Goal: Task Accomplishment & Management: Manage account settings

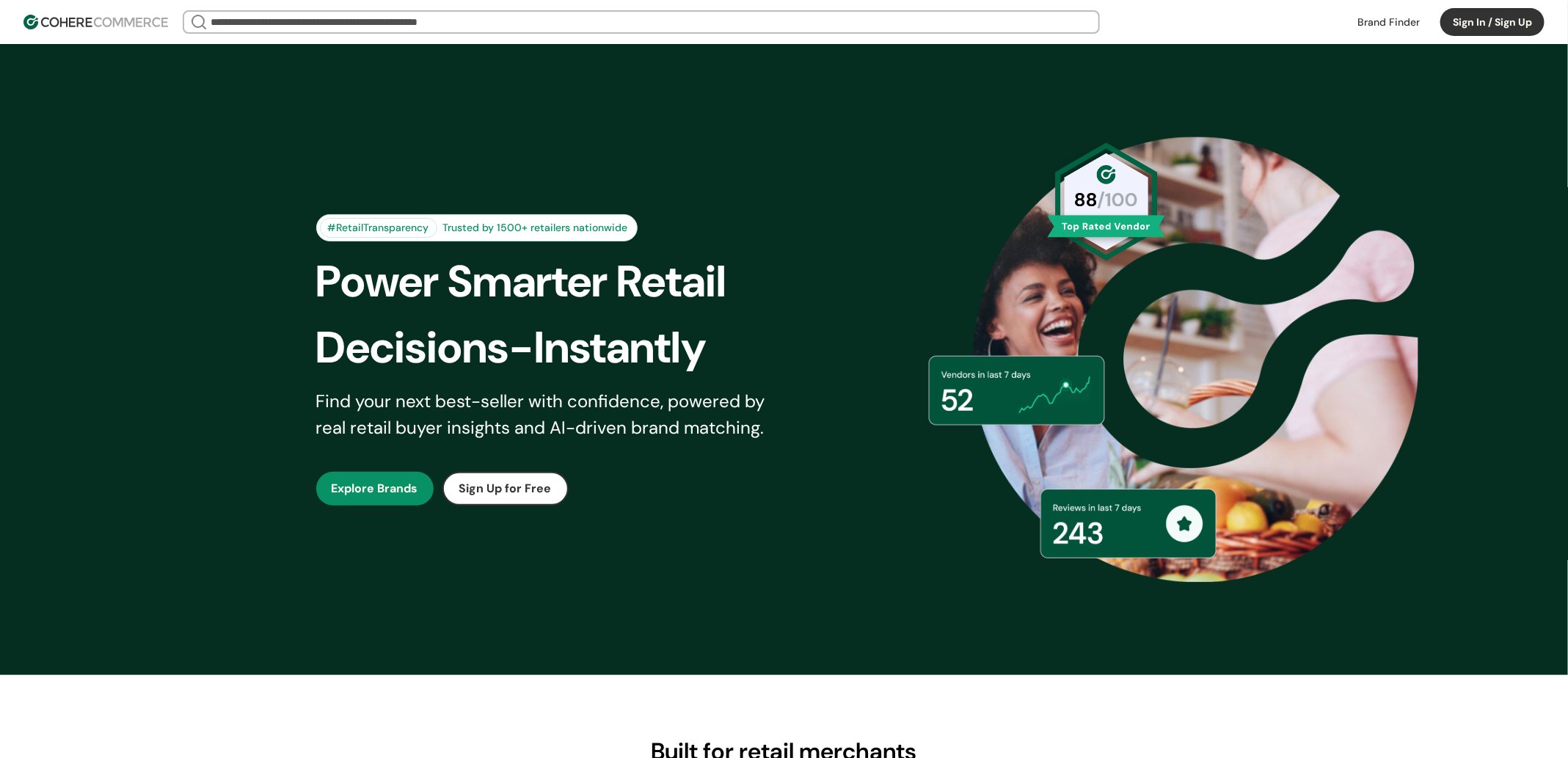
click at [1468, 25] on button "Sign In / Sign Up" at bounding box center [1492, 22] width 104 height 28
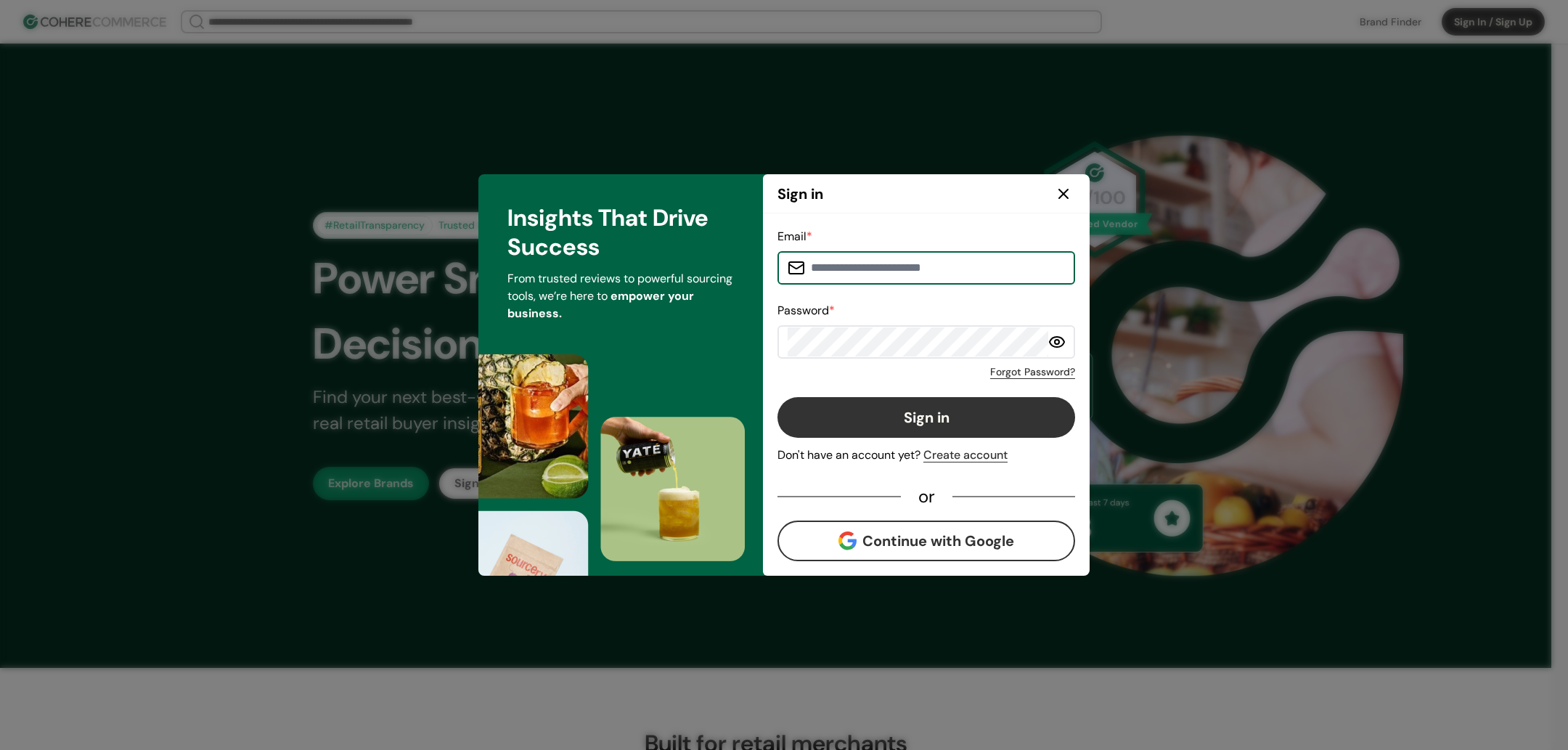
type input "**********"
click at [937, 423] on button "Sign in" at bounding box center [926, 417] width 297 height 40
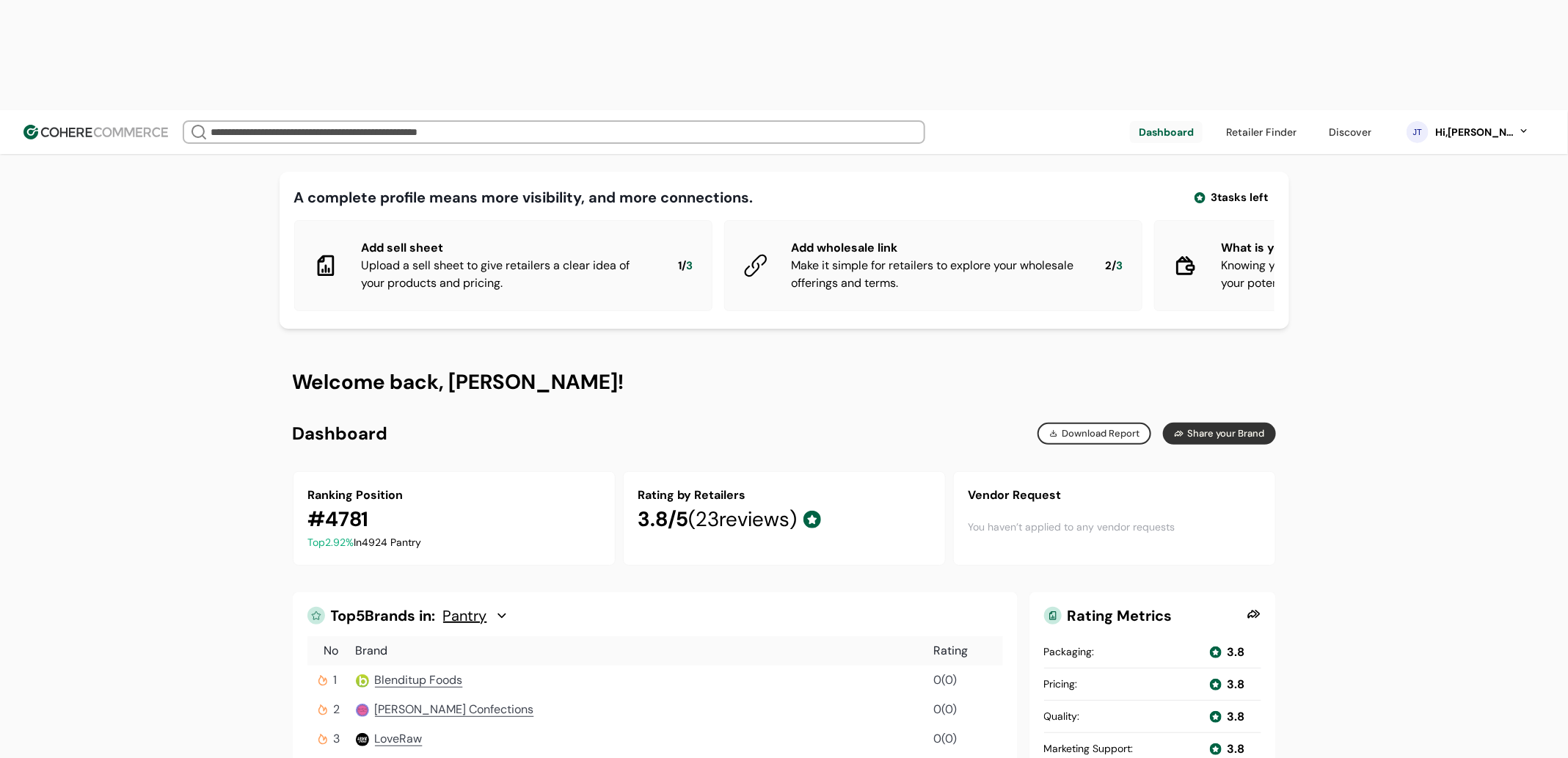
click at [1274, 121] on link at bounding box center [1261, 132] width 88 height 22
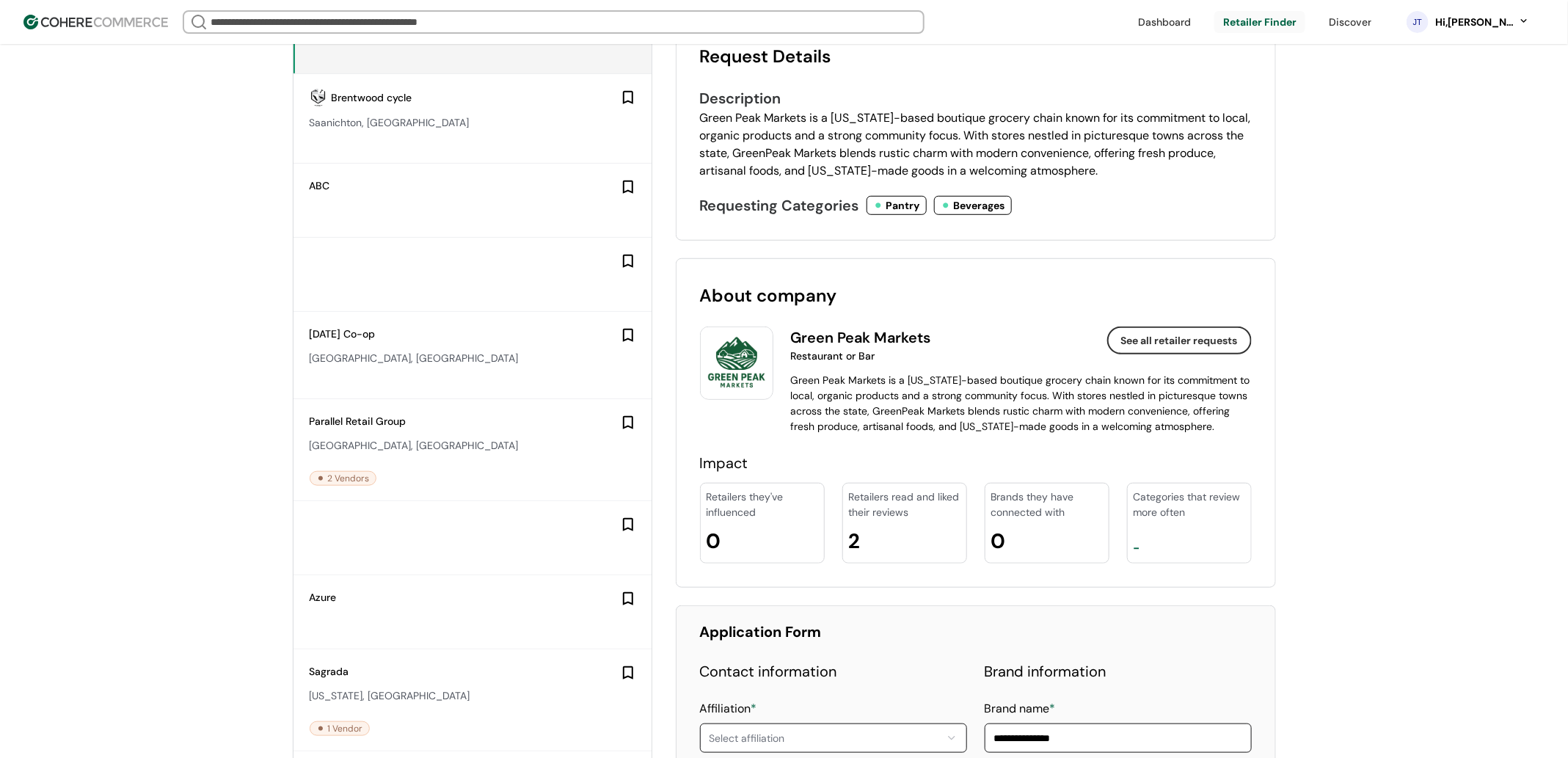
scroll to position [623, 0]
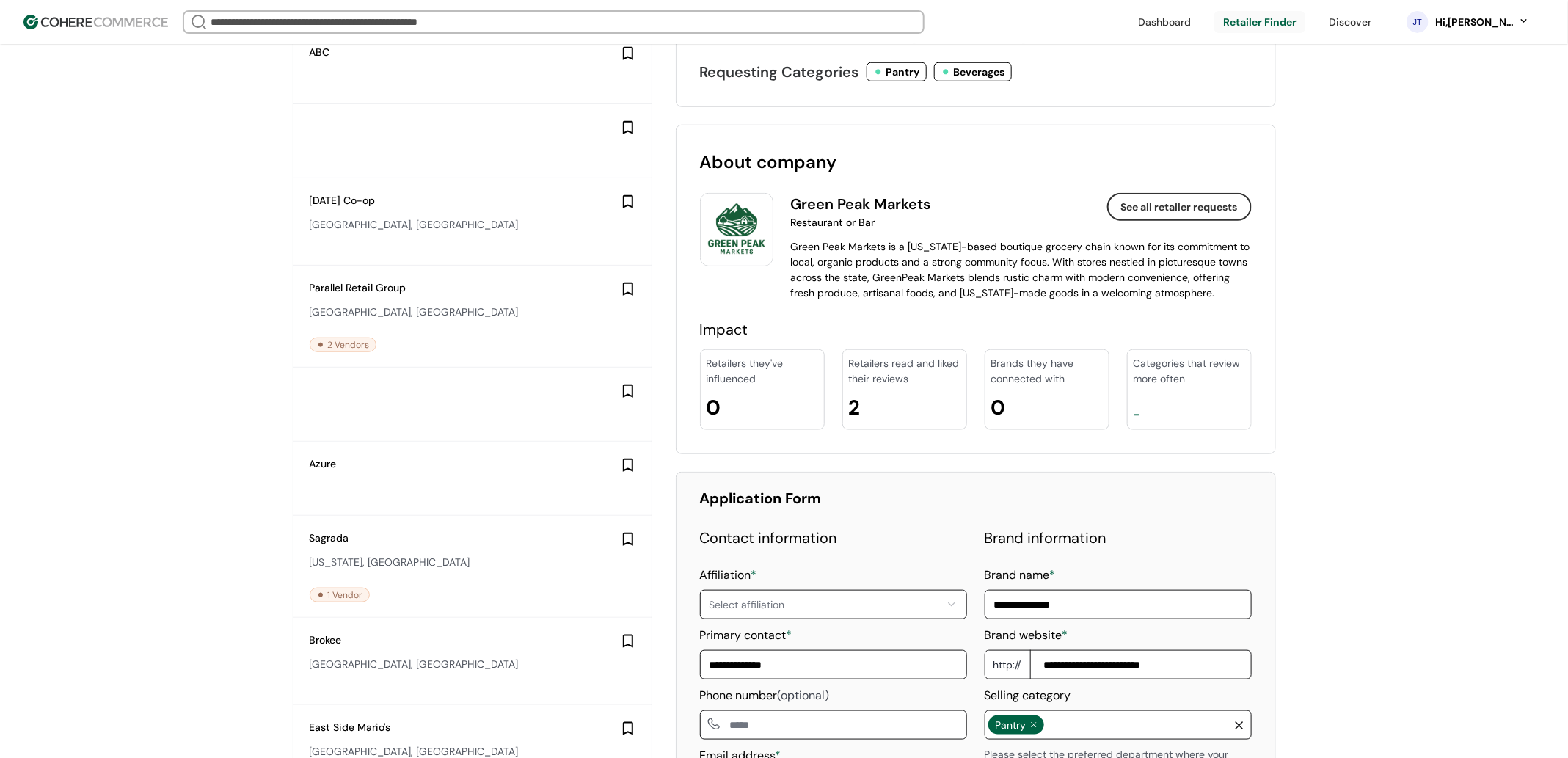
click at [563, 176] on div at bounding box center [472, 140] width 358 height 74
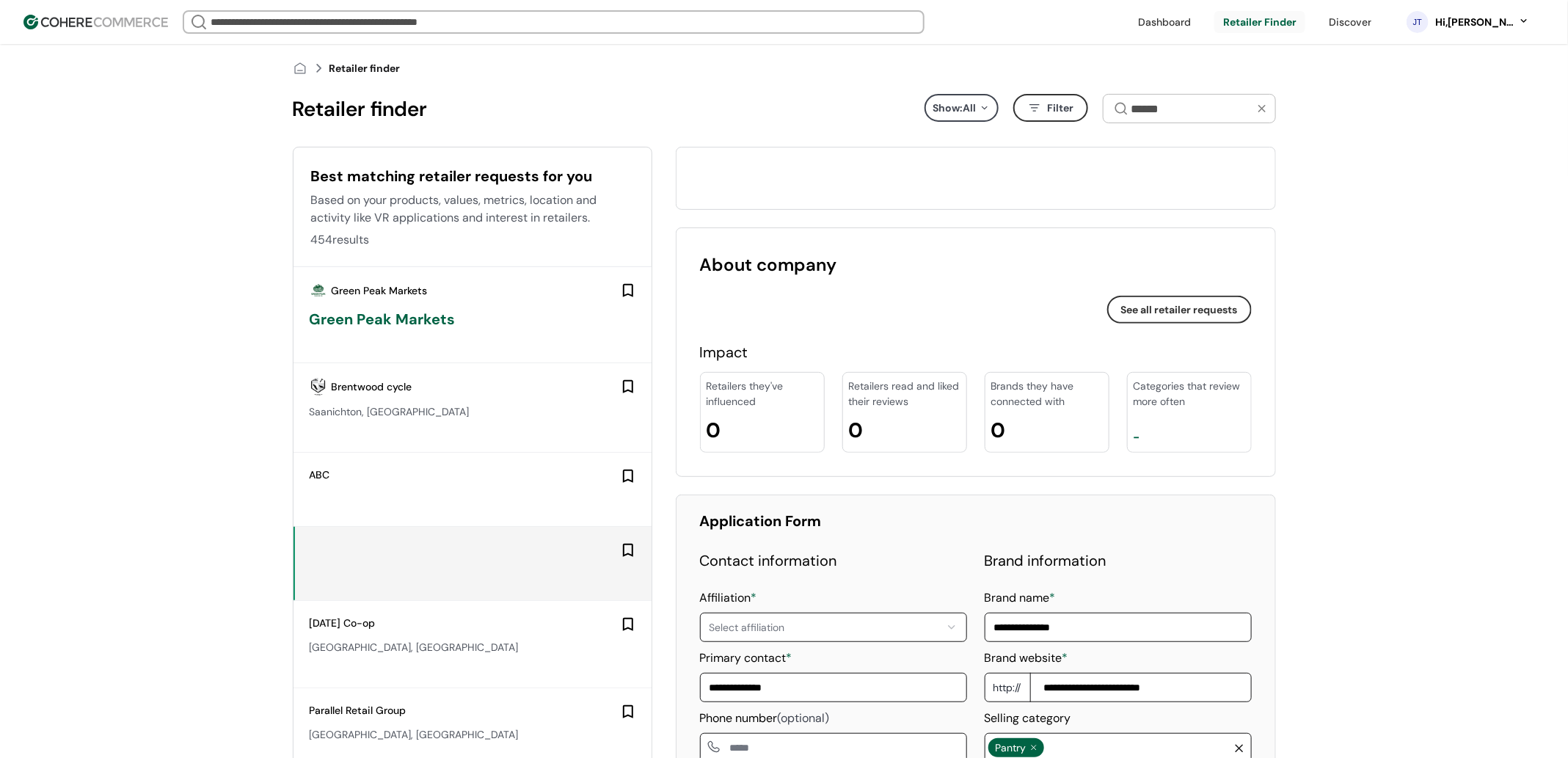
scroll to position [398, 0]
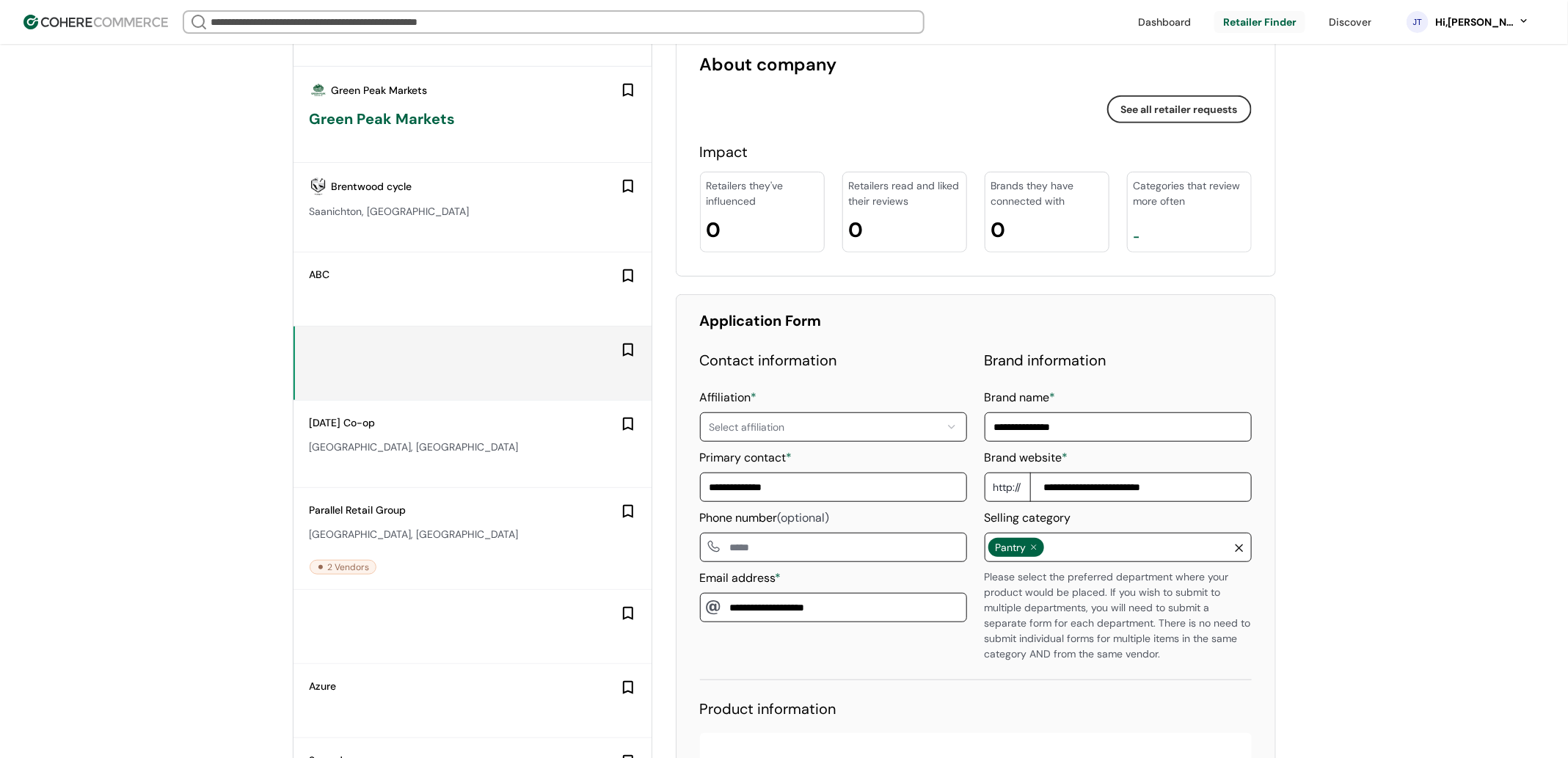
click at [365, 658] on div at bounding box center [472, 626] width 358 height 74
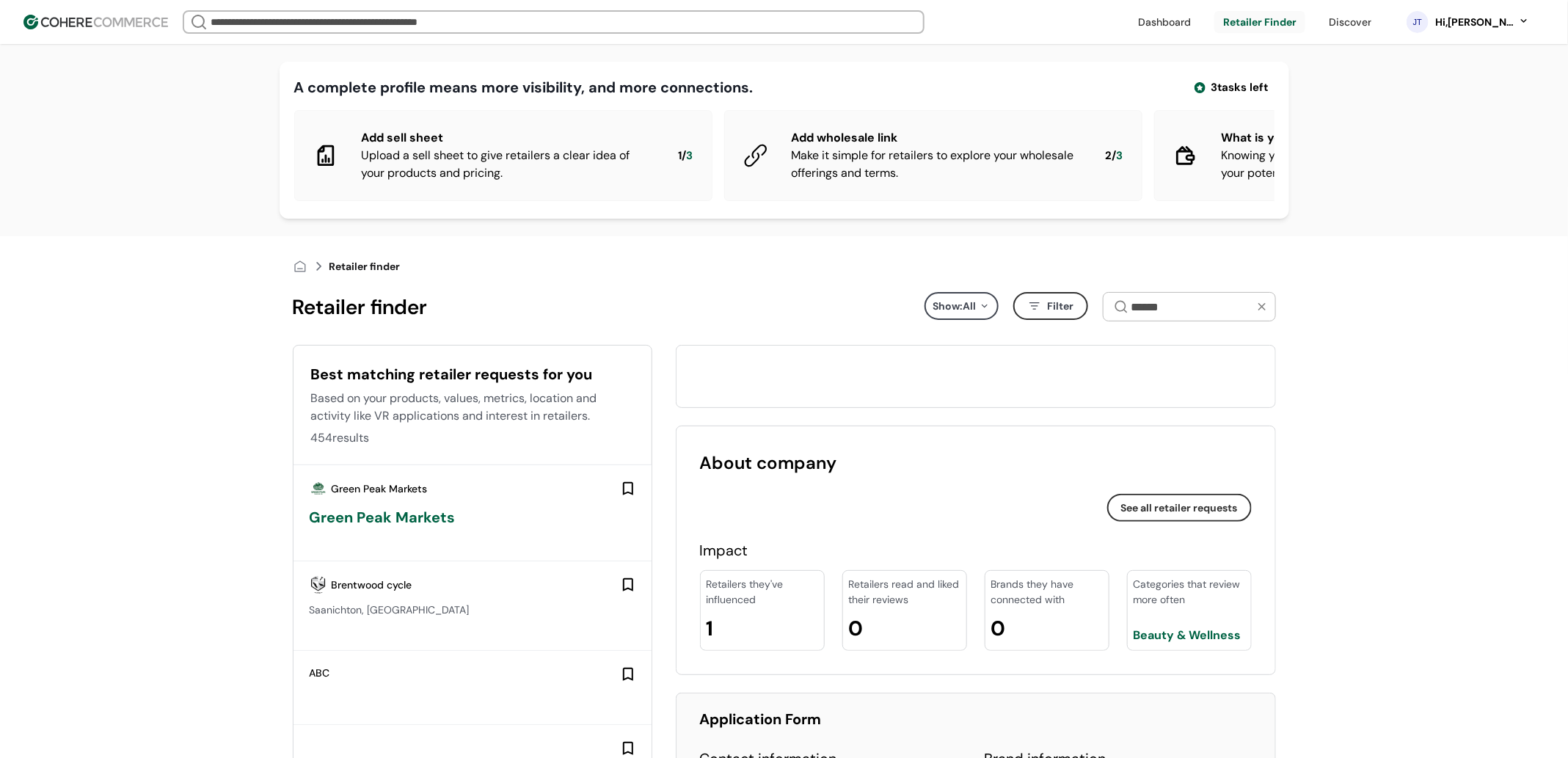
click at [389, 528] on div "Green Peak Markets" at bounding box center [473, 516] width 327 height 22
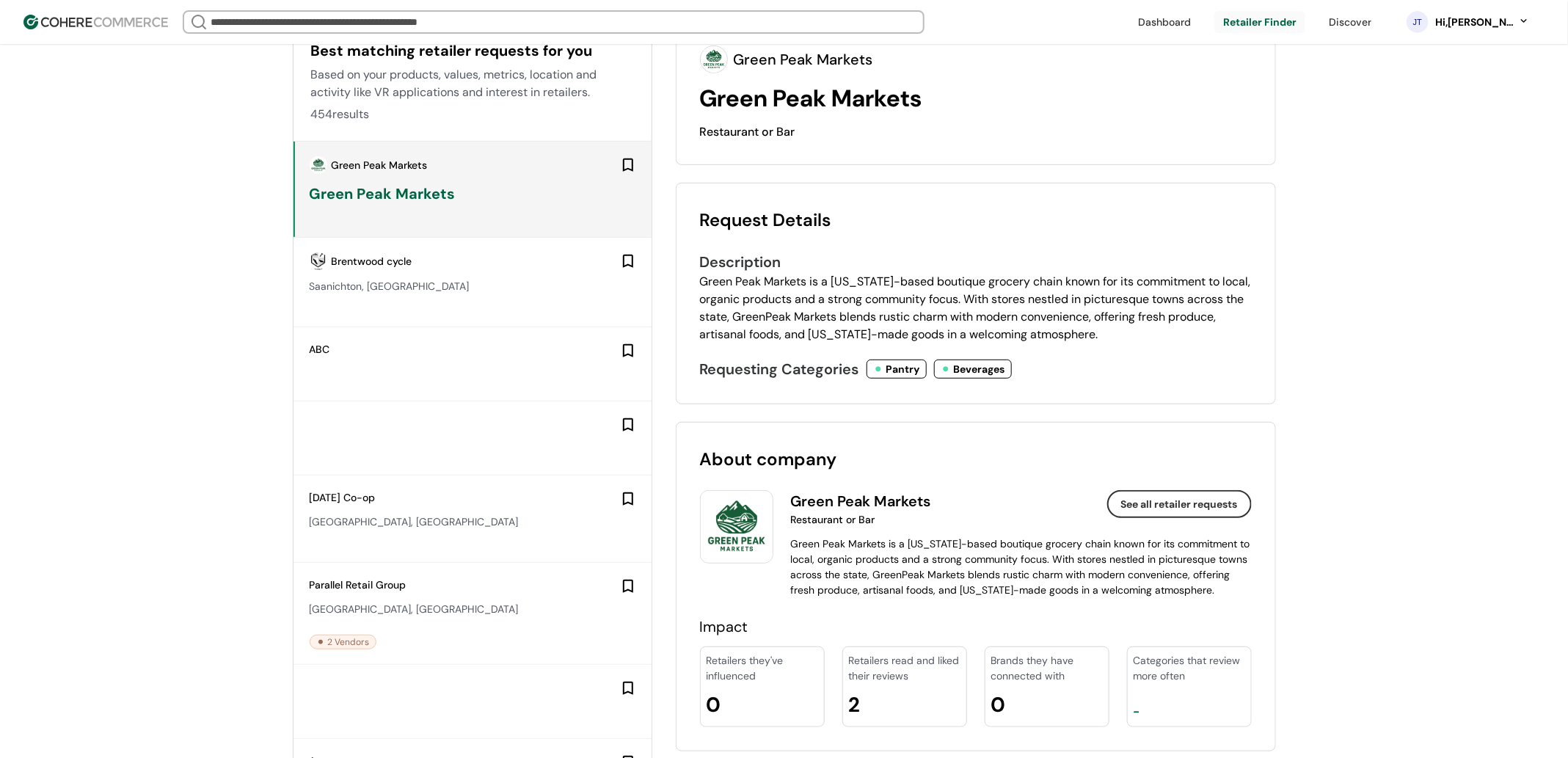
scroll to position [362, 0]
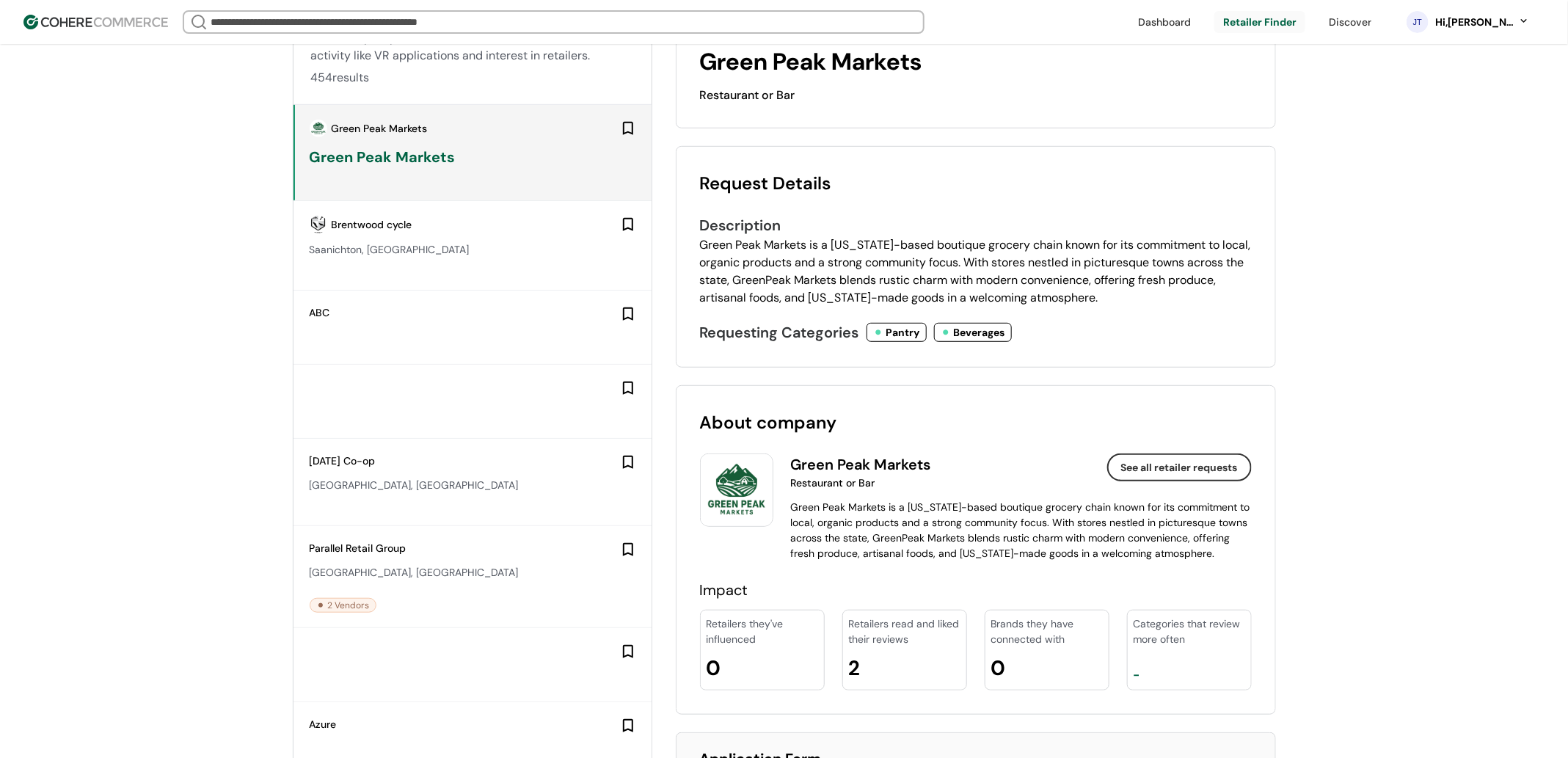
click at [387, 421] on div at bounding box center [472, 401] width 358 height 74
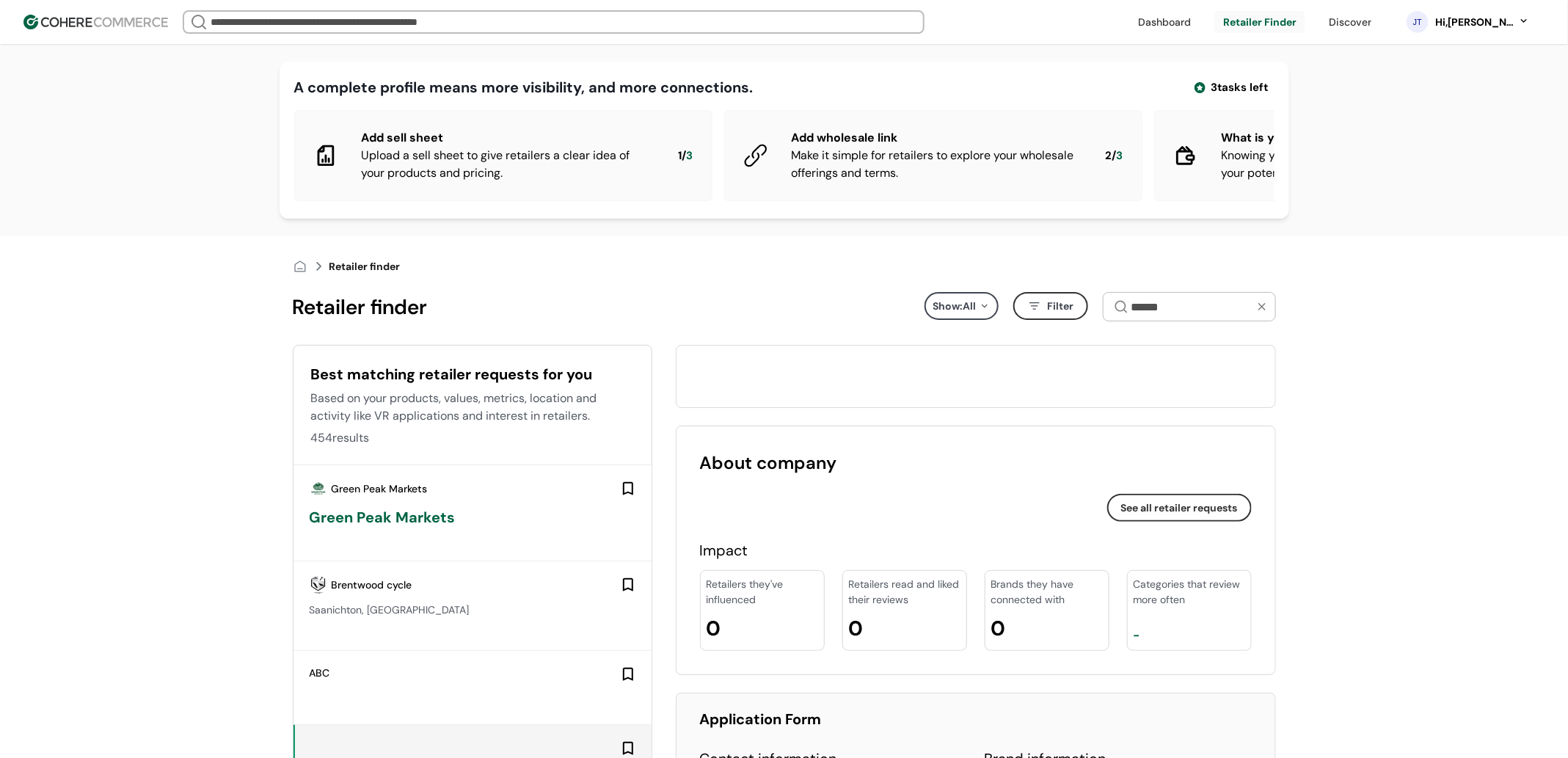
click at [1368, 29] on link at bounding box center [1349, 22] width 60 height 22
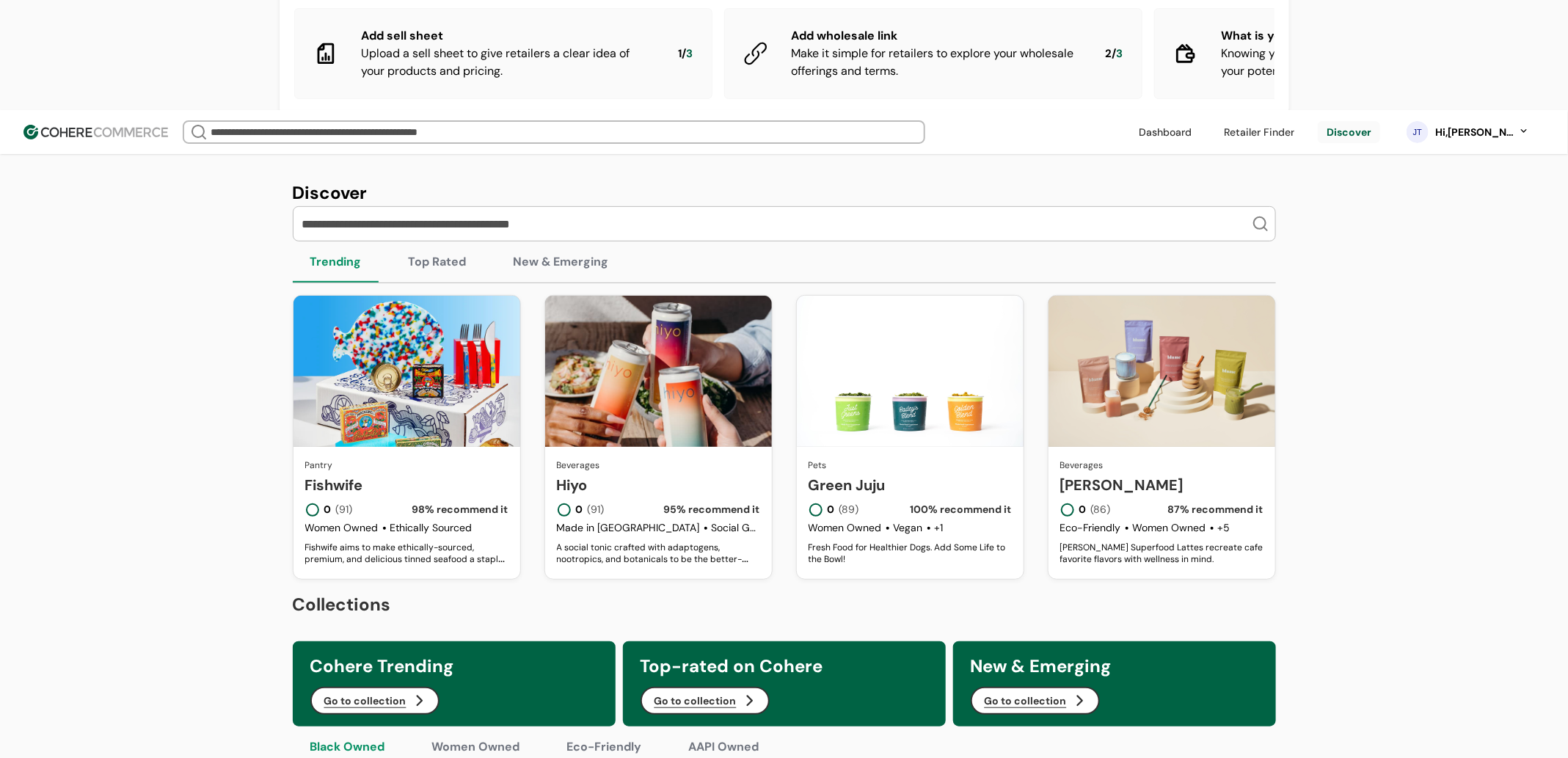
scroll to position [217, 0]
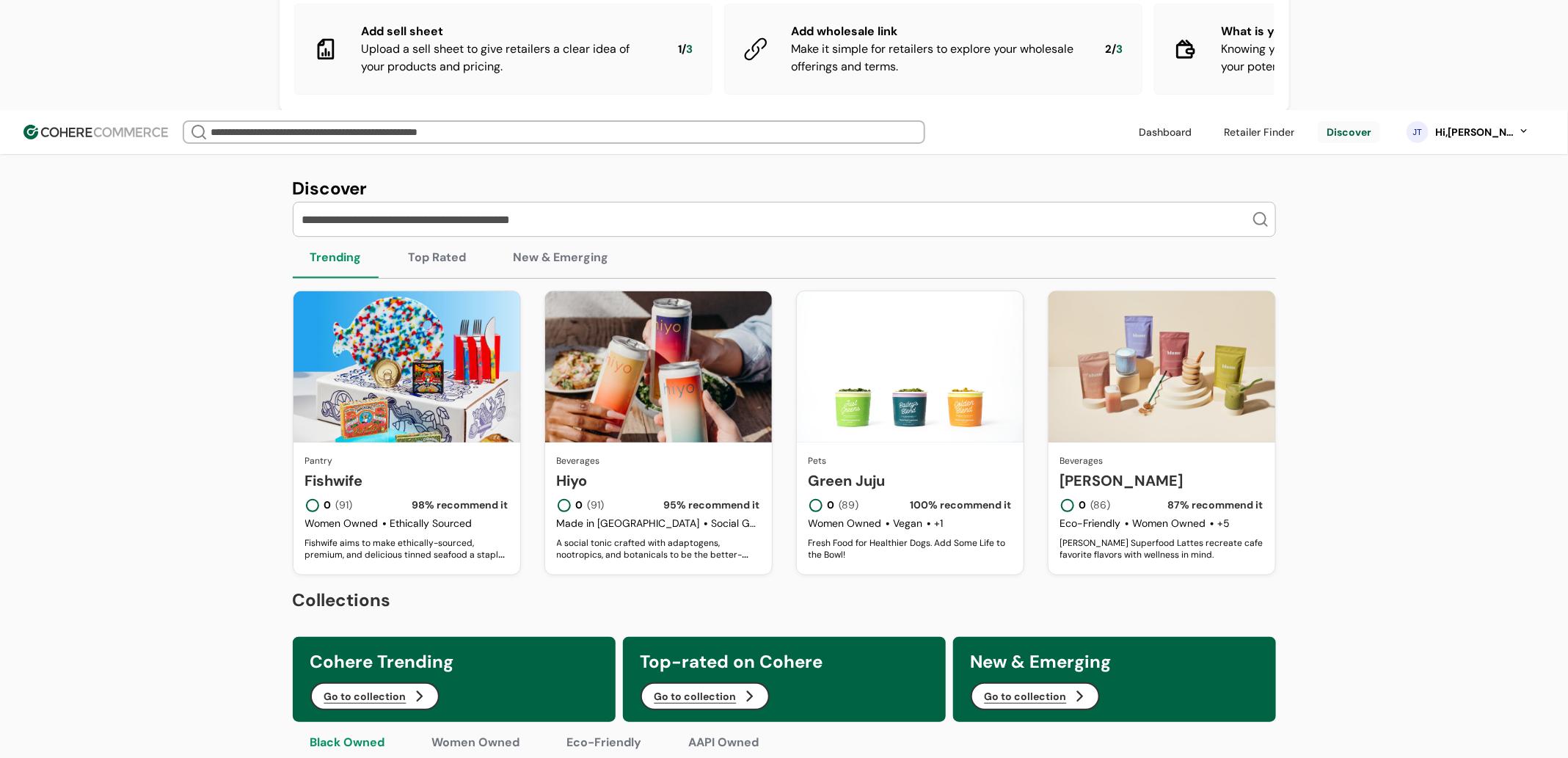
click at [444, 237] on button "Top Rated" at bounding box center [437, 257] width 94 height 41
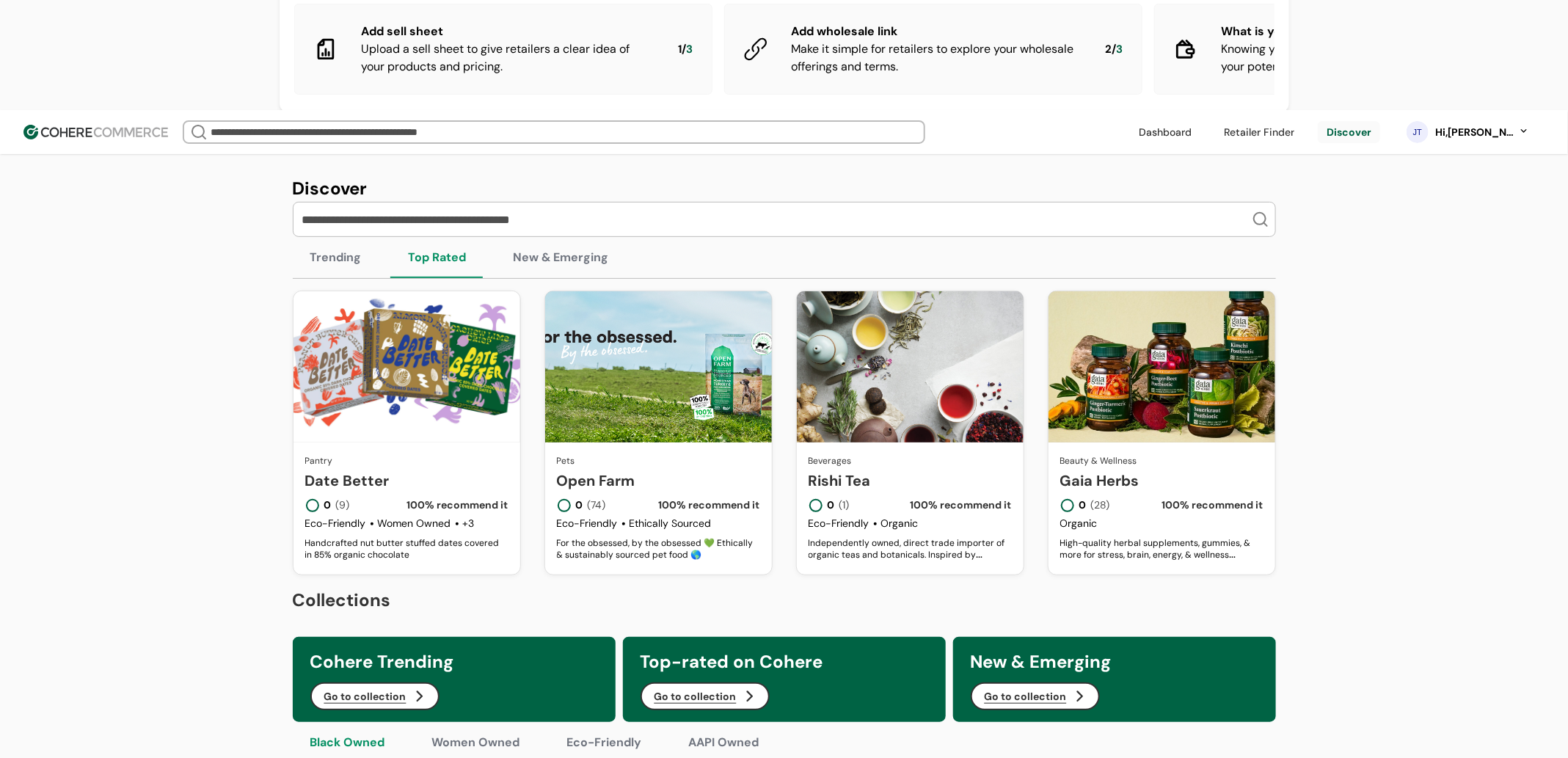
click at [524, 237] on button "New & Emerging" at bounding box center [560, 257] width 131 height 41
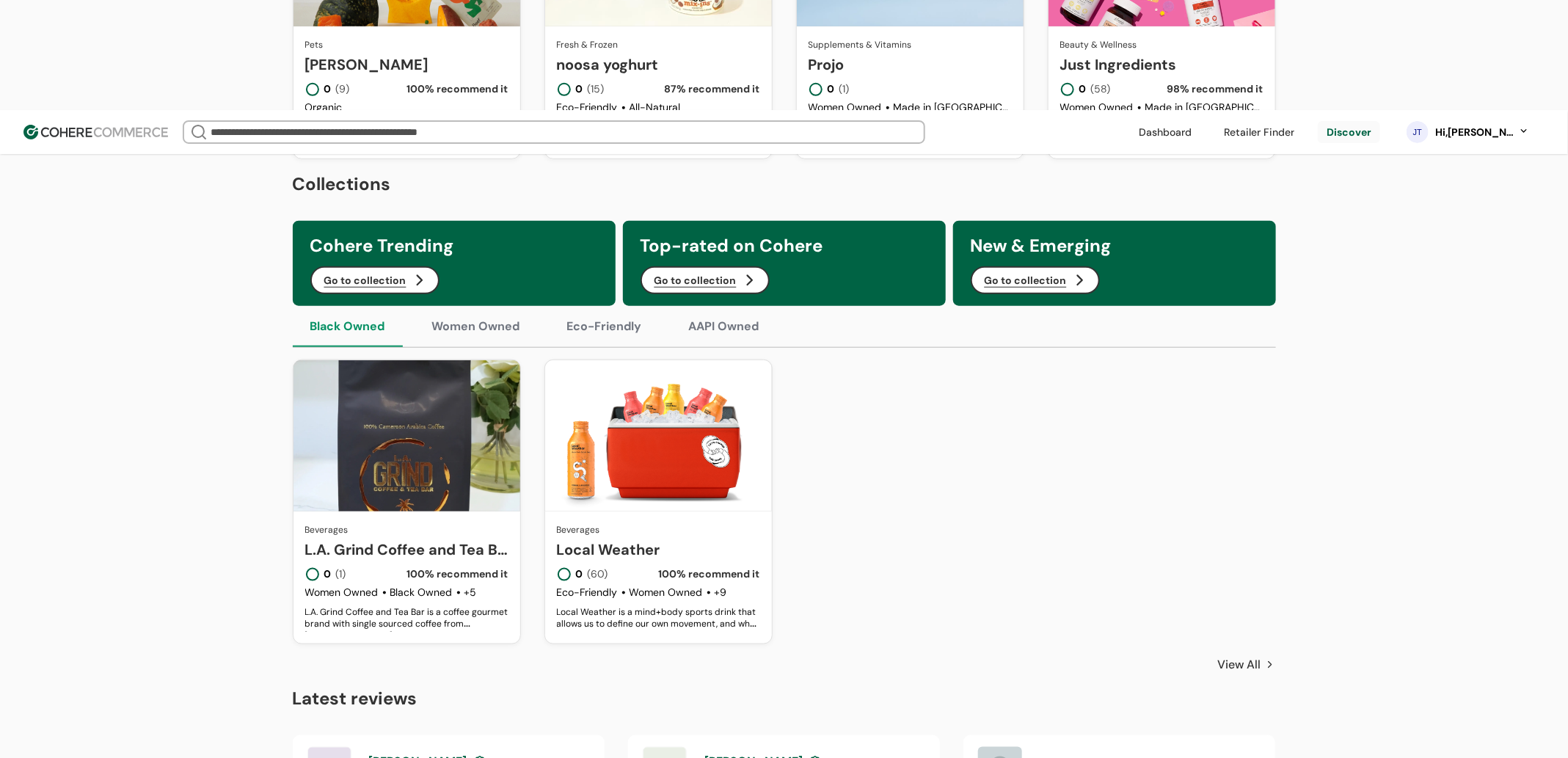
scroll to position [459, 0]
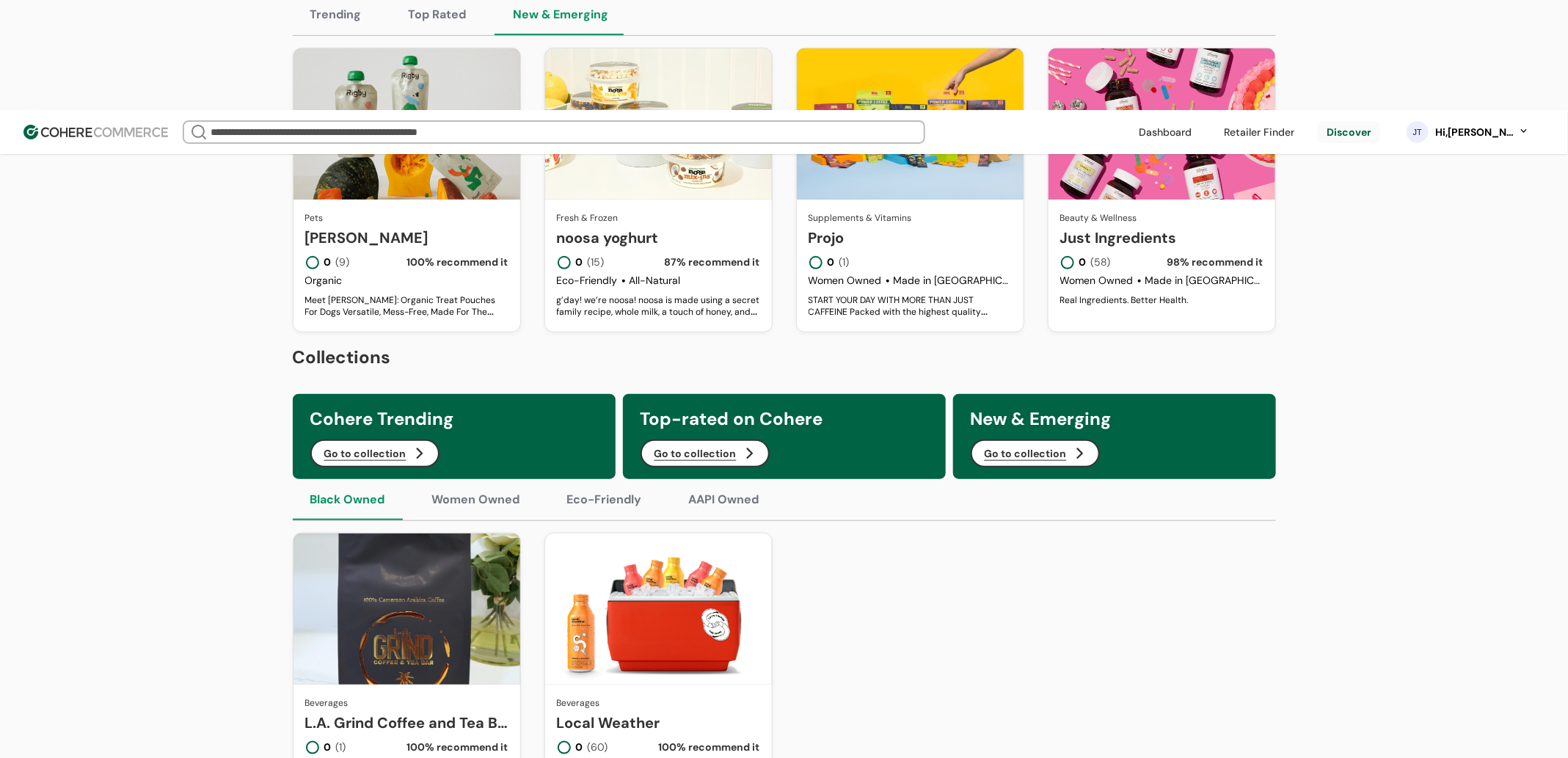
click at [492, 479] on button "Women Owned" at bounding box center [476, 499] width 123 height 41
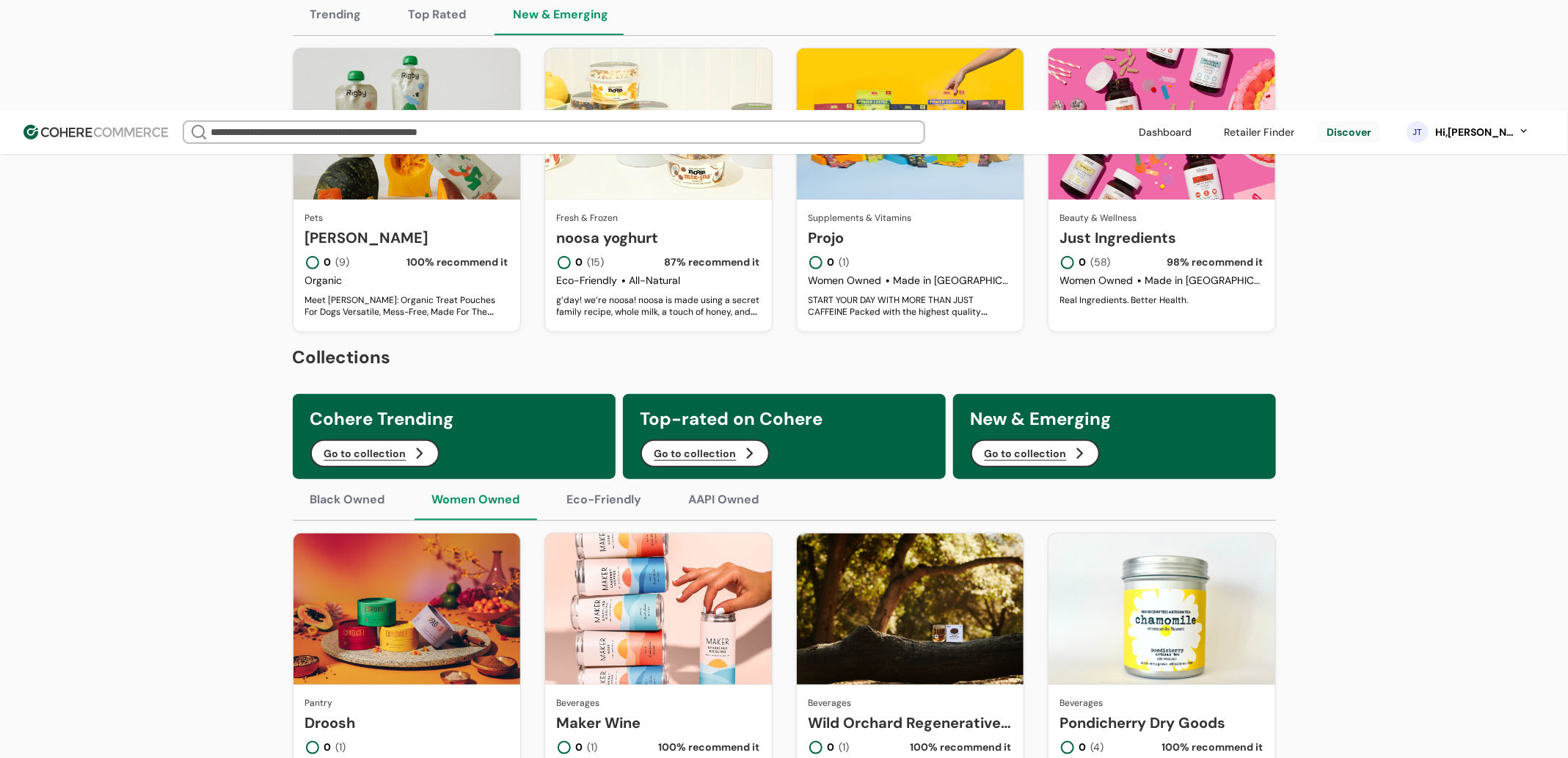
click at [611, 479] on button "Eco-Friendly" at bounding box center [604, 499] width 110 height 41
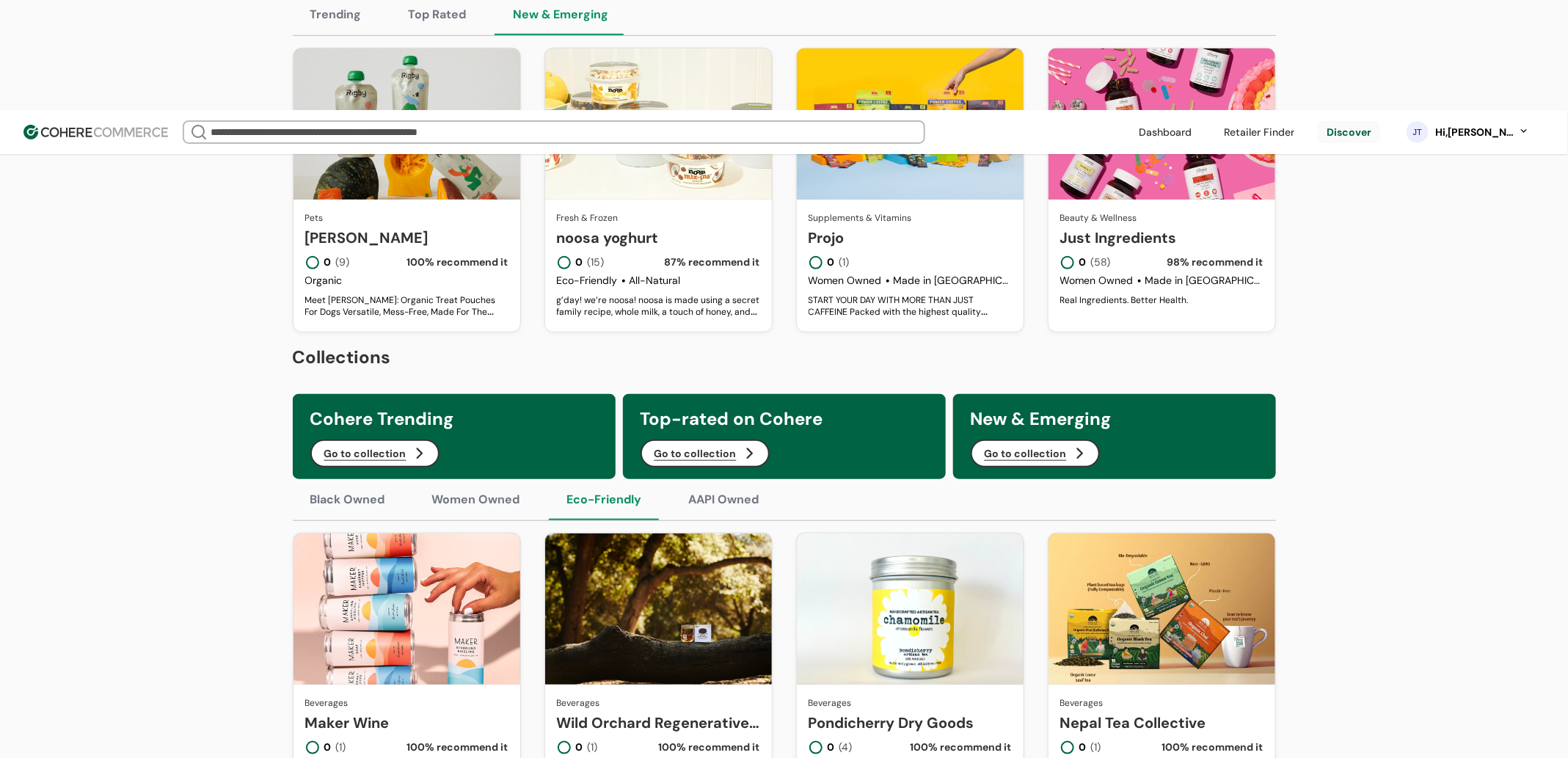
click at [729, 479] on button "AAPI Owned" at bounding box center [724, 499] width 106 height 41
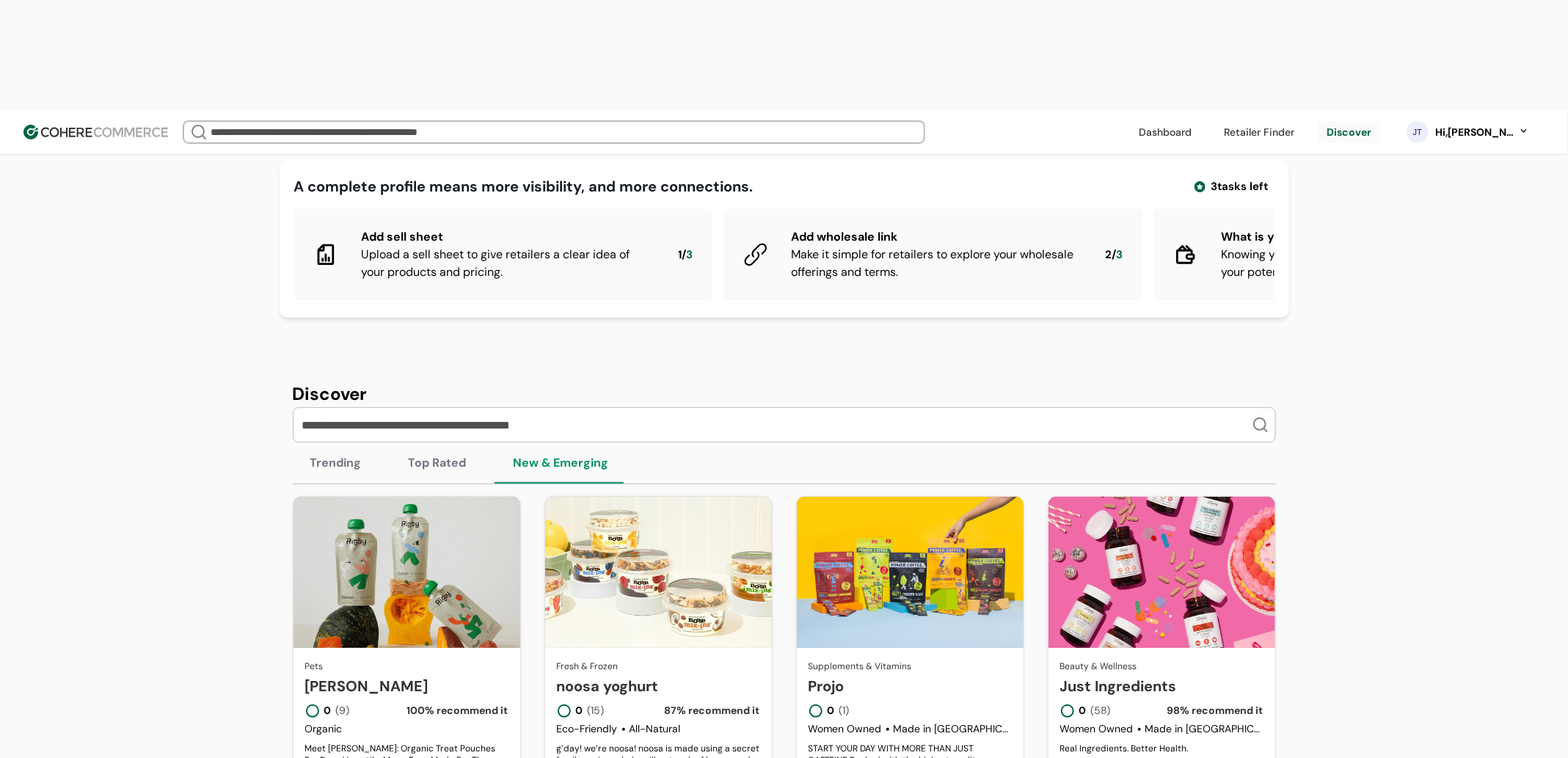
scroll to position [0, 0]
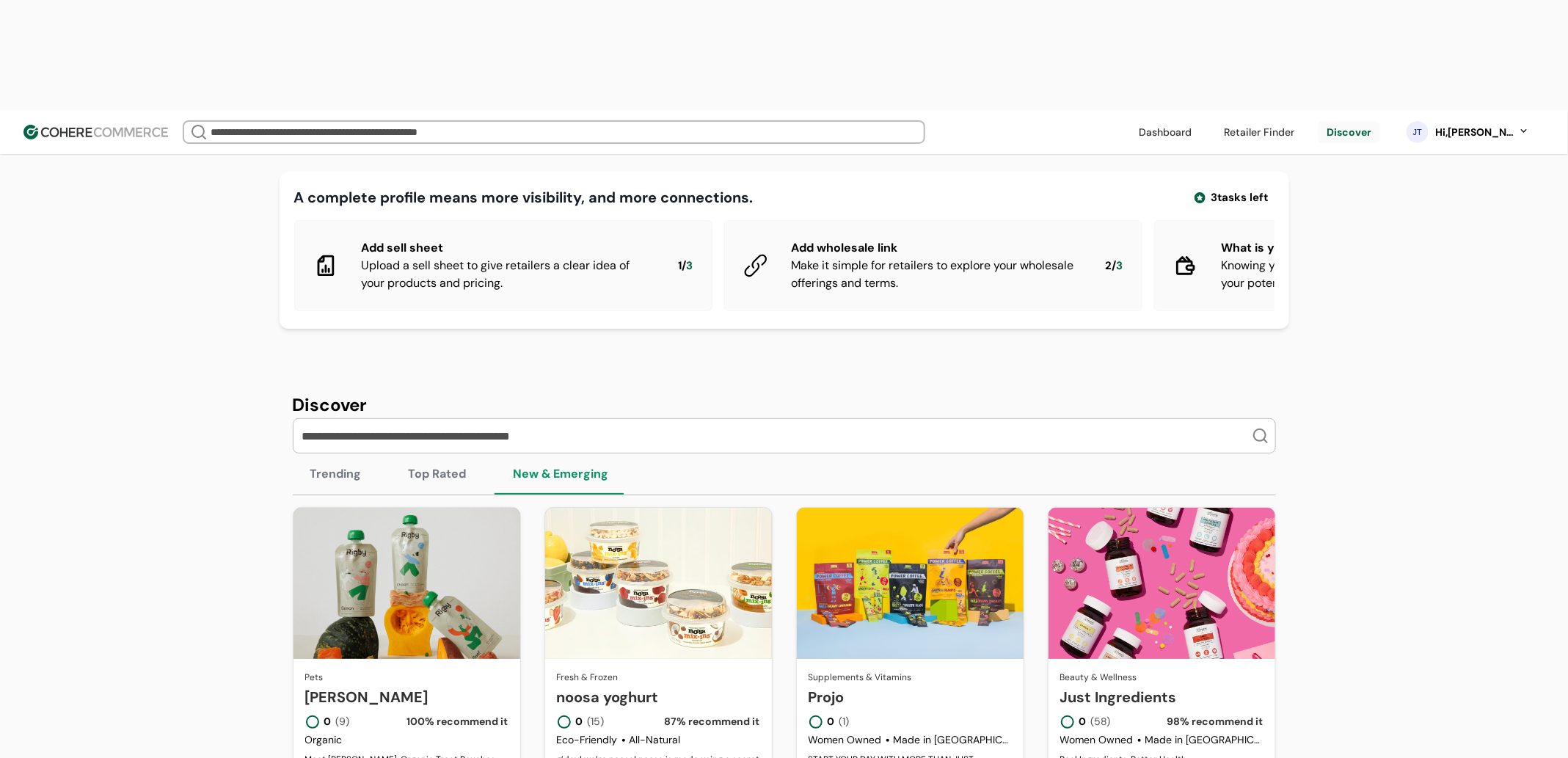
click at [441, 453] on button "Top Rated" at bounding box center [437, 473] width 94 height 41
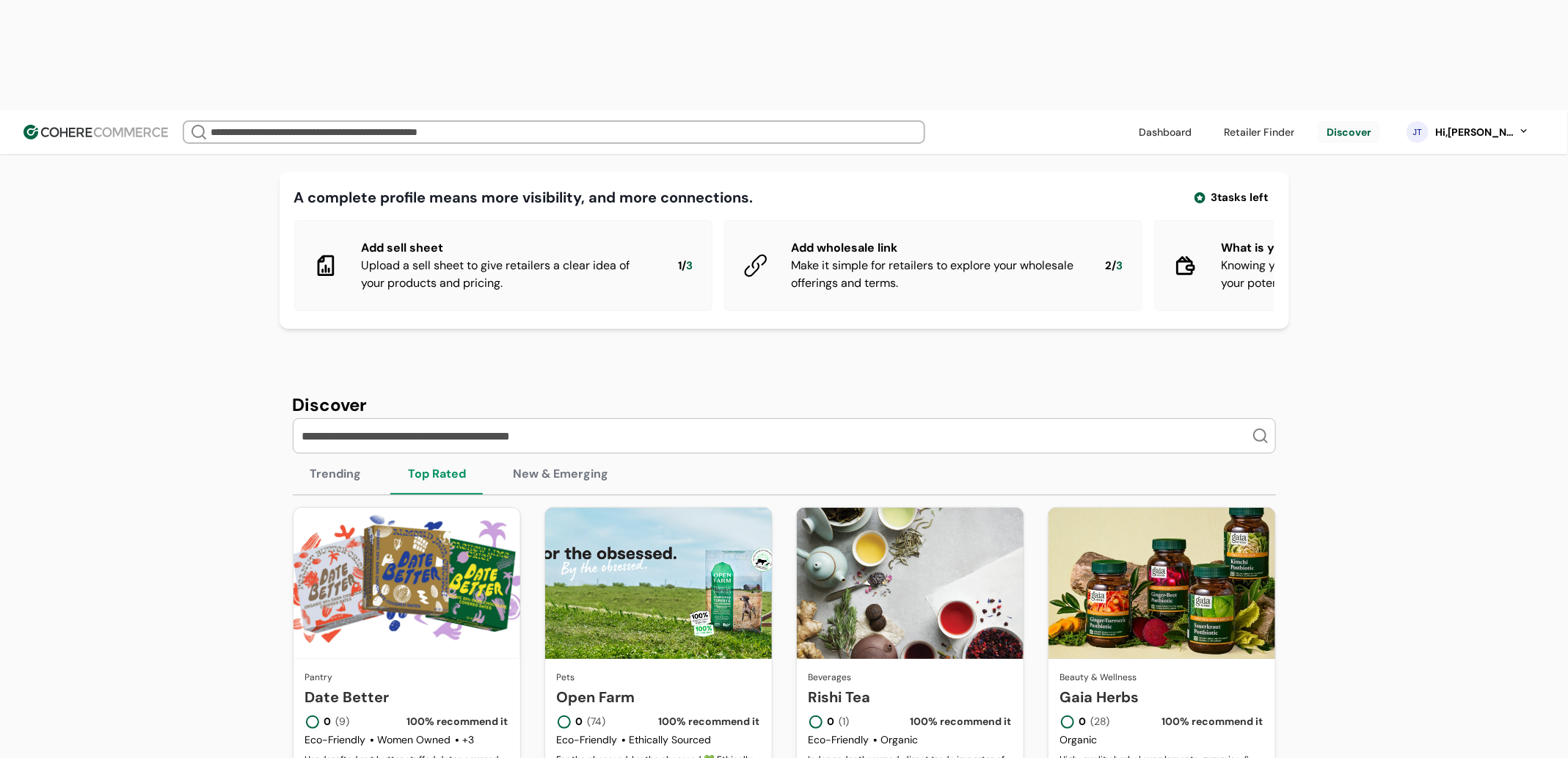
click at [322, 453] on button "Trending" at bounding box center [336, 473] width 87 height 41
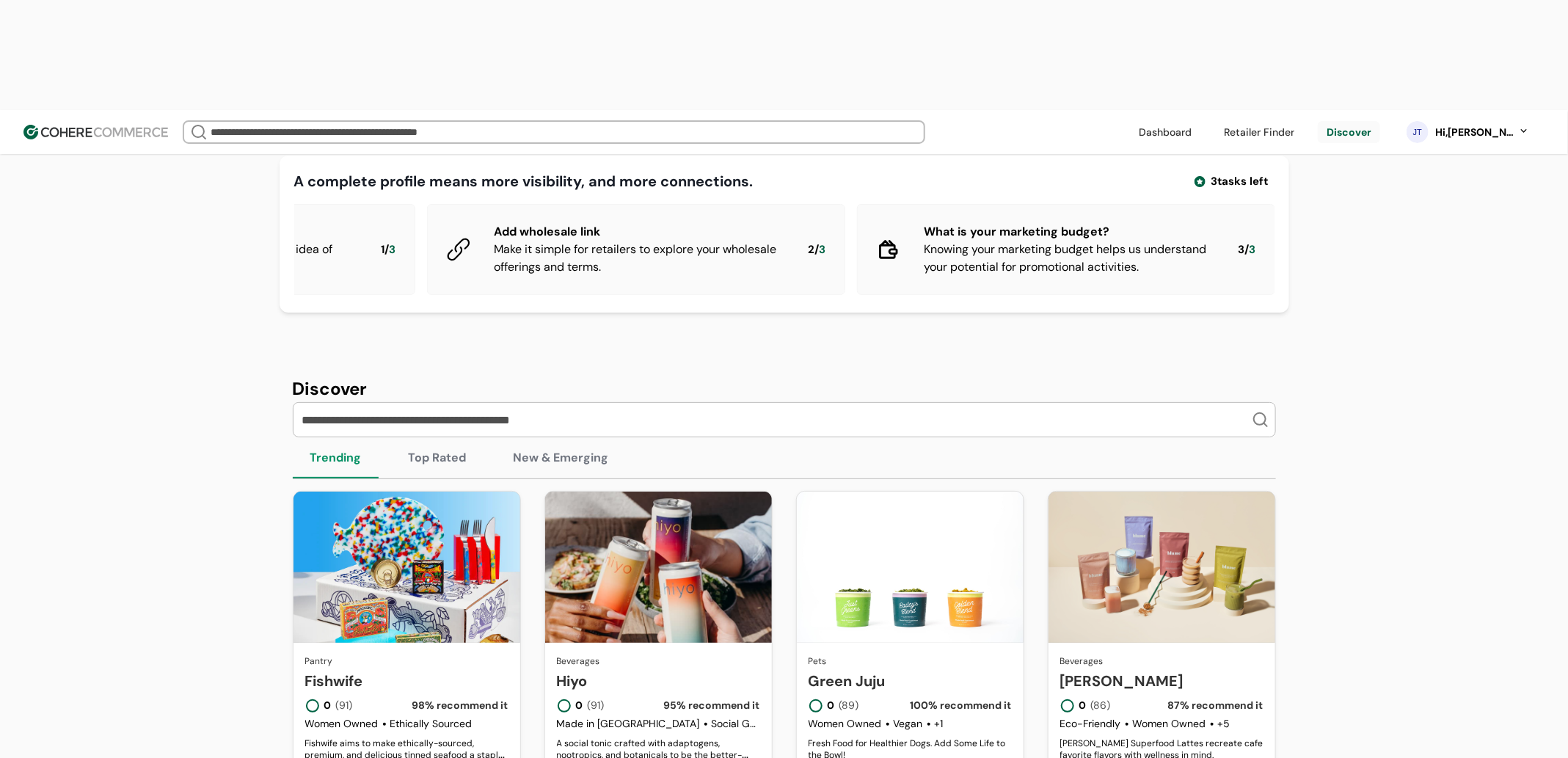
scroll to position [40, 0]
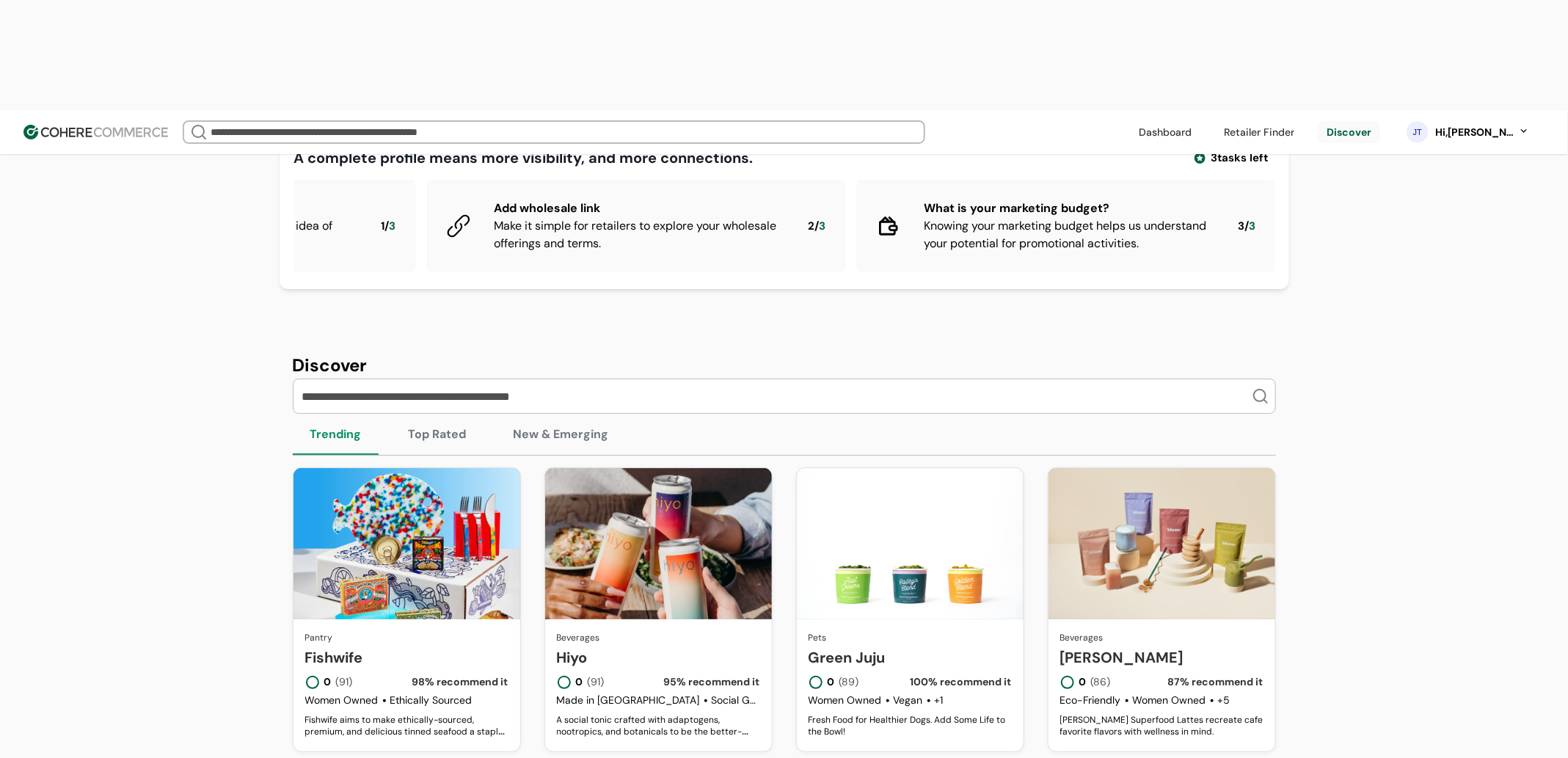
click at [1497, 125] on div "Hi, Jean Test" at bounding box center [1474, 133] width 81 height 16
click at [1478, 50] on link at bounding box center [1462, 59] width 210 height 36
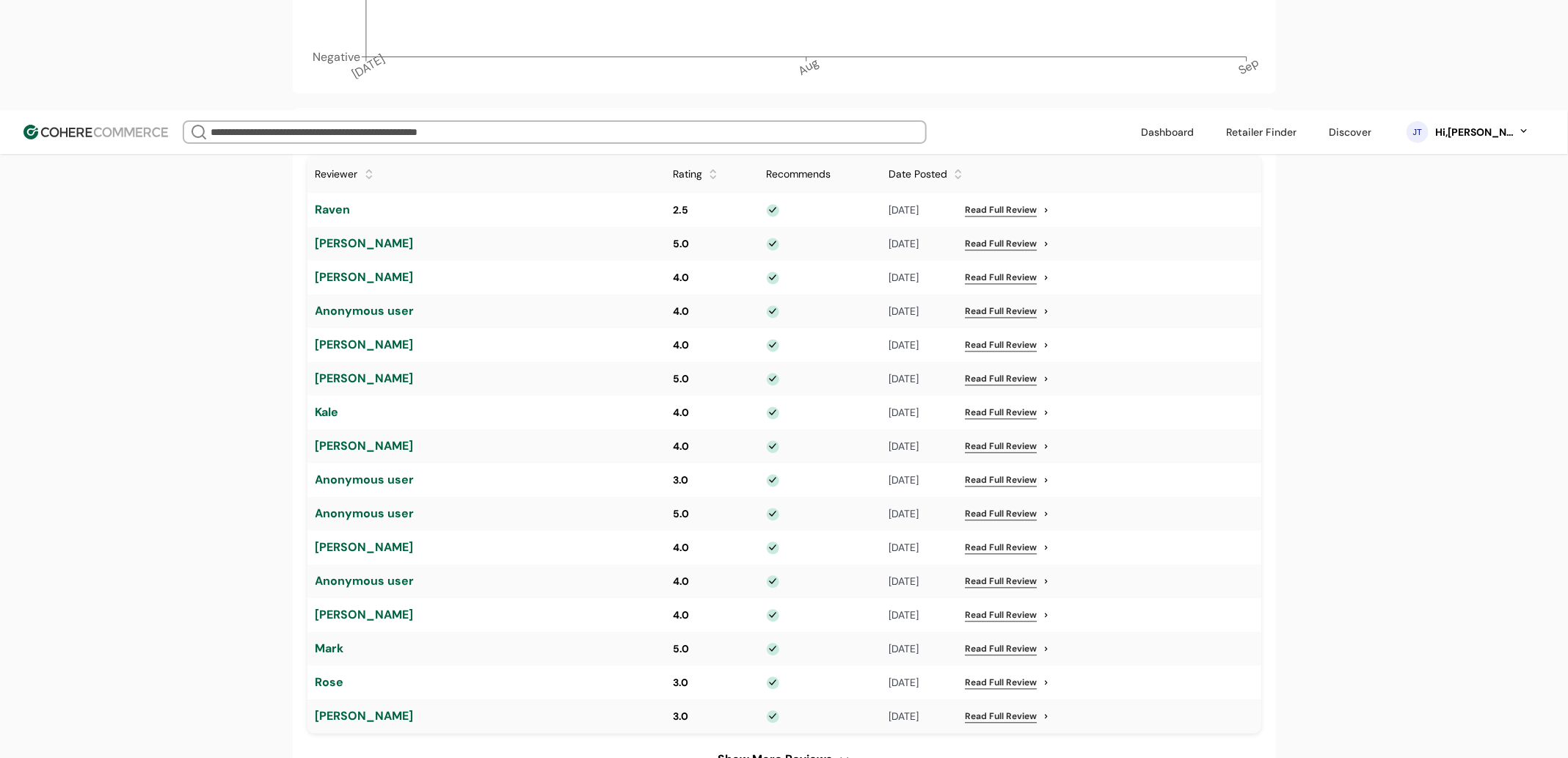
scroll to position [1448, 0]
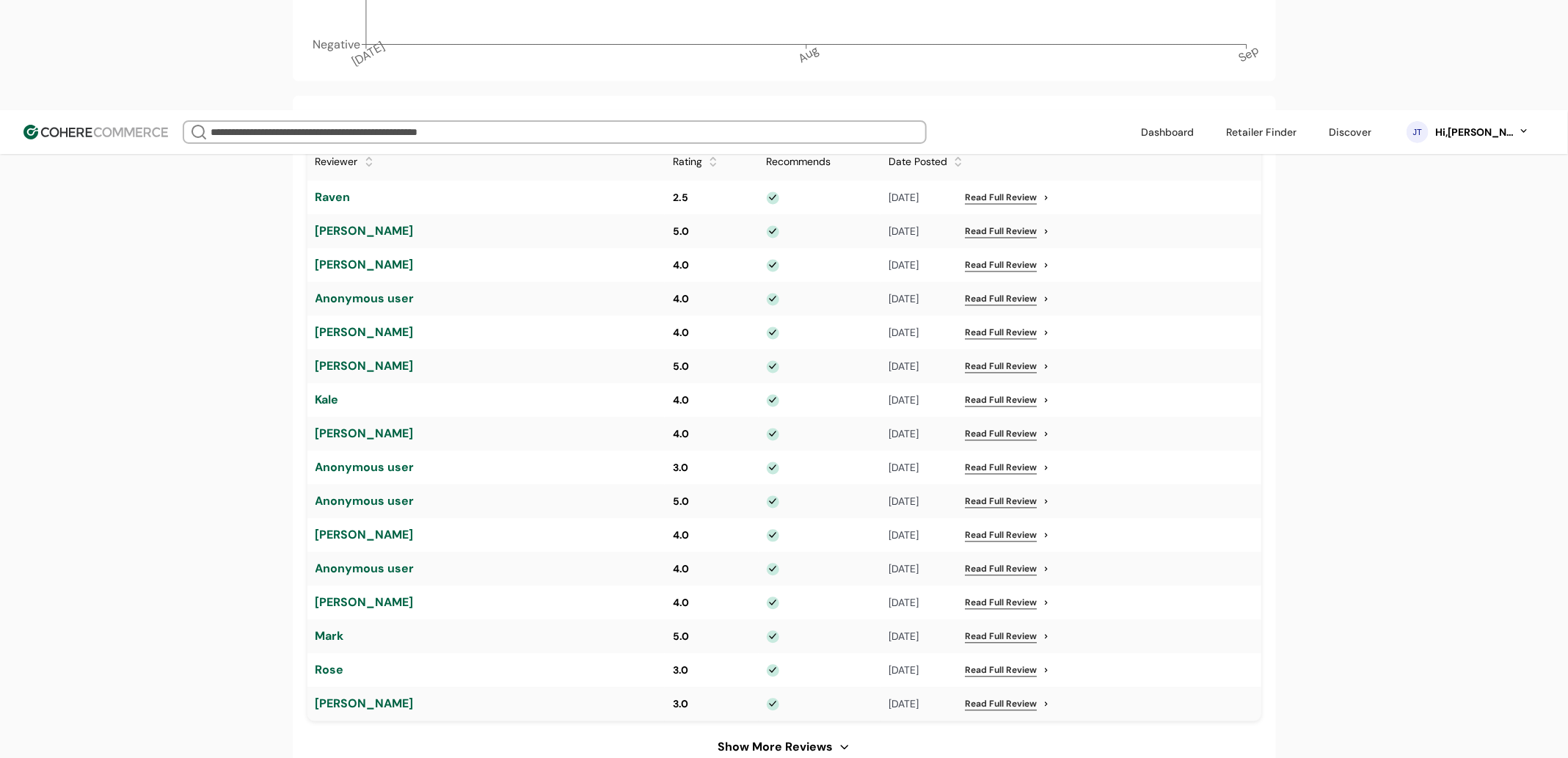
click at [813, 739] on div "Show More Reviews" at bounding box center [774, 748] width 115 height 17
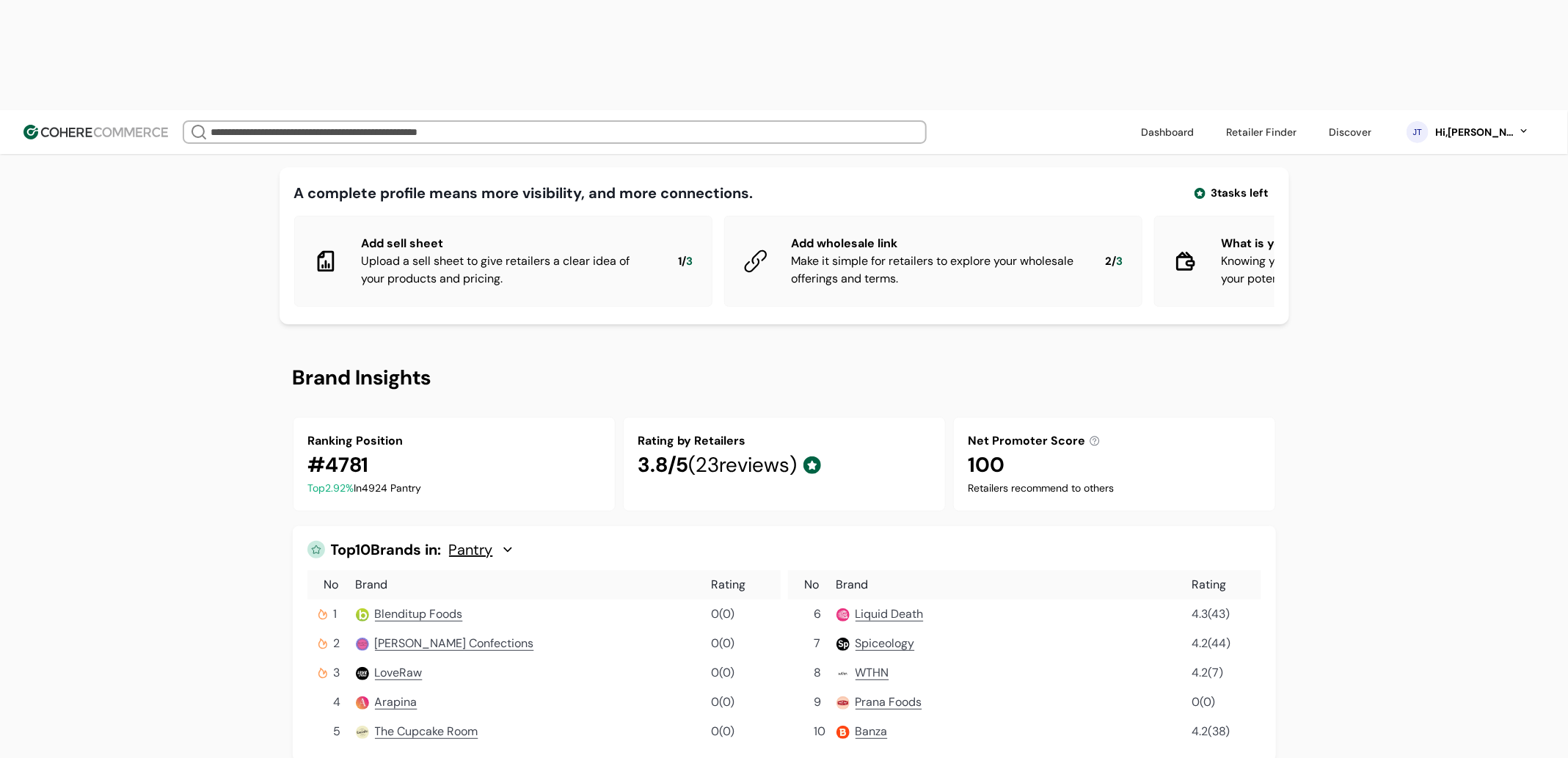
scroll to position [0, 0]
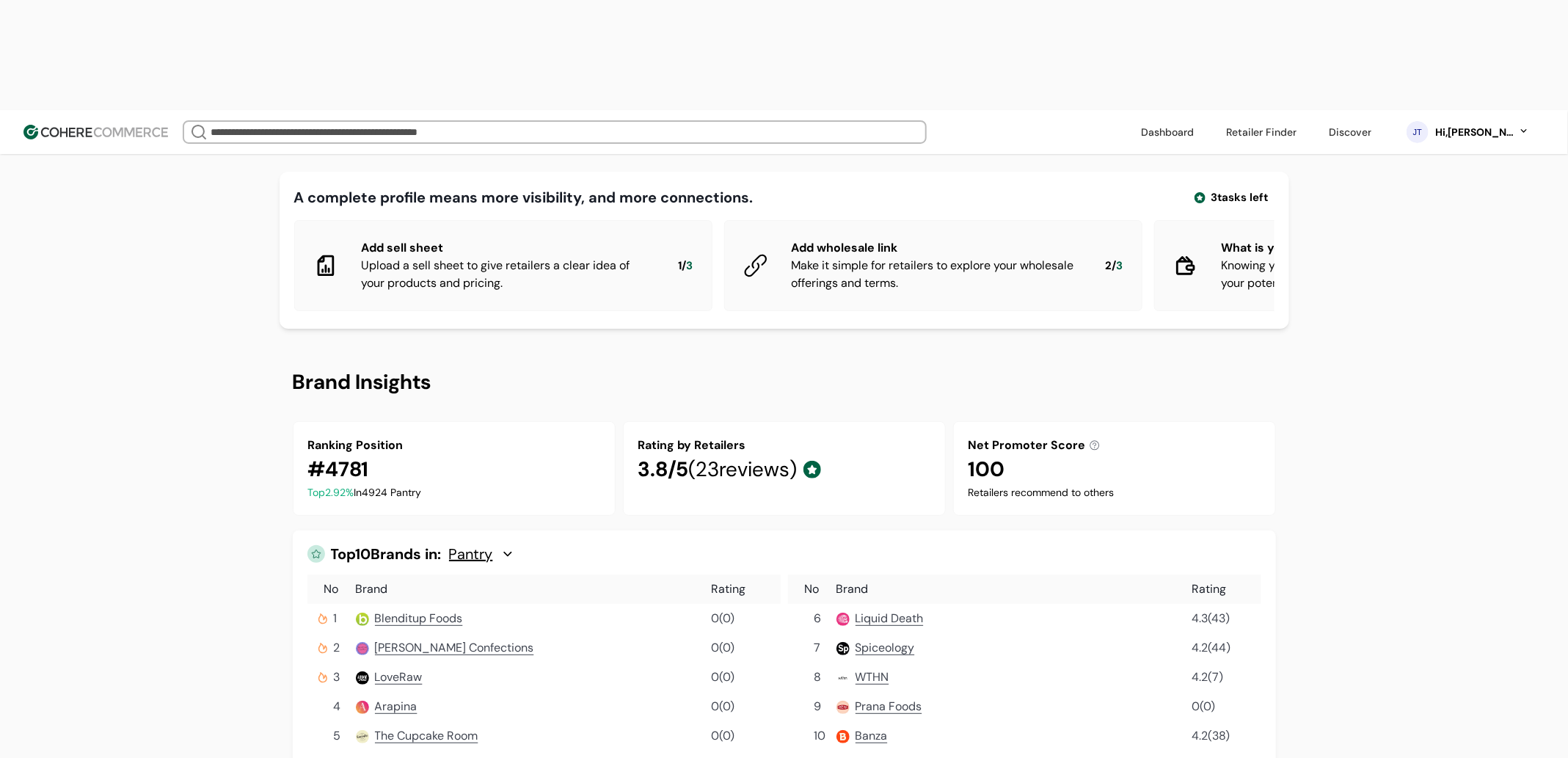
click at [1479, 125] on div "Hi, Jean Test" at bounding box center [1474, 133] width 81 height 16
click at [1464, 100] on link at bounding box center [1462, 95] width 210 height 36
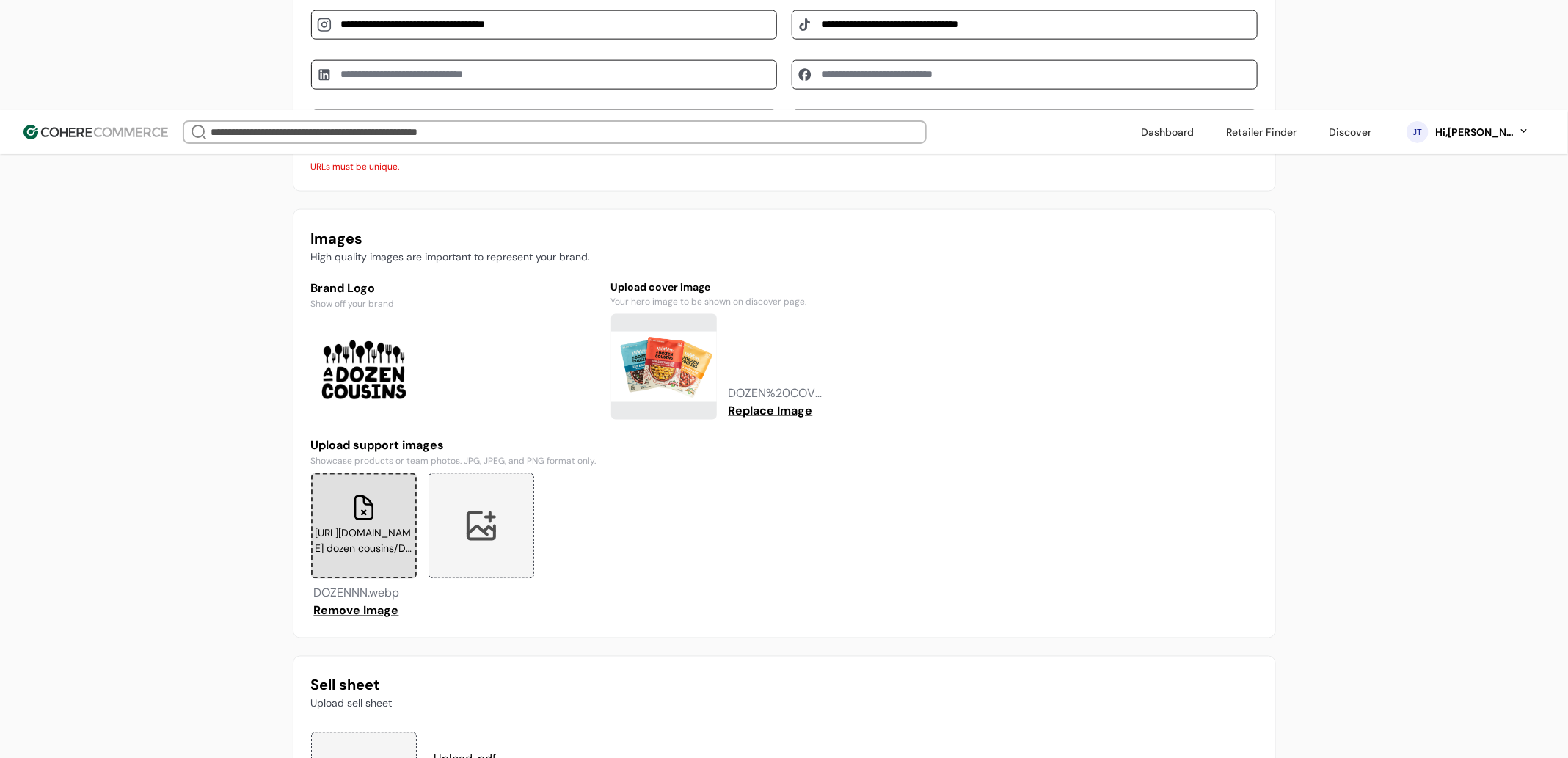
scroll to position [1094, 0]
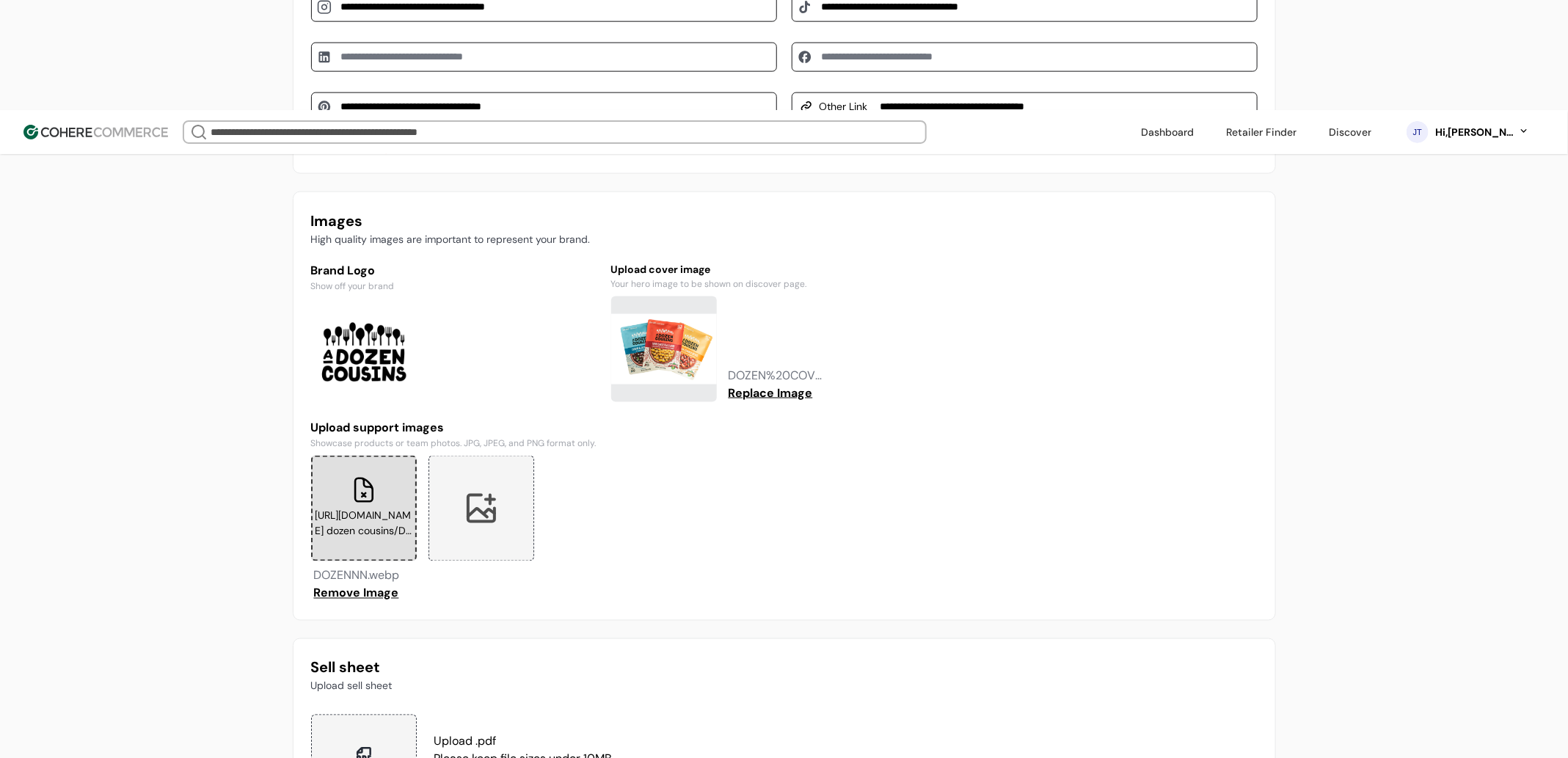
click at [482, 456] on div at bounding box center [482, 509] width 106 height 106
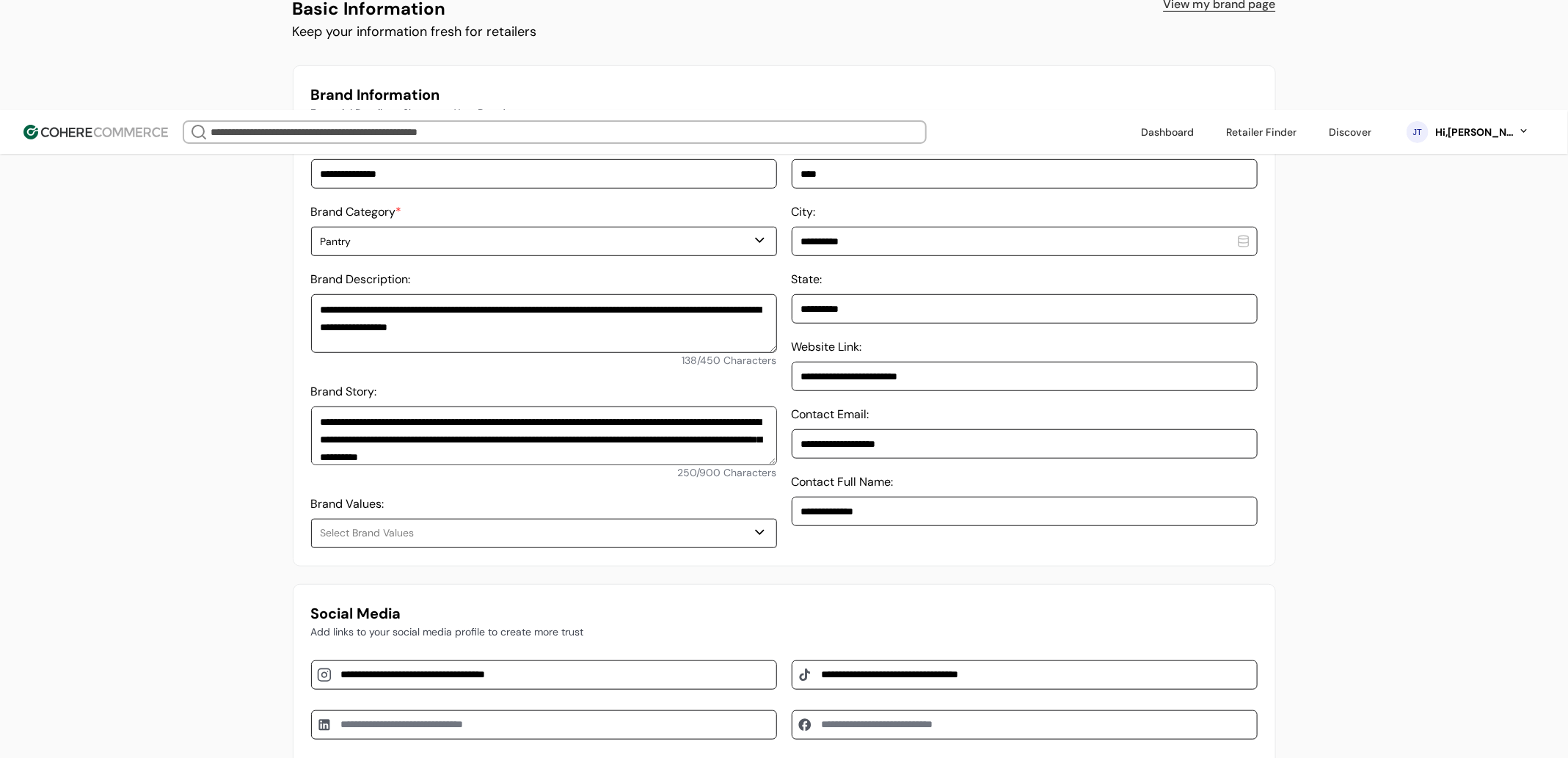
scroll to position [427, 0]
click at [1526, 125] on div "Hi, Jean Test" at bounding box center [1482, 133] width 95 height 16
click at [1450, 126] on link at bounding box center [1462, 131] width 210 height 36
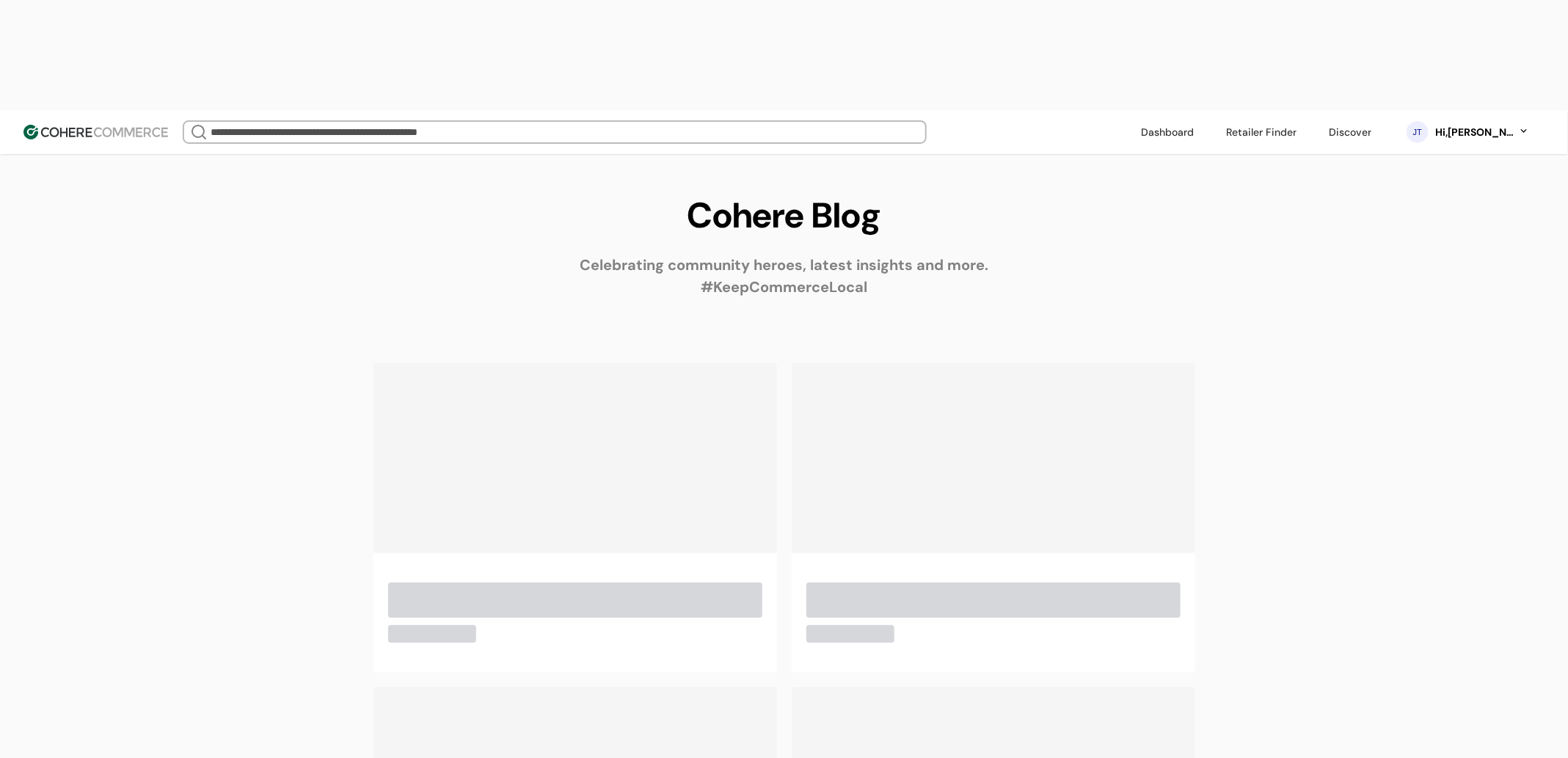
click at [1479, 113] on div "JT Hi, Jean Test" at bounding box center [1468, 132] width 152 height 36
click at [1477, 113] on div "JT Hi, Jean Test" at bounding box center [1468, 132] width 152 height 36
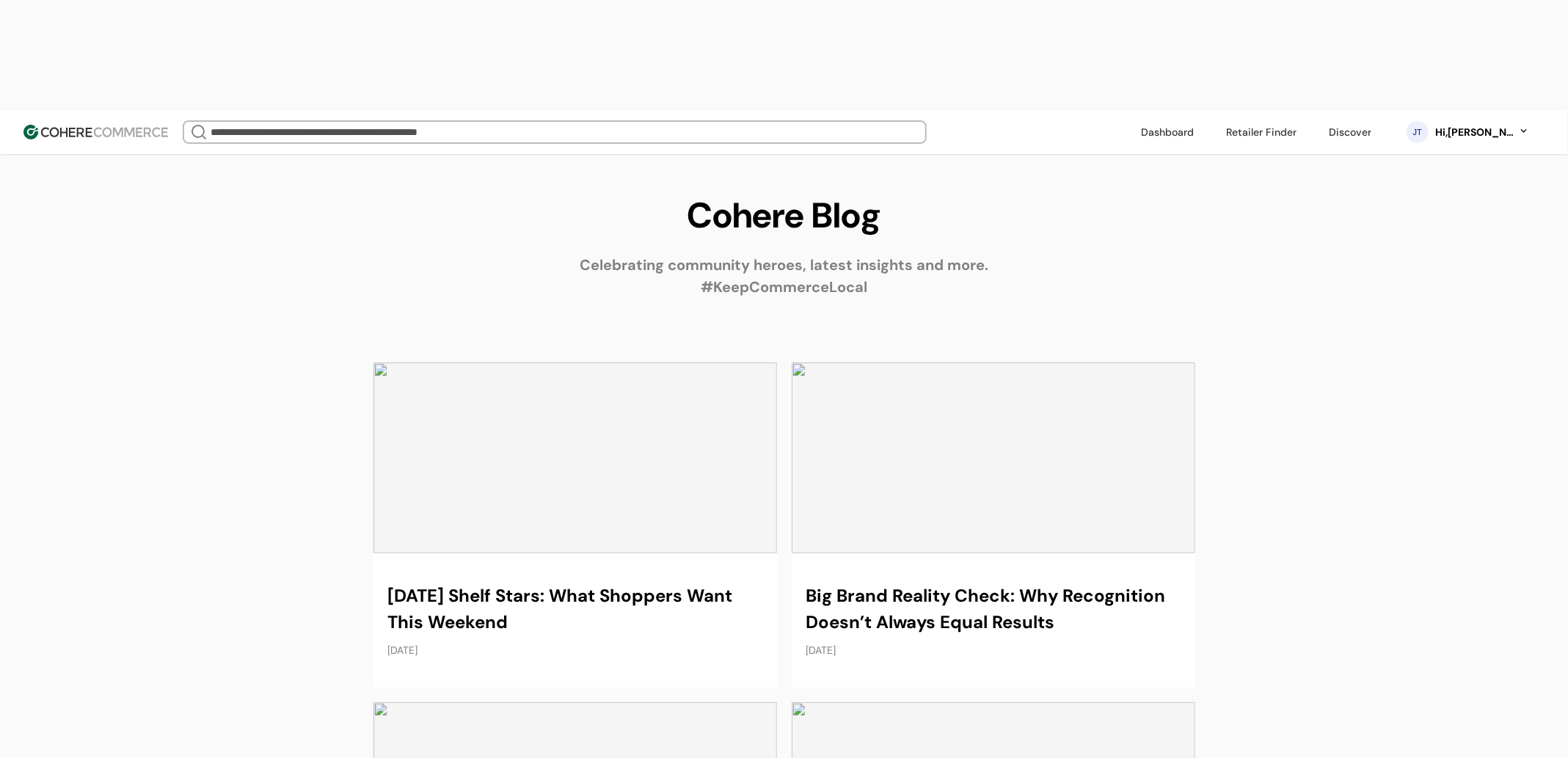
click at [1476, 125] on div "Hi, Jean Test" at bounding box center [1474, 133] width 81 height 16
click at [1453, 131] on link at bounding box center [1462, 131] width 210 height 36
click at [1498, 125] on div "Hi, Jean Test" at bounding box center [1474, 133] width 81 height 16
click at [1474, 95] on link at bounding box center [1462, 95] width 210 height 36
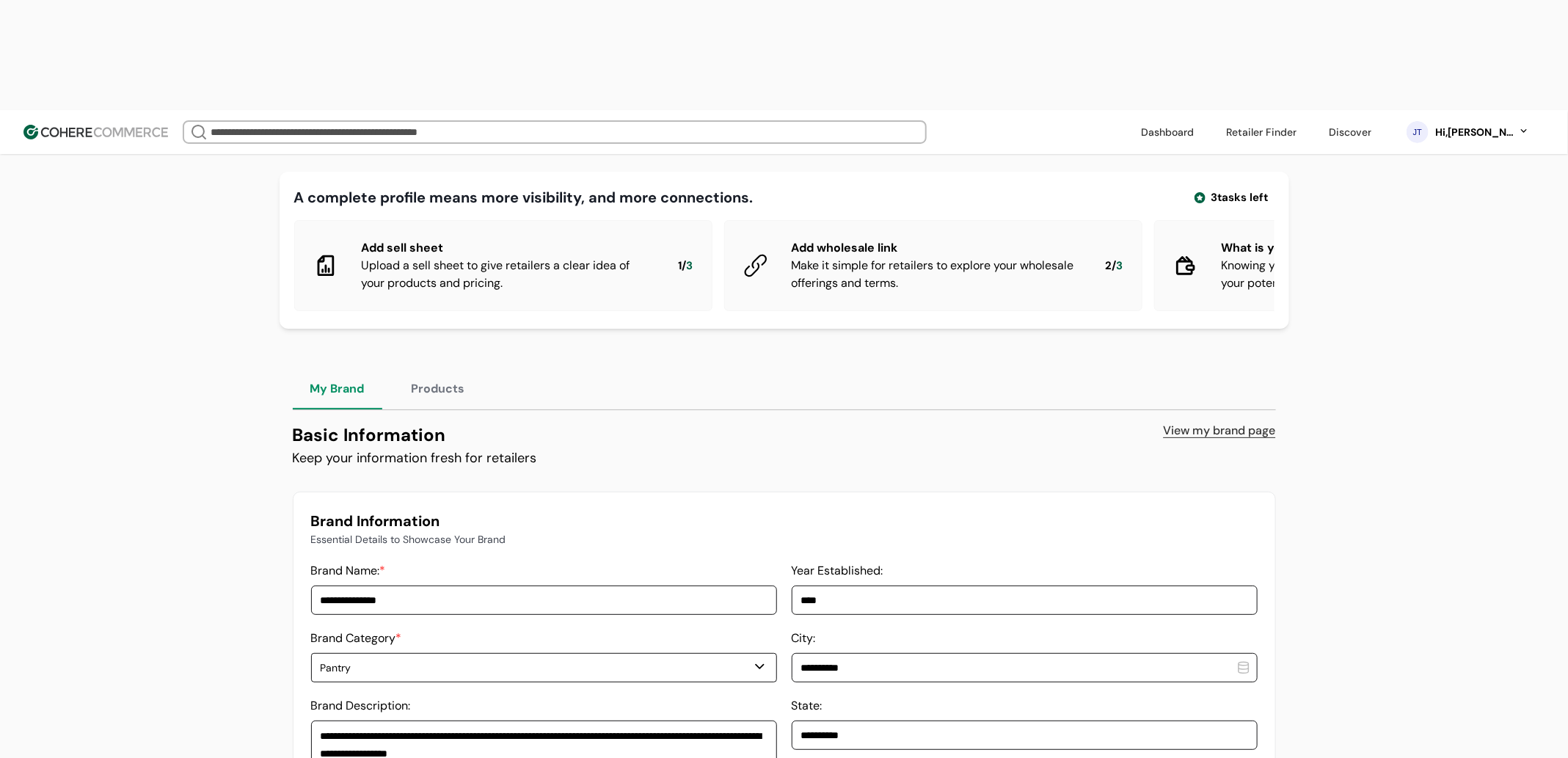
click at [433, 368] on button "Products" at bounding box center [438, 388] width 88 height 41
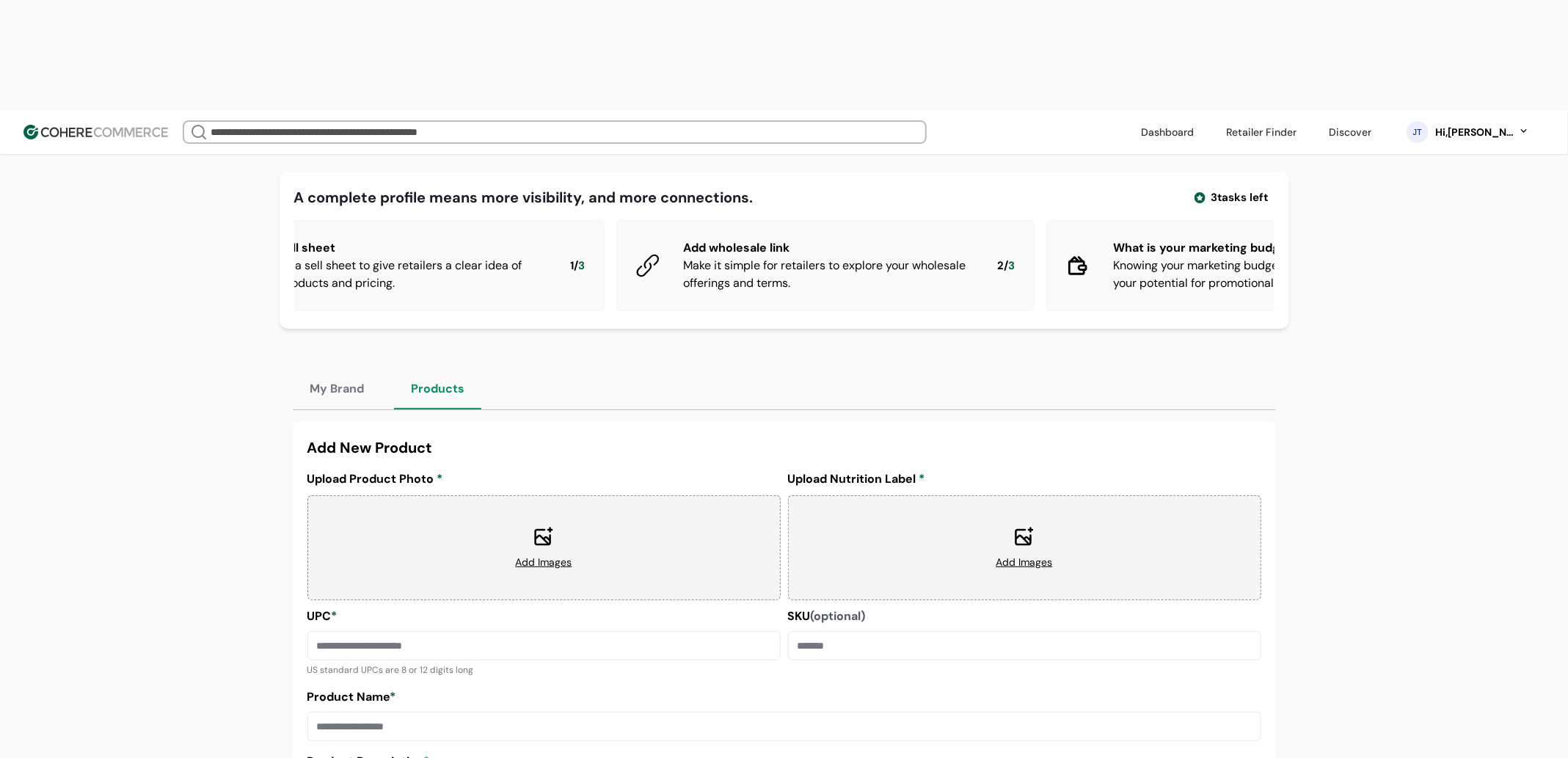
scroll to position [0, 297]
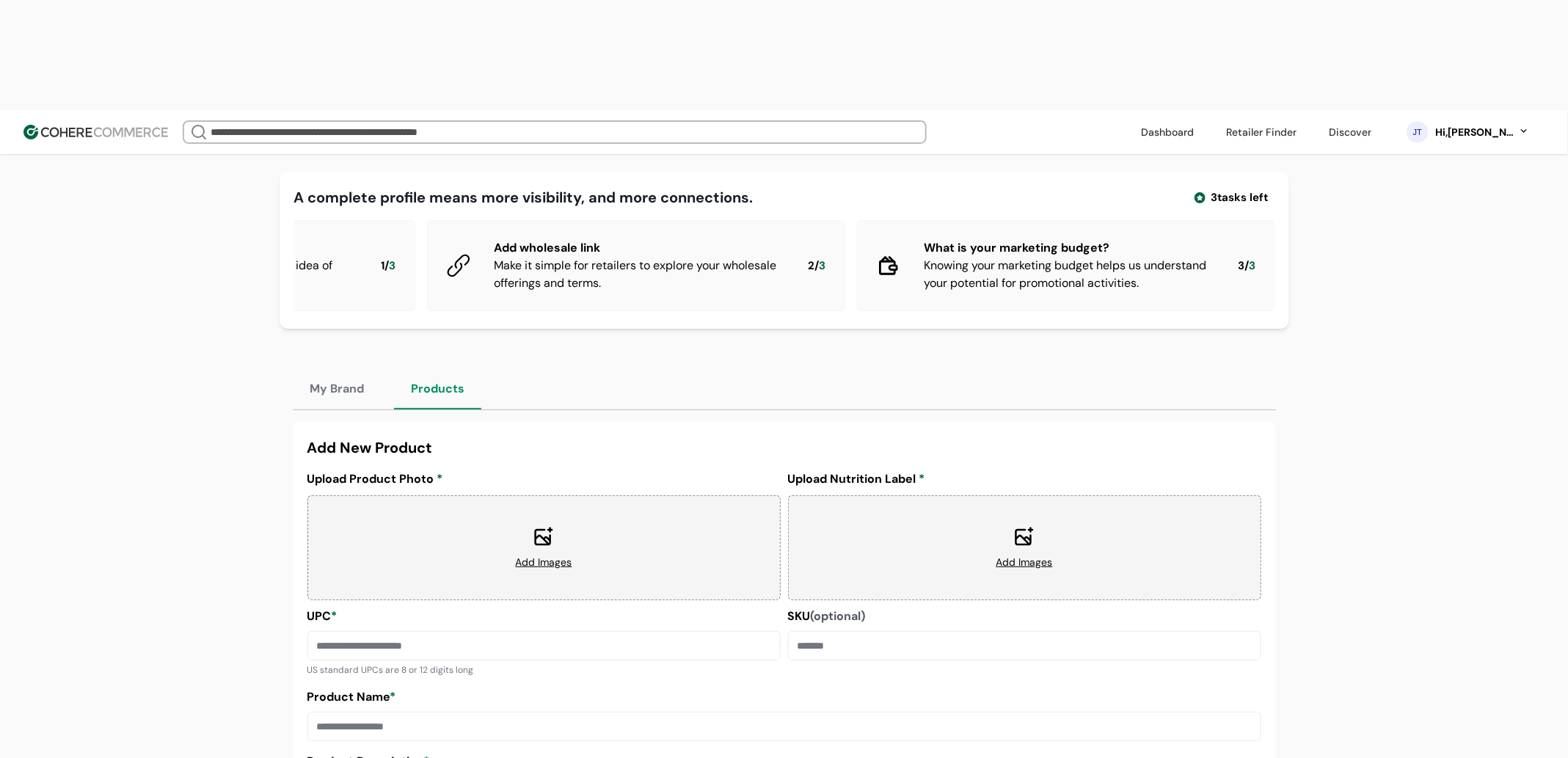
click at [1358, 110] on header "We Came Up Empty Looks like there aren’t any matches at the moment. Refine your…" at bounding box center [784, 132] width 1568 height 44
click at [1361, 121] on link at bounding box center [1349, 132] width 60 height 22
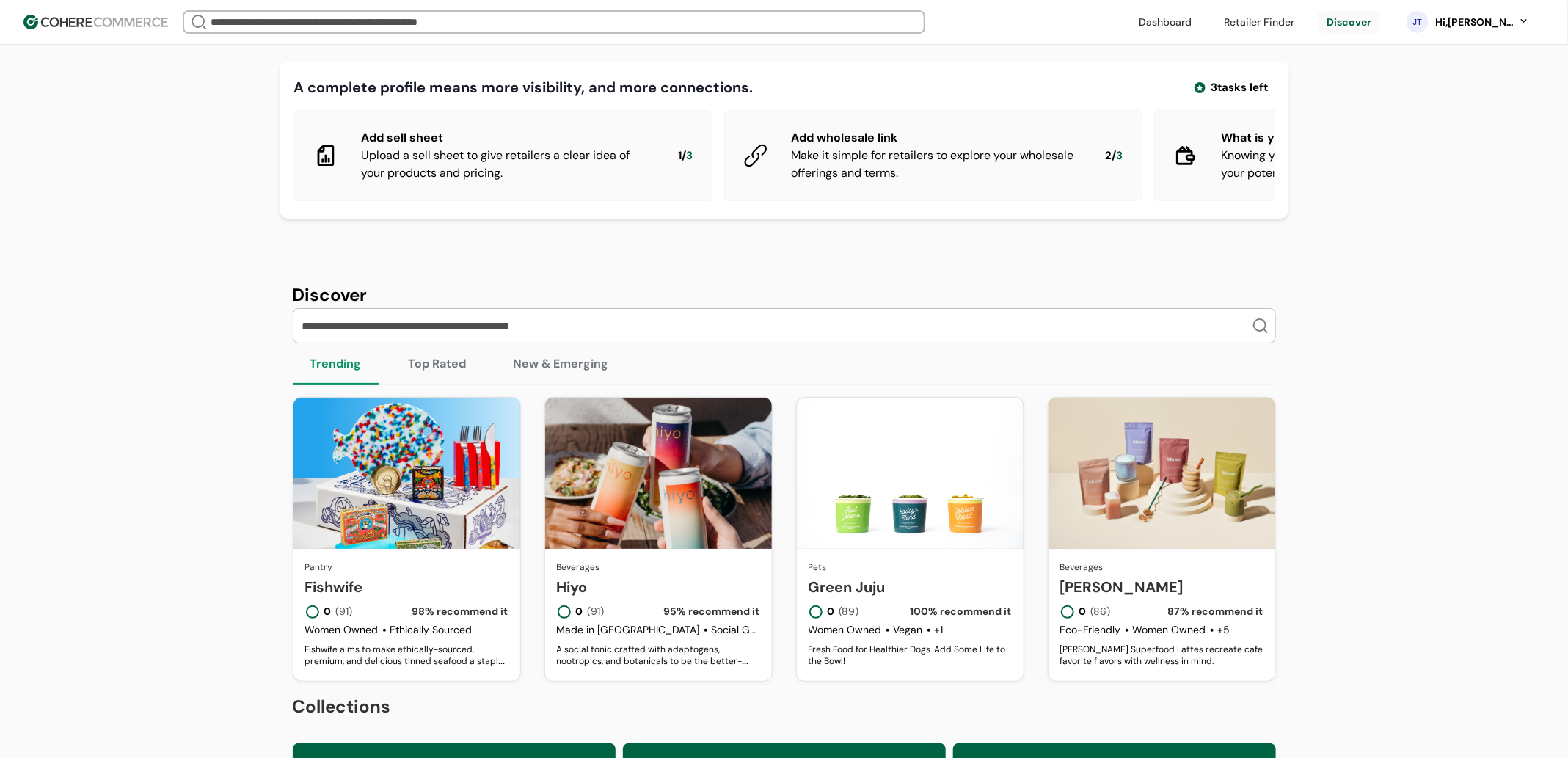
click at [470, 378] on button "Top Rated" at bounding box center [437, 363] width 94 height 41
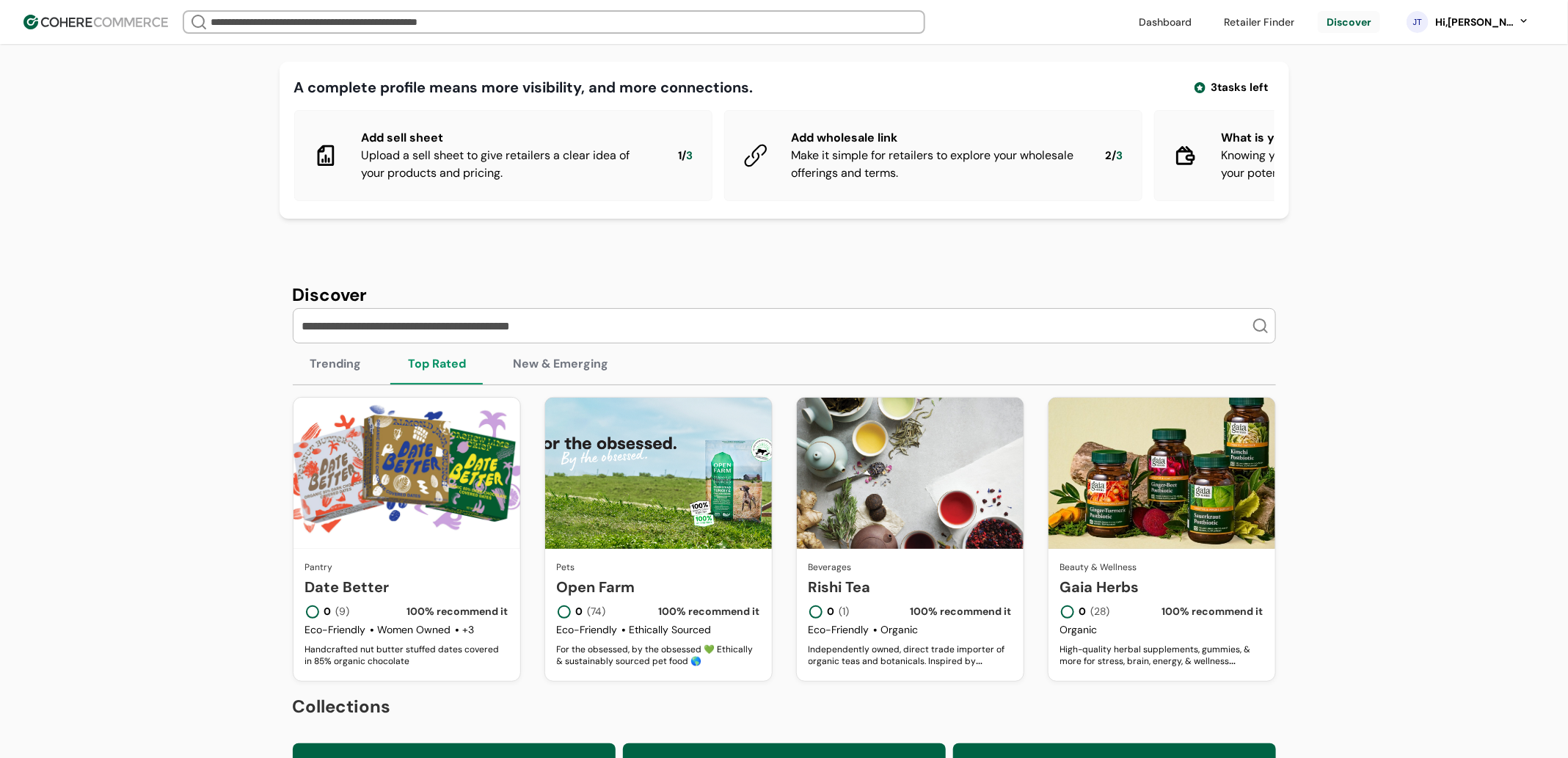
click at [556, 378] on button "New & Emerging" at bounding box center [560, 363] width 131 height 41
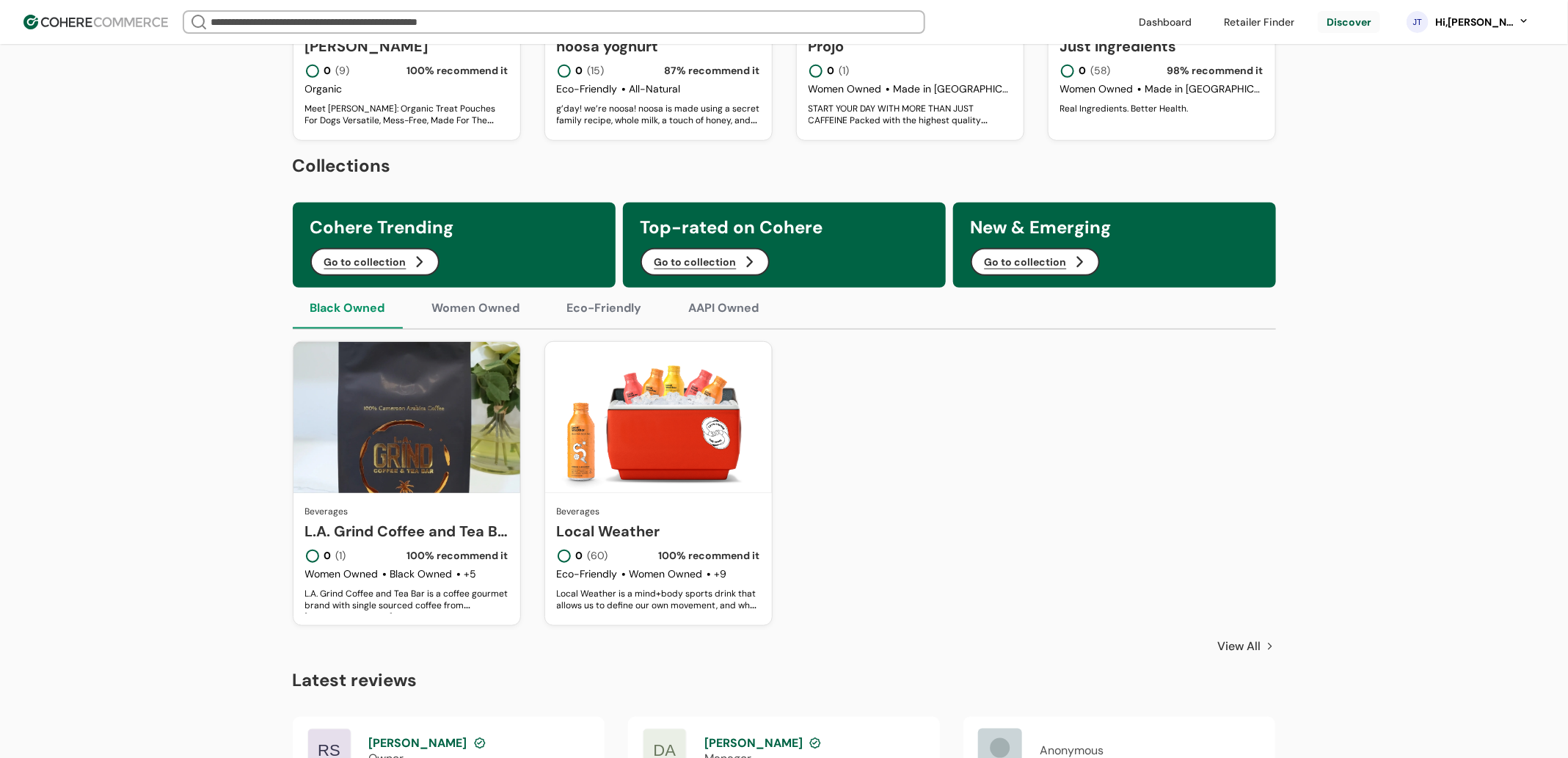
scroll to position [548, 0]
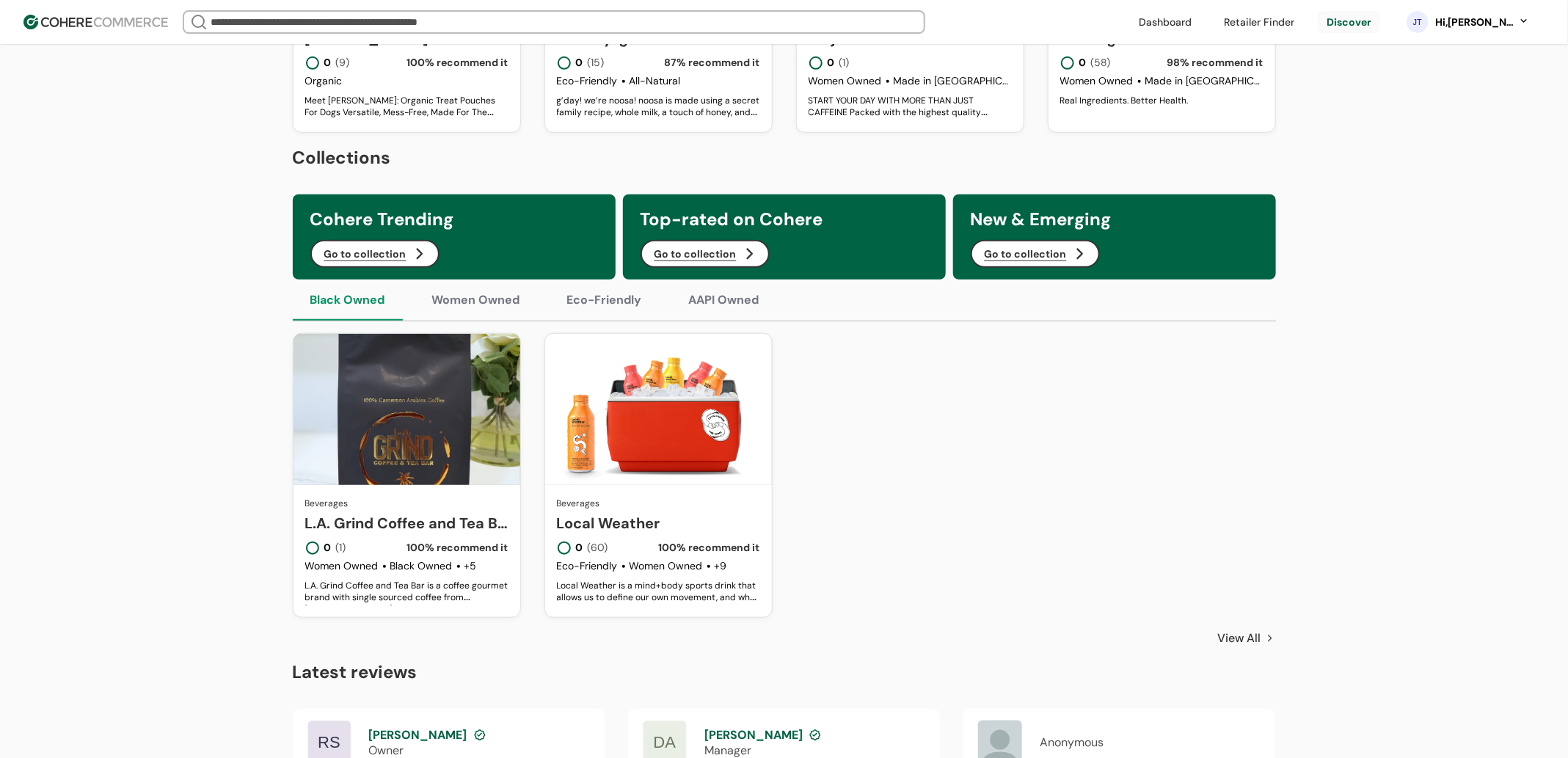
click at [491, 321] on div "Black Owned Women Owned Eco-Friendly AAPI Owned" at bounding box center [784, 301] width 983 height 42
click at [502, 314] on button "Women Owned" at bounding box center [476, 300] width 123 height 41
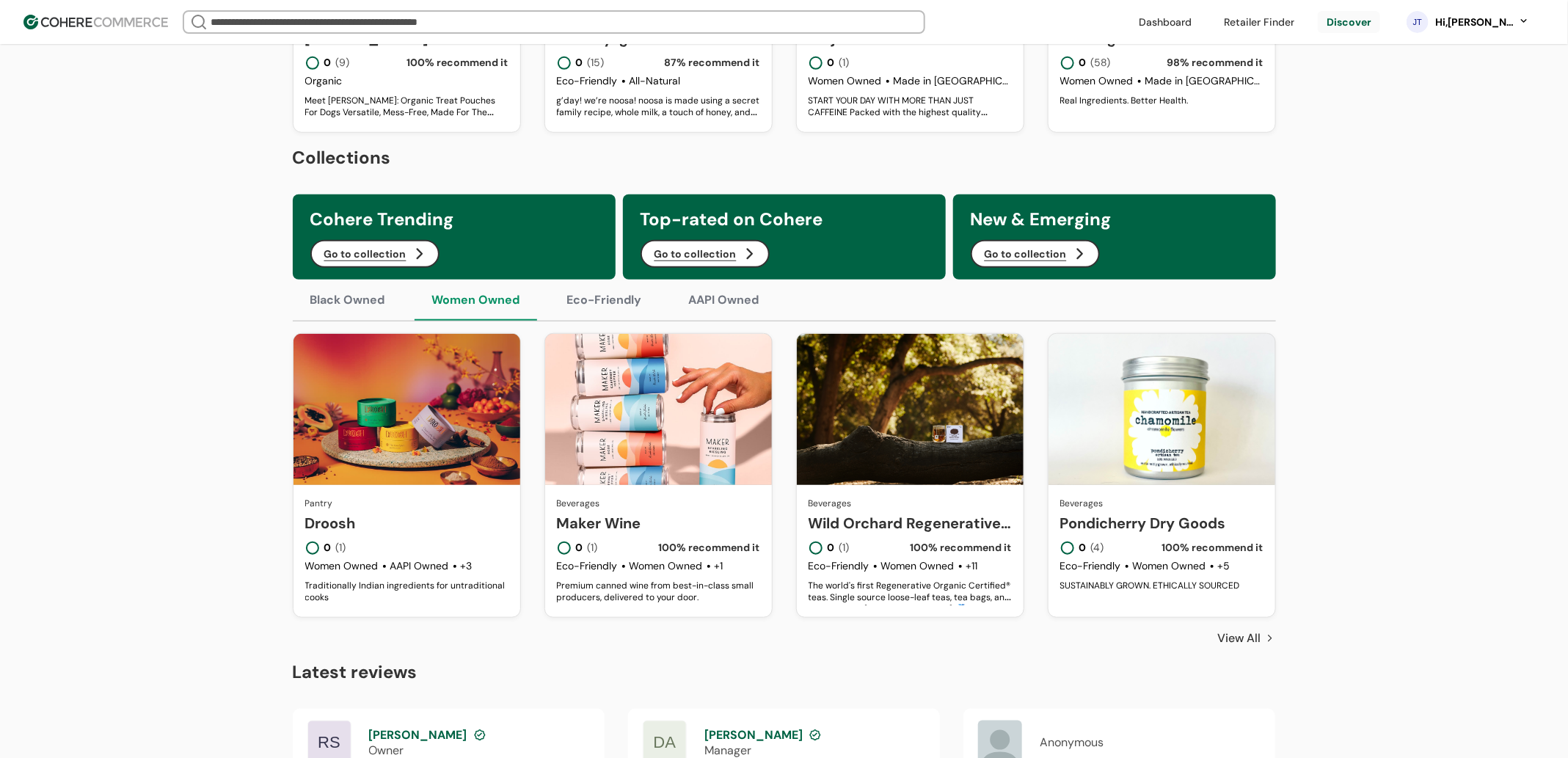
click at [599, 317] on button "Eco-Friendly" at bounding box center [604, 300] width 110 height 41
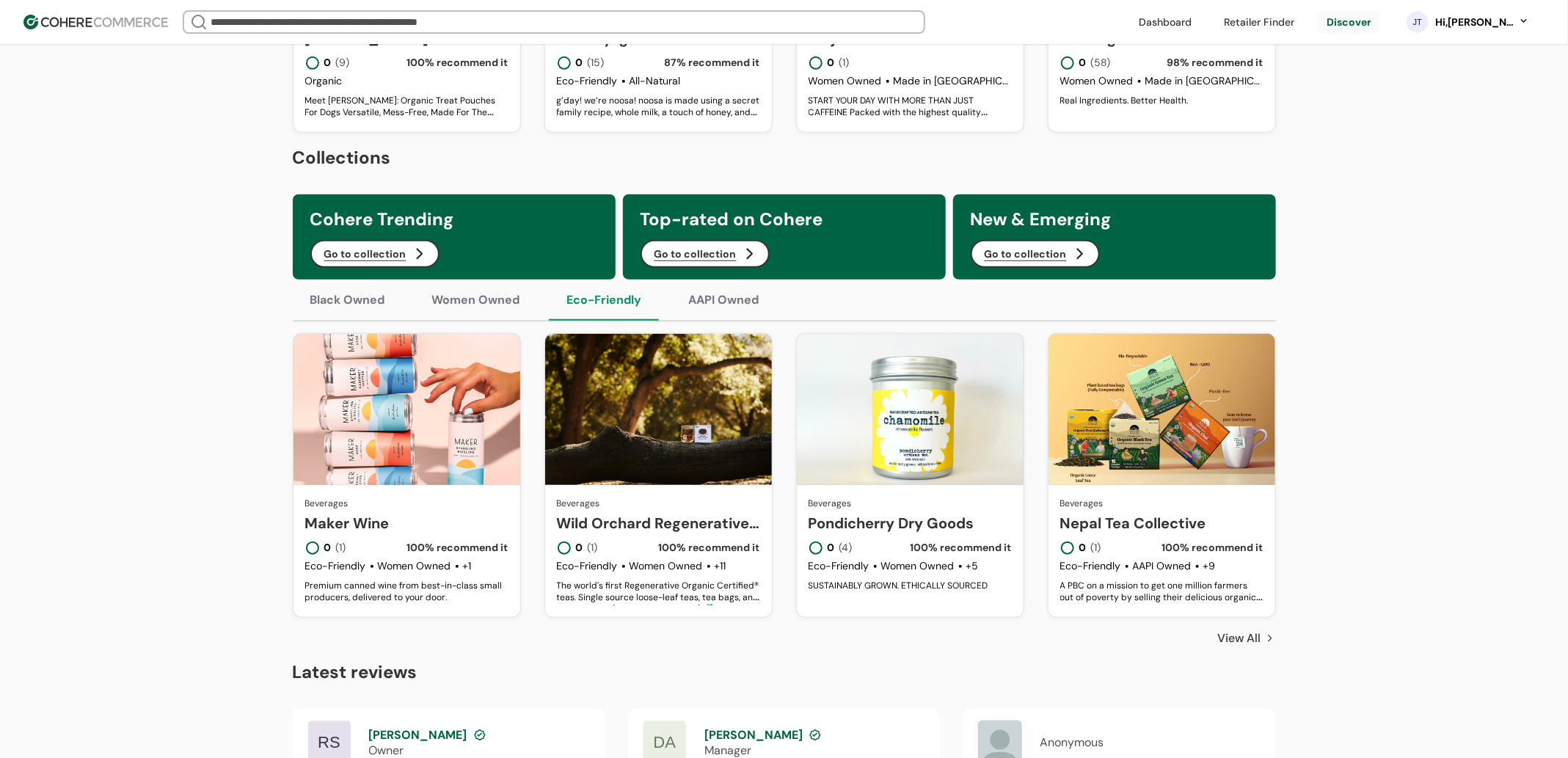
click at [690, 314] on button "AAPI Owned" at bounding box center [724, 300] width 106 height 41
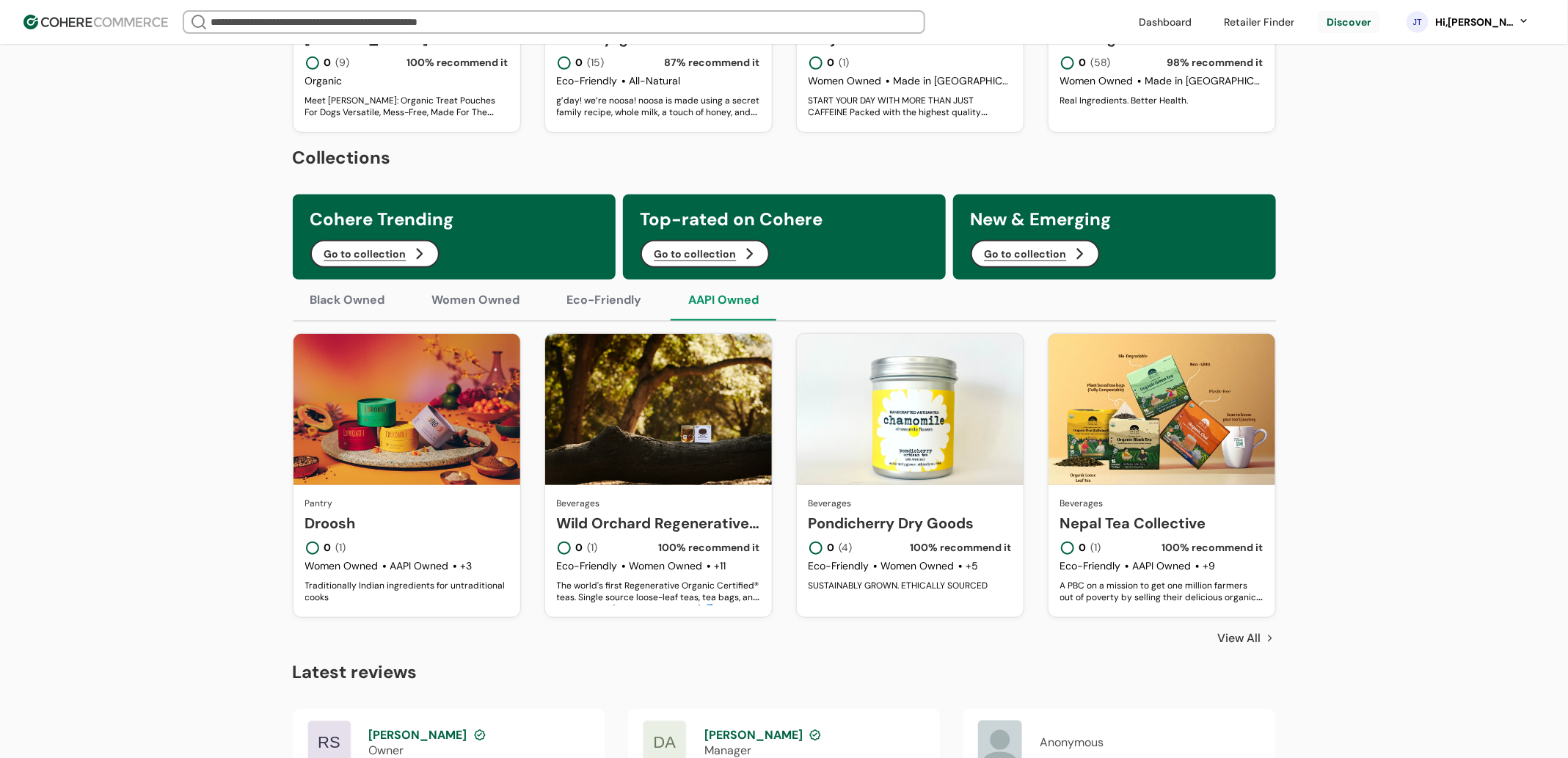
scroll to position [592, 0]
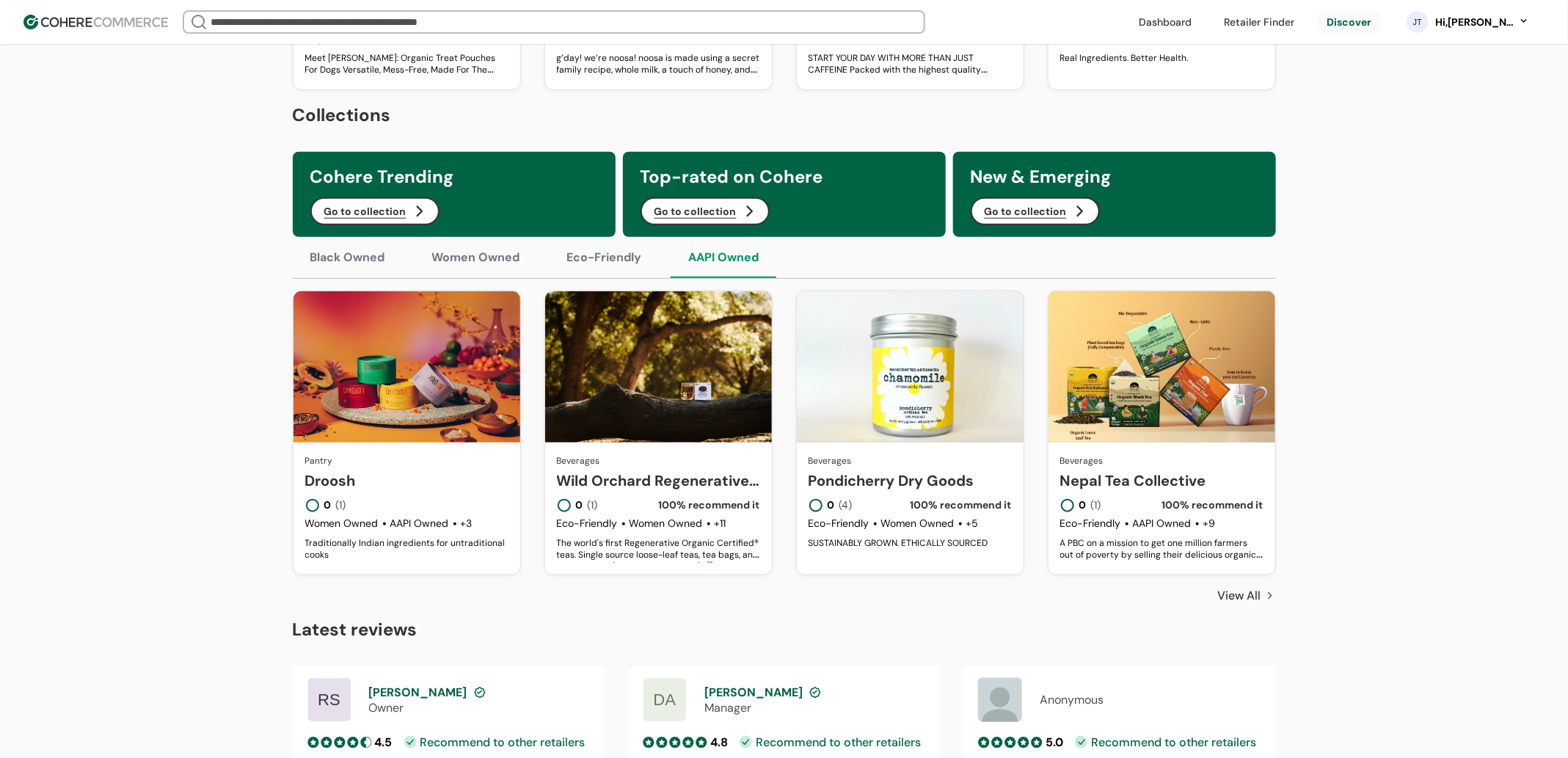
click at [626, 278] on button "Eco-Friendly" at bounding box center [604, 257] width 110 height 41
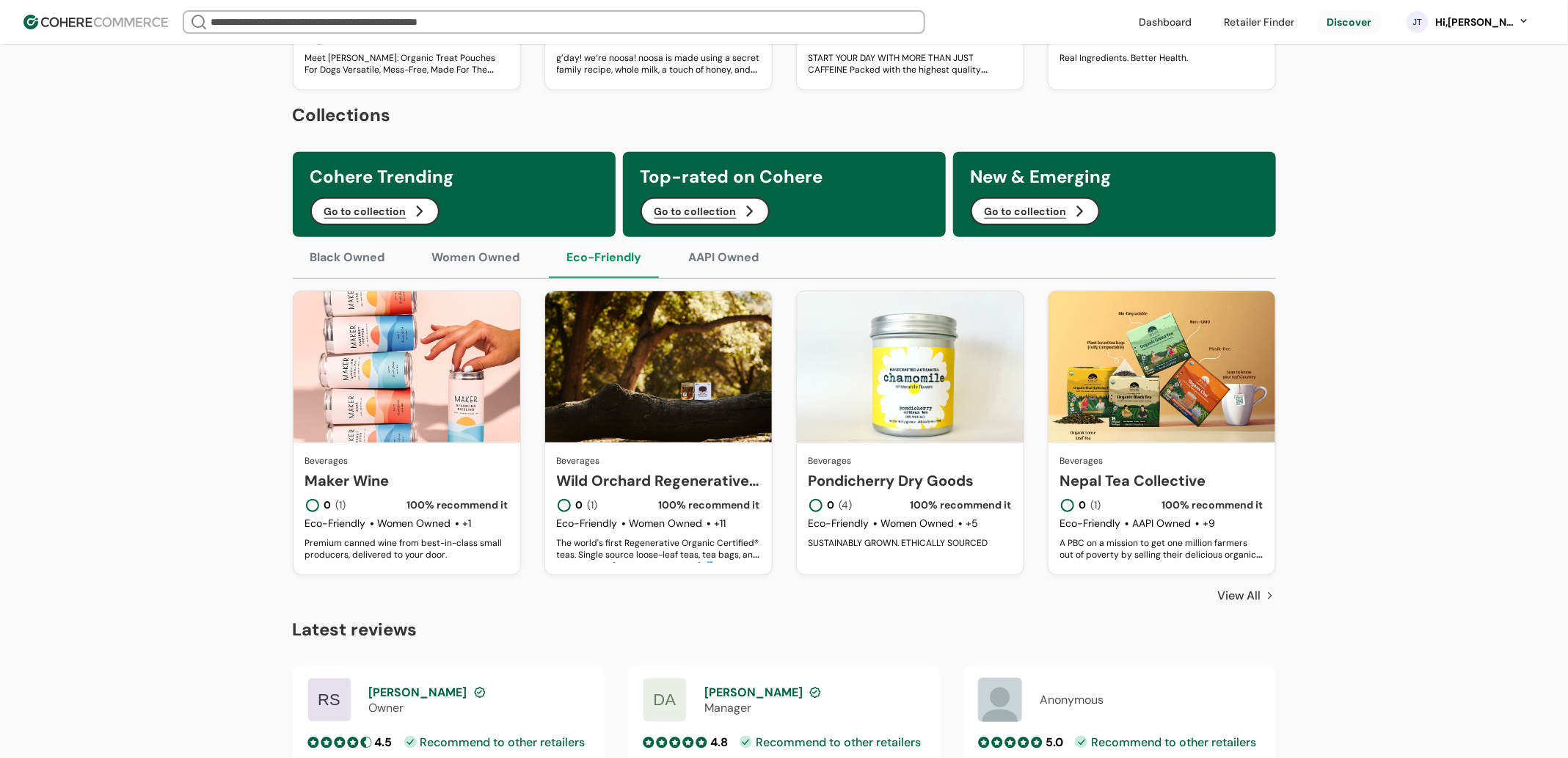
click at [522, 278] on button "Women Owned" at bounding box center [476, 257] width 123 height 41
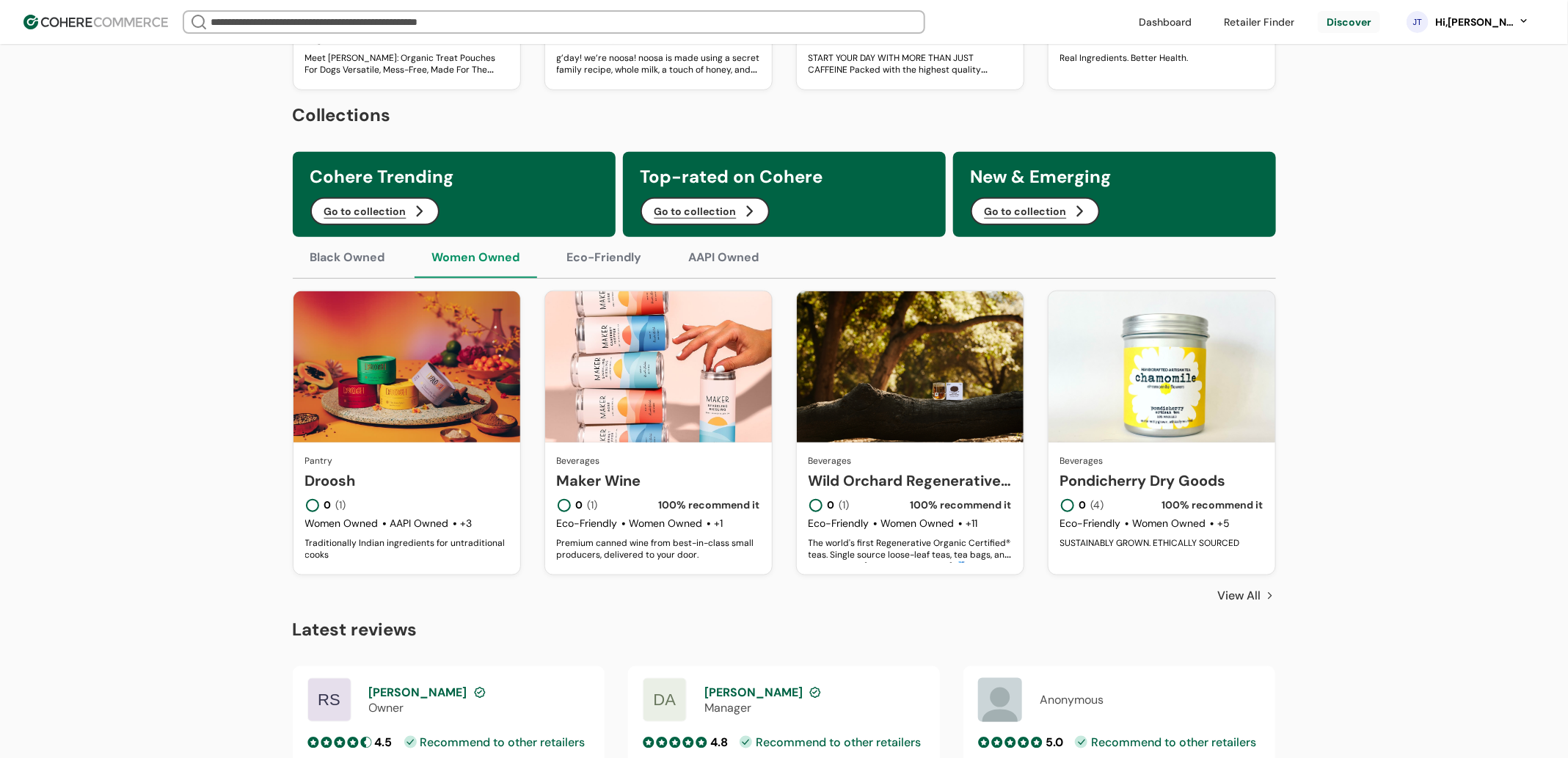
click at [375, 278] on button "Black Owned" at bounding box center [347, 257] width 110 height 41
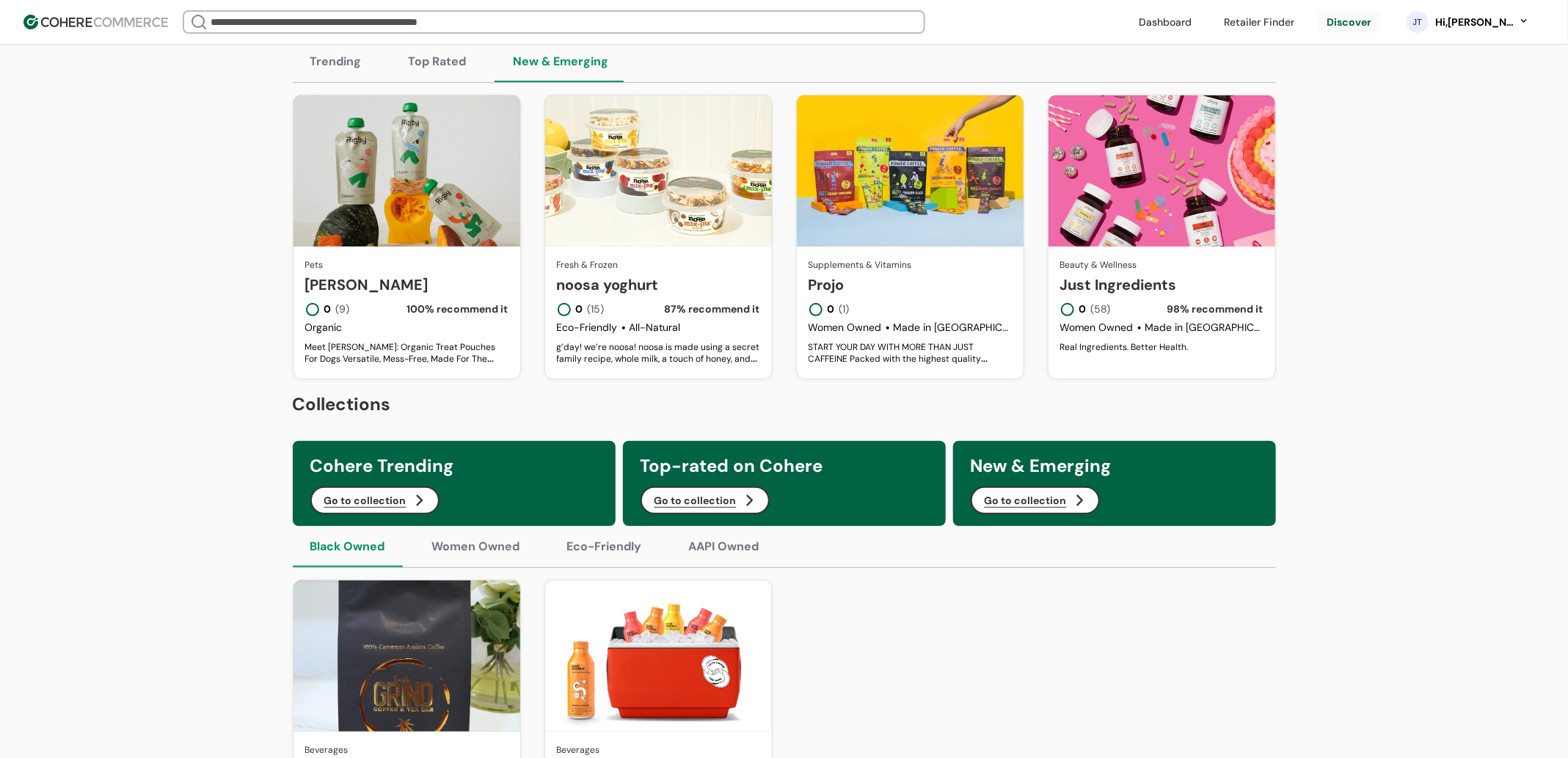
scroll to position [0, 0]
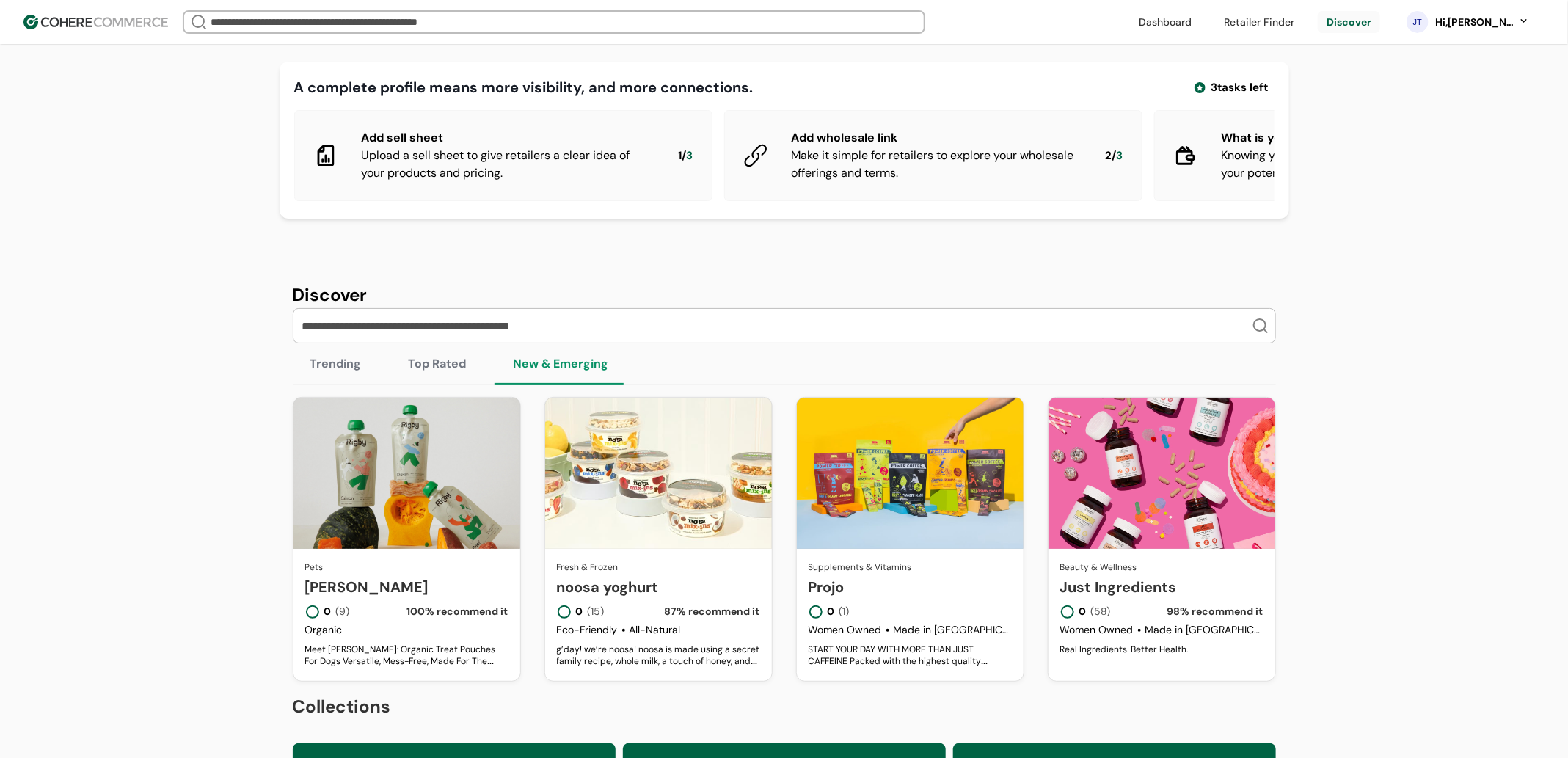
click at [411, 373] on button "Top Rated" at bounding box center [437, 363] width 94 height 41
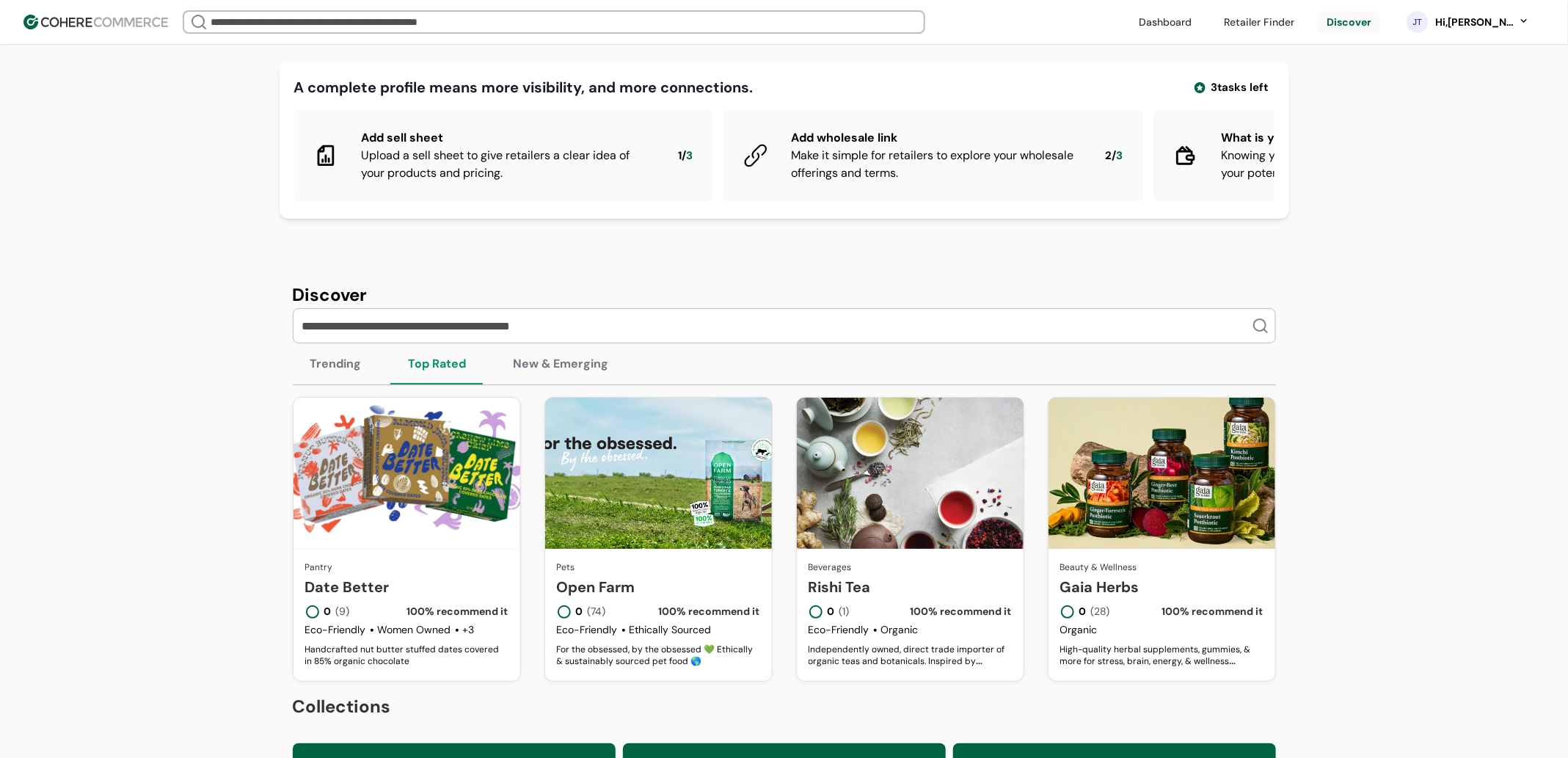
click at [304, 371] on button "Trending" at bounding box center [336, 363] width 87 height 41
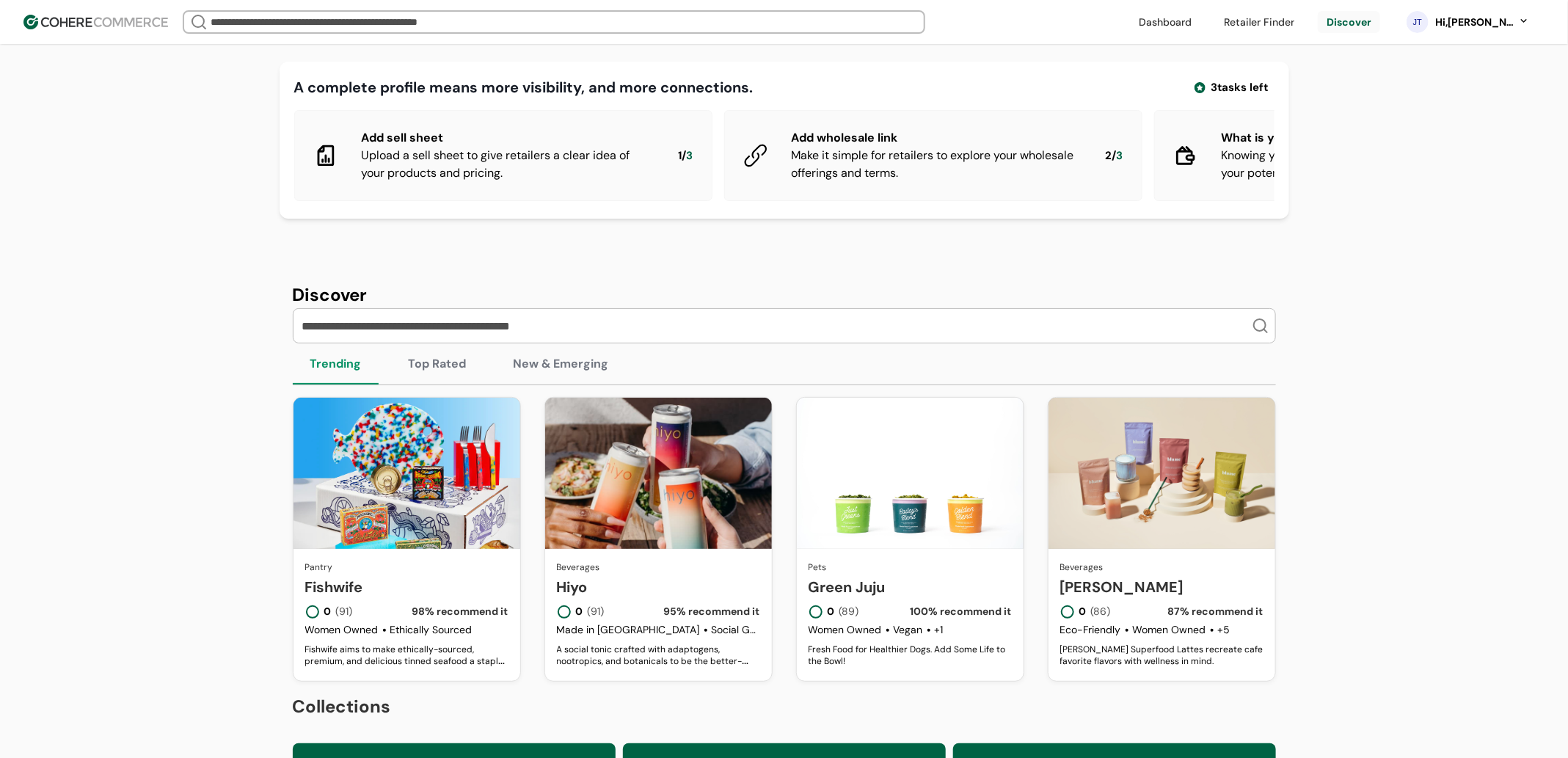
click at [1168, 31] on link at bounding box center [1164, 22] width 70 height 22
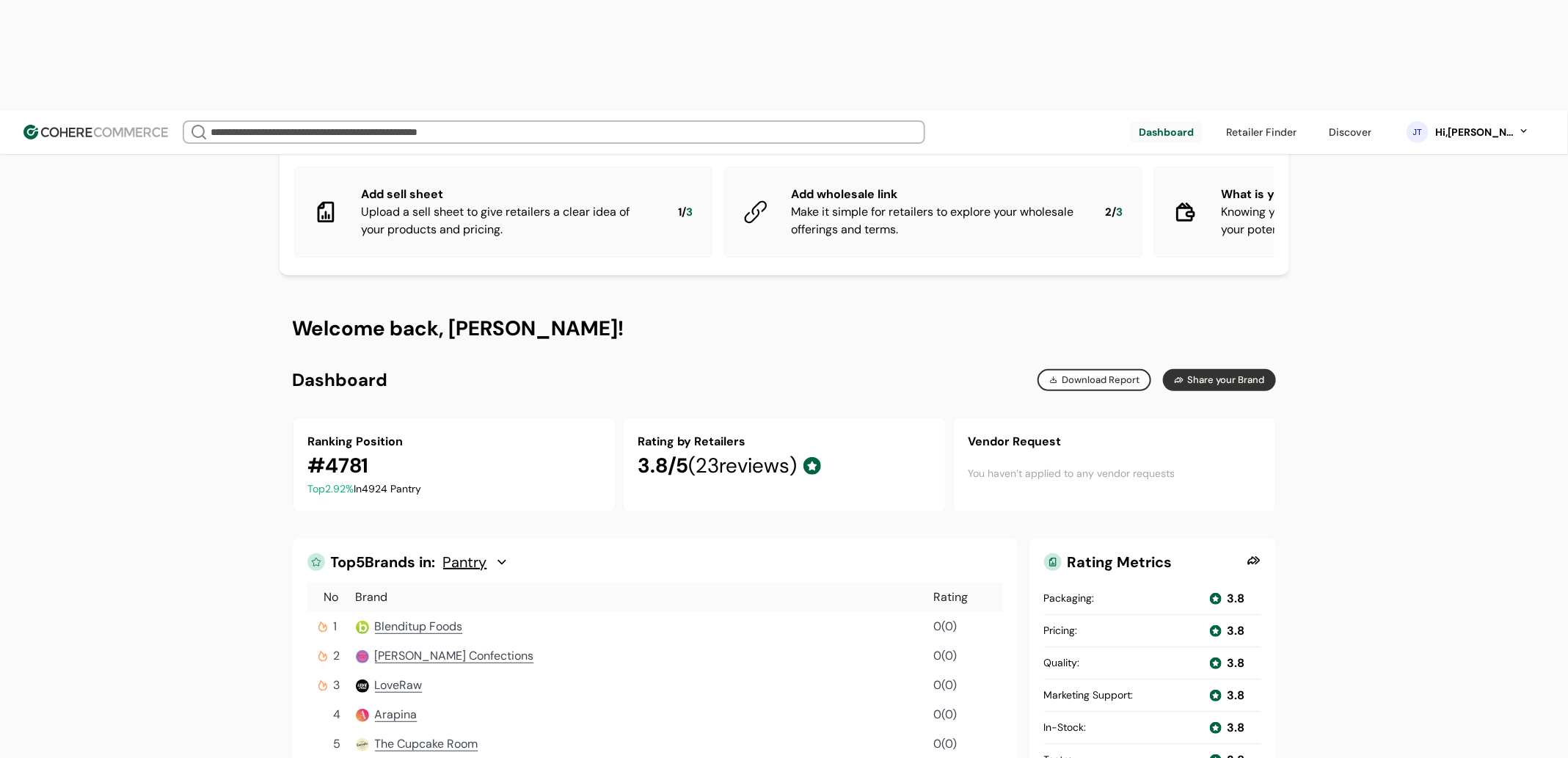
scroll to position [58, 0]
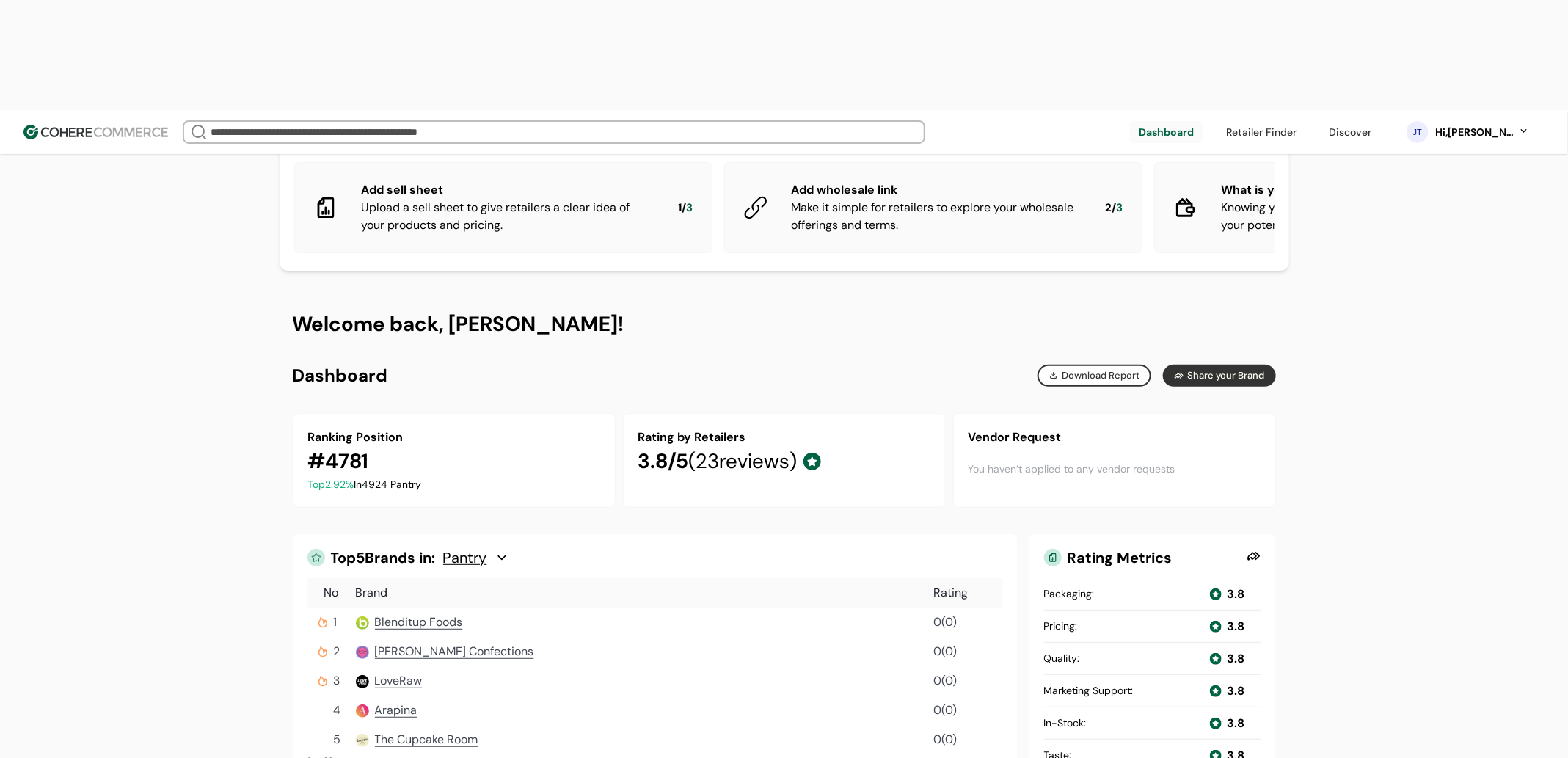
click at [1109, 365] on button "Download Report" at bounding box center [1094, 375] width 114 height 22
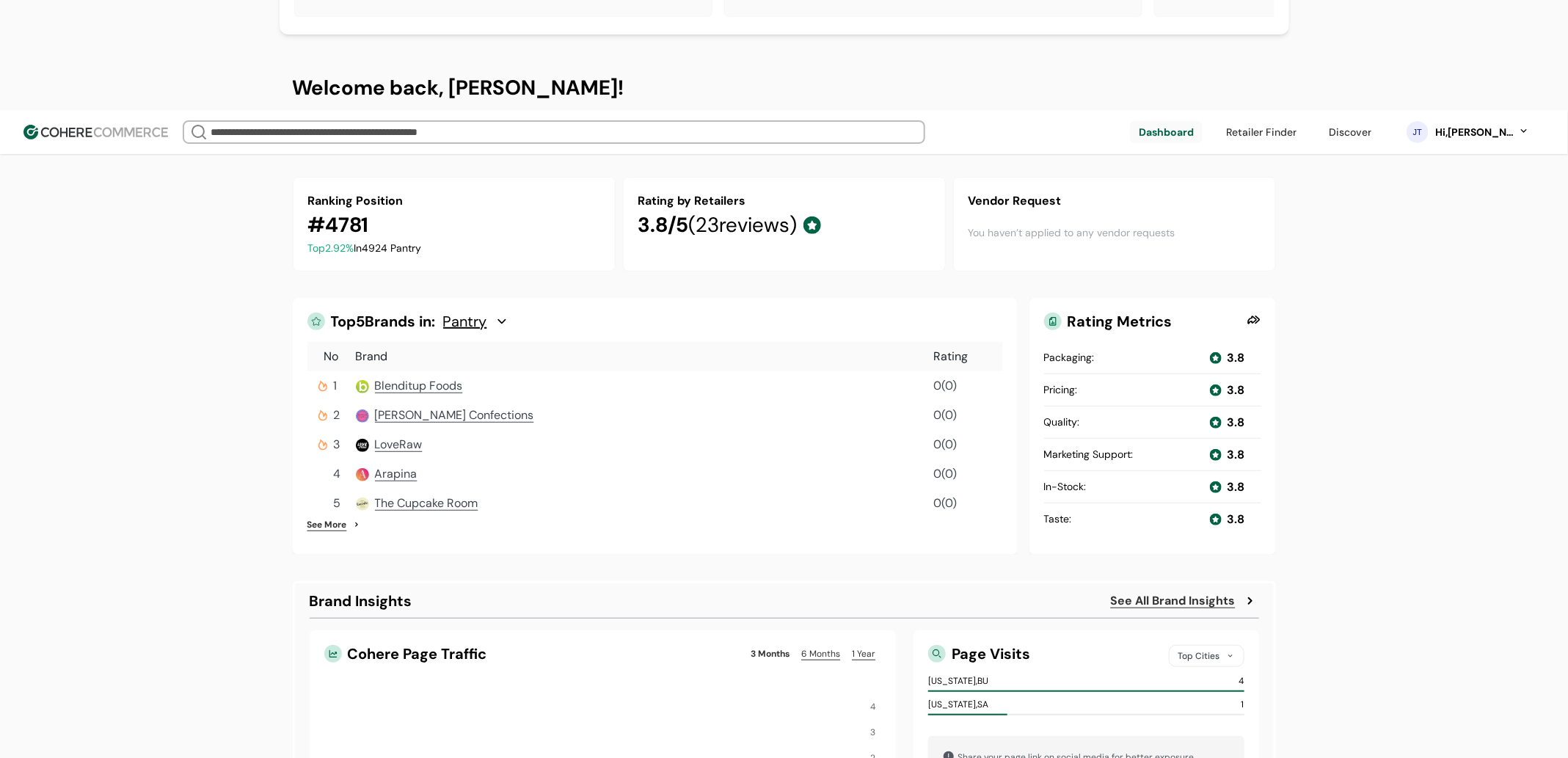
scroll to position [295, 0]
click at [318, 517] on link "See More" at bounding box center [327, 523] width 40 height 13
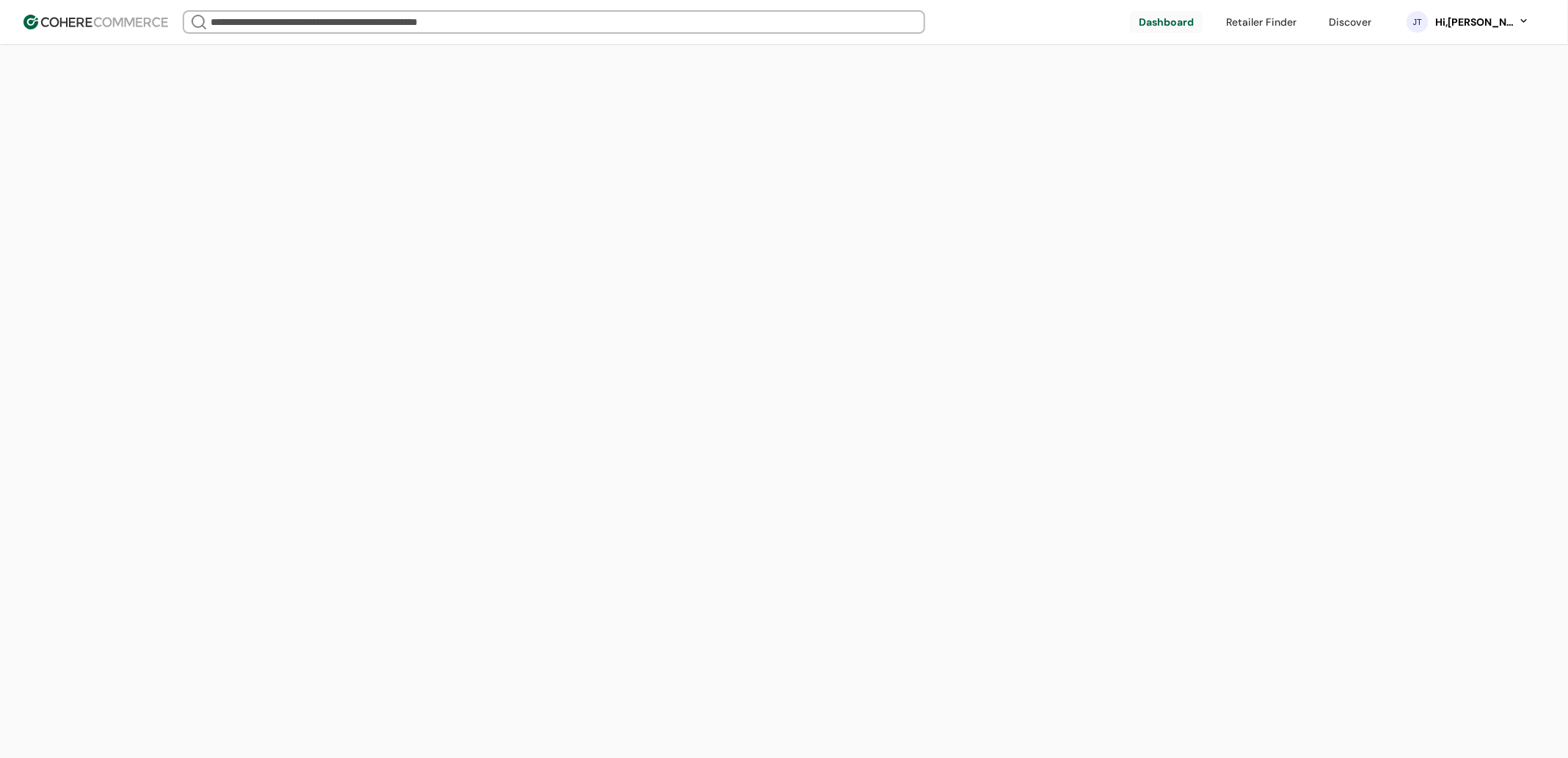
scroll to position [252, 0]
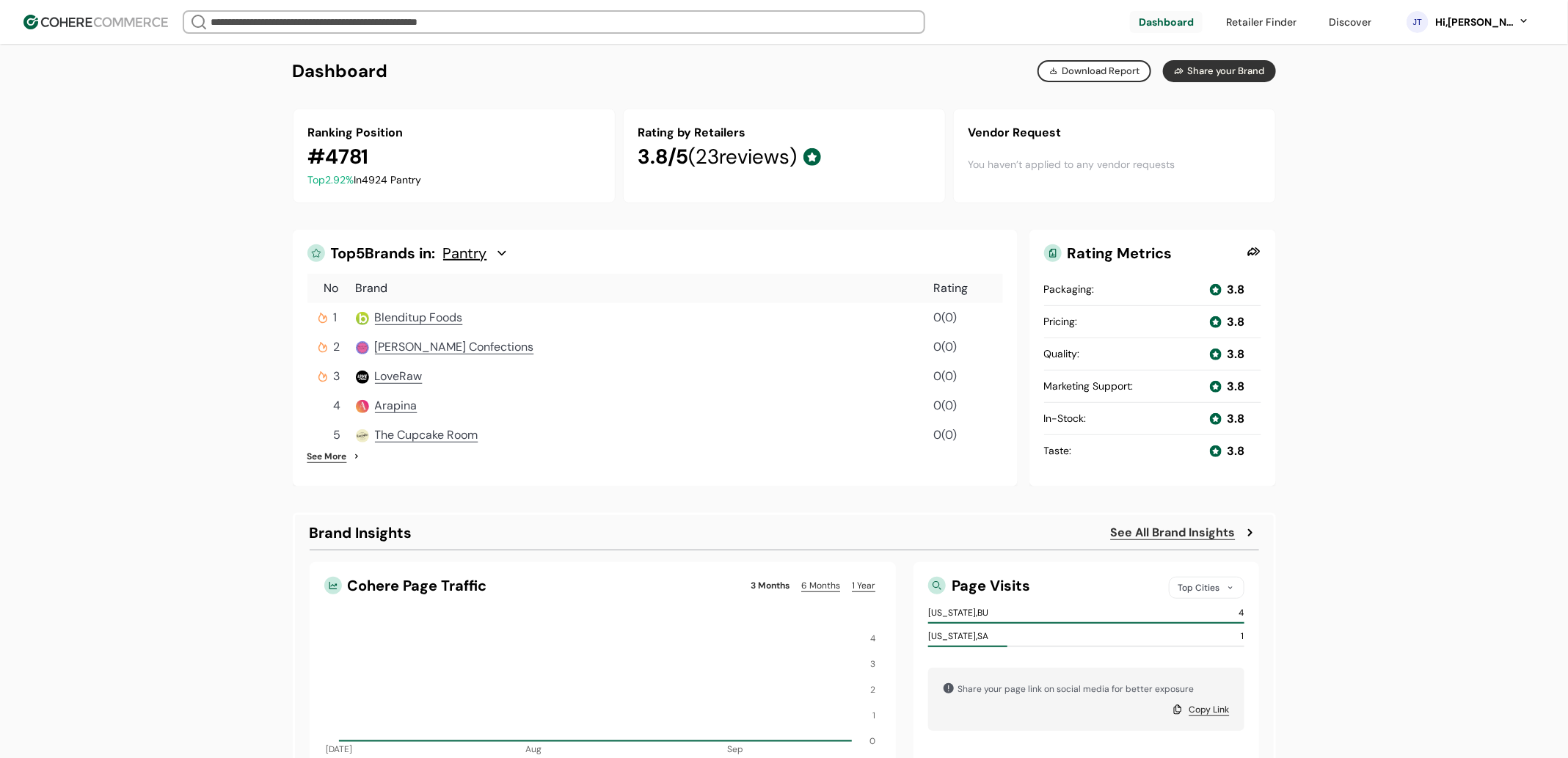
click at [421, 325] on span "Blenditup Foods" at bounding box center [419, 317] width 88 height 16
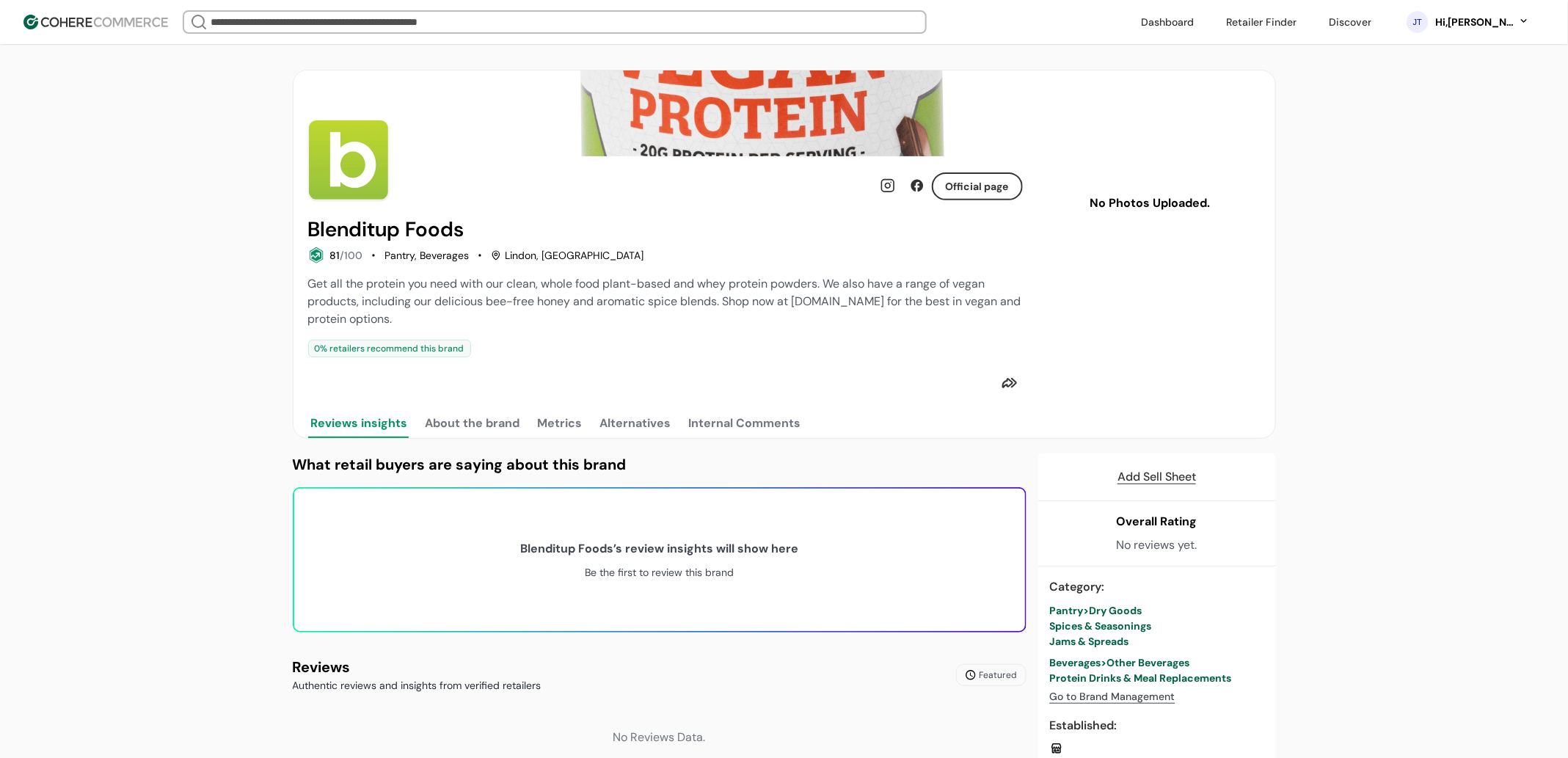
scroll to position [204, 0]
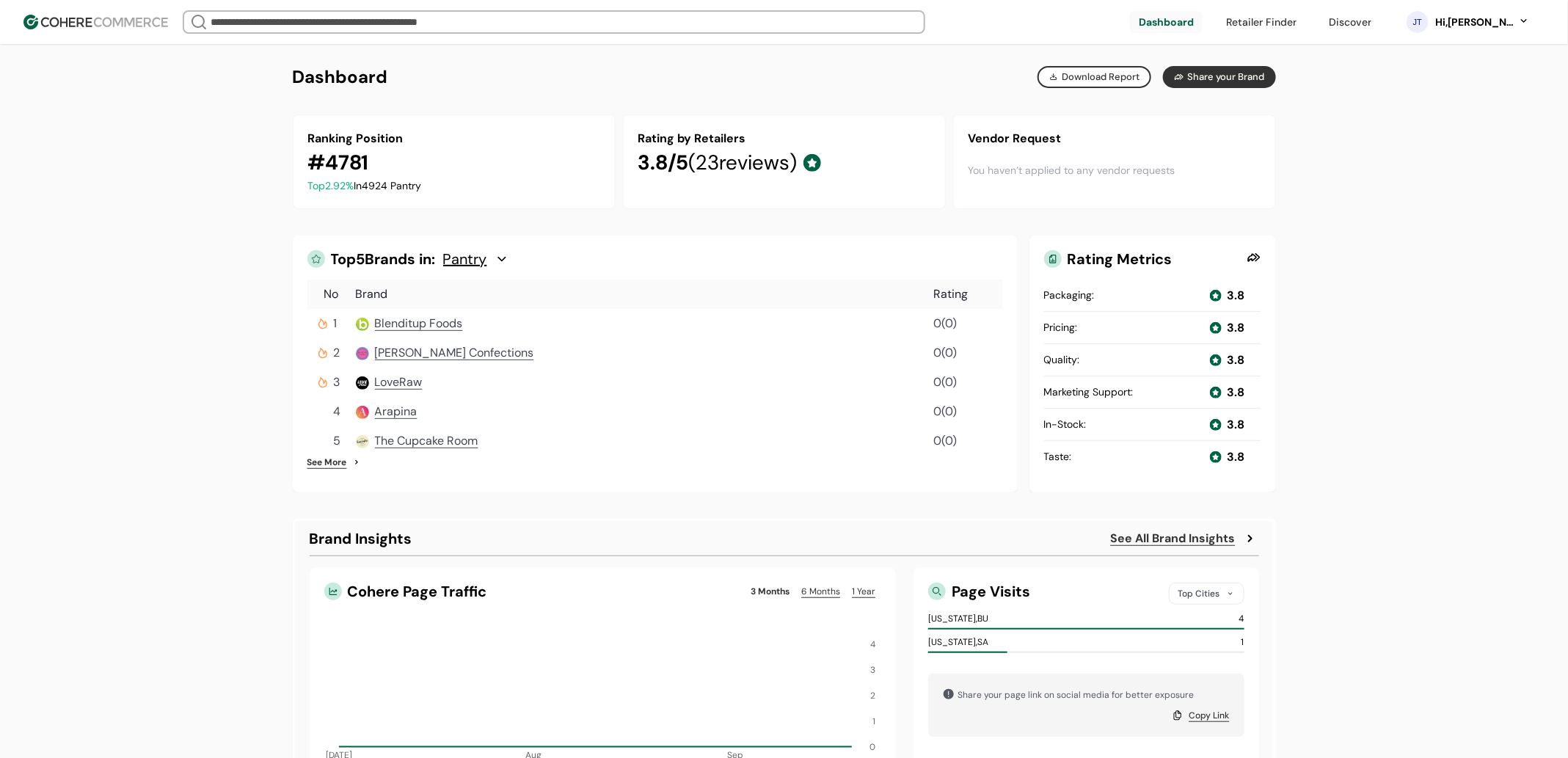
scroll to position [243, 0]
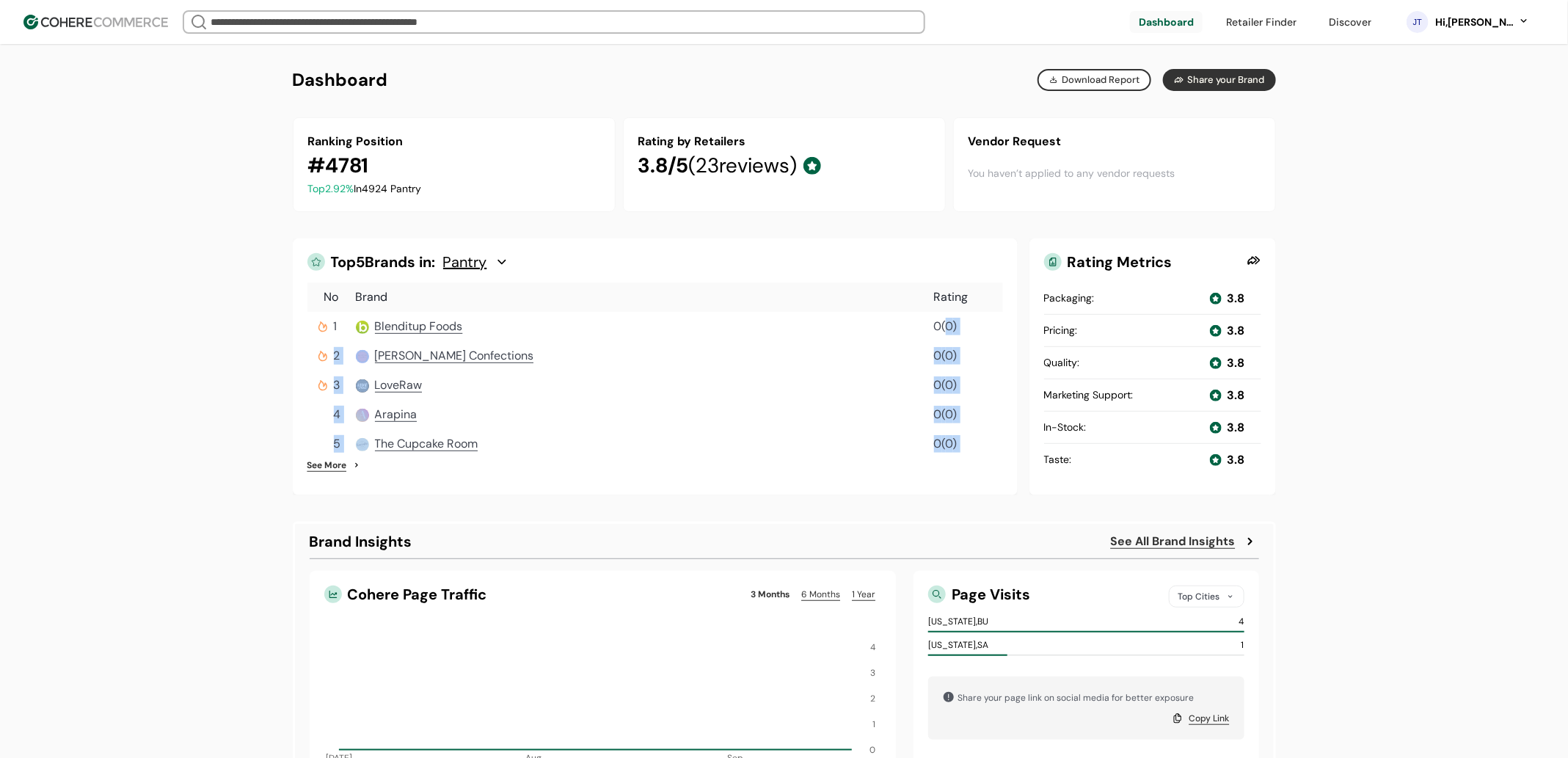
drag, startPoint x: 946, startPoint y: 348, endPoint x: 924, endPoint y: 510, distance: 163.5
click at [924, 496] on div "Top 5 Brands in: Pantry No Brand Rating 1 Blenditup Foods Rating 0 ( 0 ) 2 [PER…" at bounding box center [655, 366] width 725 height 256
click at [932, 488] on div "Top 5 Brands in: Pantry No Brand Rating 1 Blenditup Foods Rating 0 ( 0 ) 2 [PER…" at bounding box center [655, 366] width 725 height 256
click at [499, 269] on div "Pantry" at bounding box center [476, 262] width 66 height 17
click at [496, 312] on div "Pantry" at bounding box center [509, 312] width 112 height 27
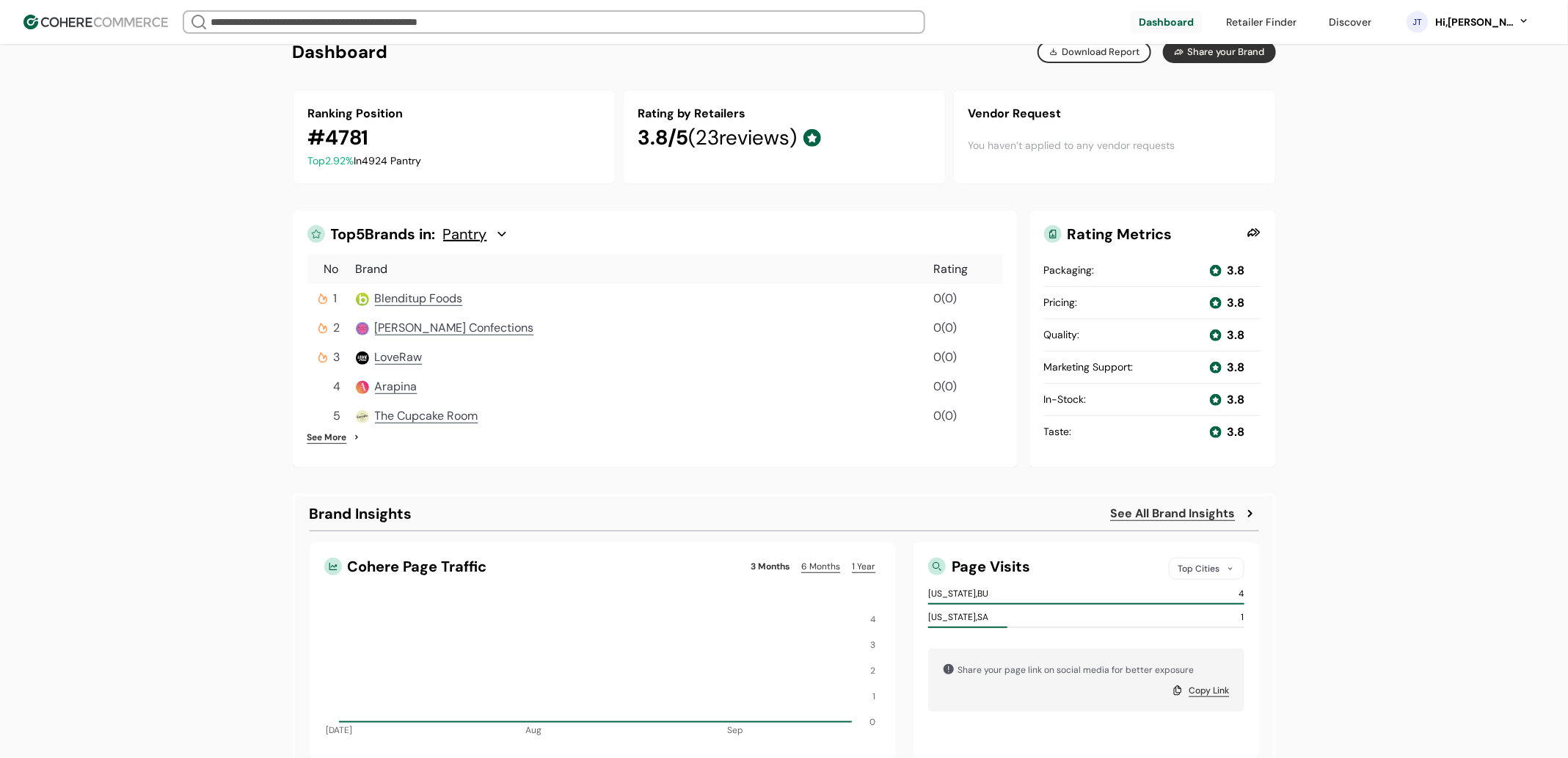
scroll to position [274, 0]
click at [330, 442] on link "See More" at bounding box center [327, 435] width 40 height 13
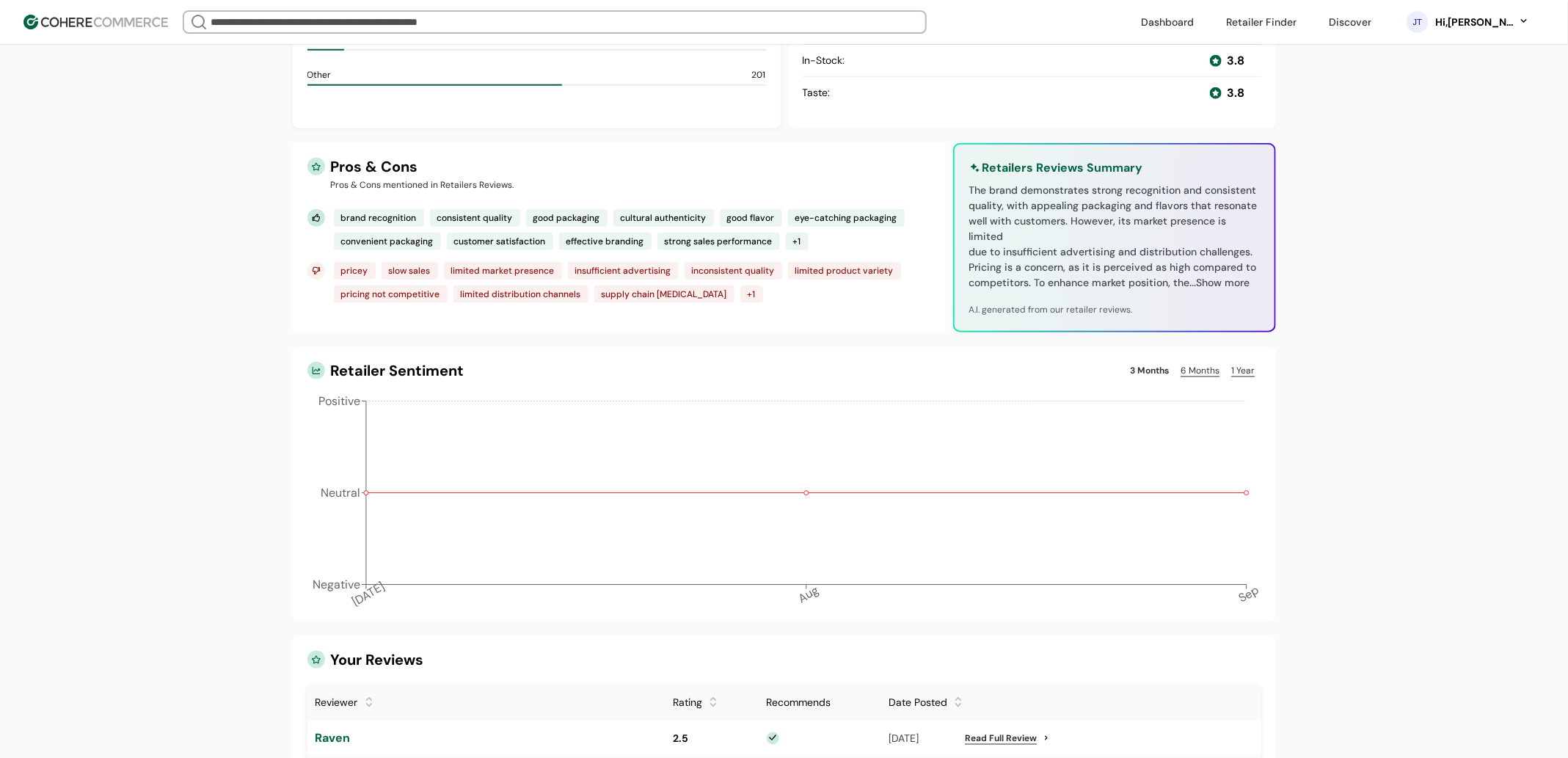
scroll to position [799, 0]
click at [1203, 377] on link "6 Months" at bounding box center [1201, 370] width 50 height 17
click at [1253, 379] on link "1 Year" at bounding box center [1243, 370] width 36 height 17
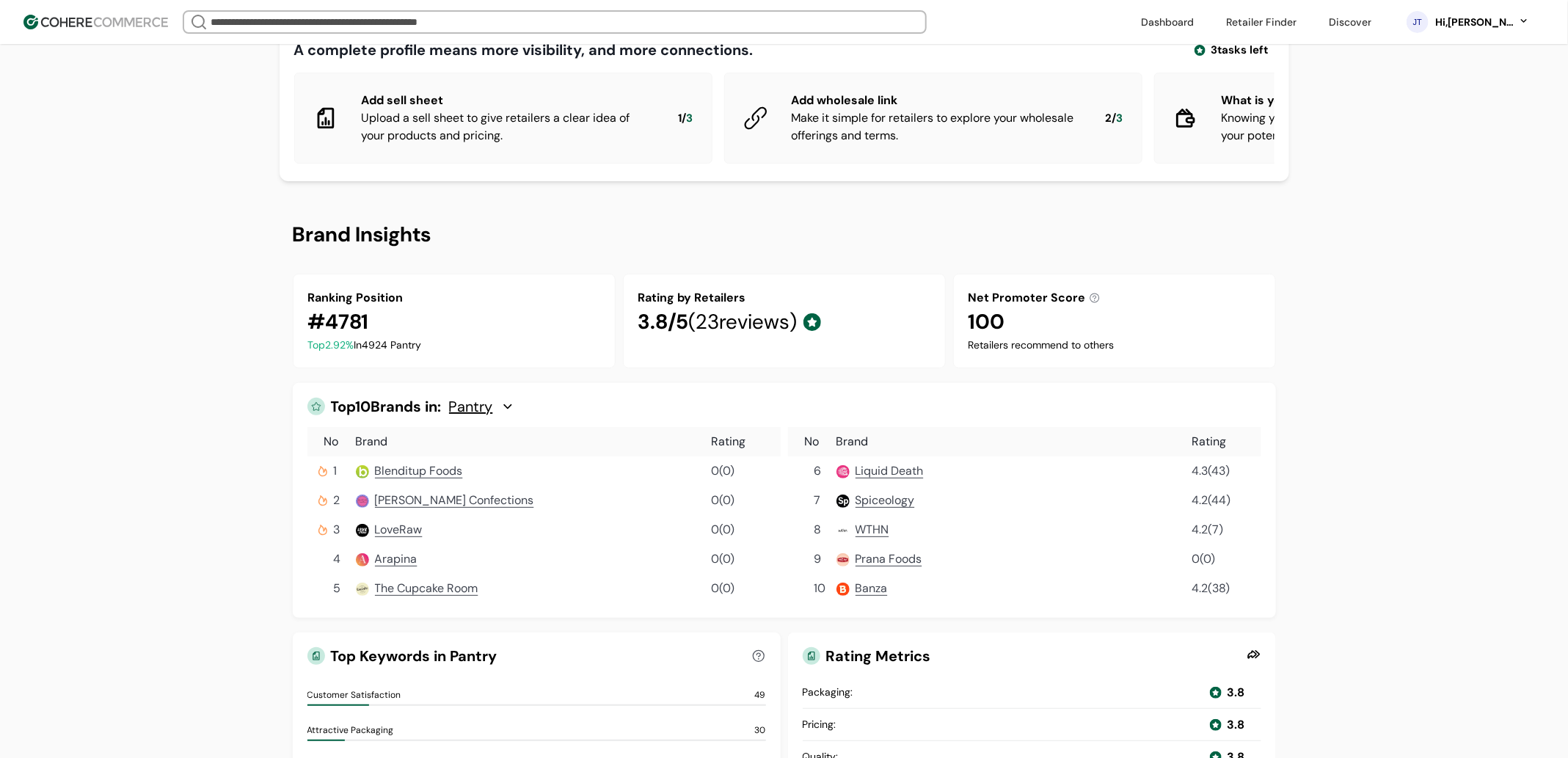
scroll to position [66, 0]
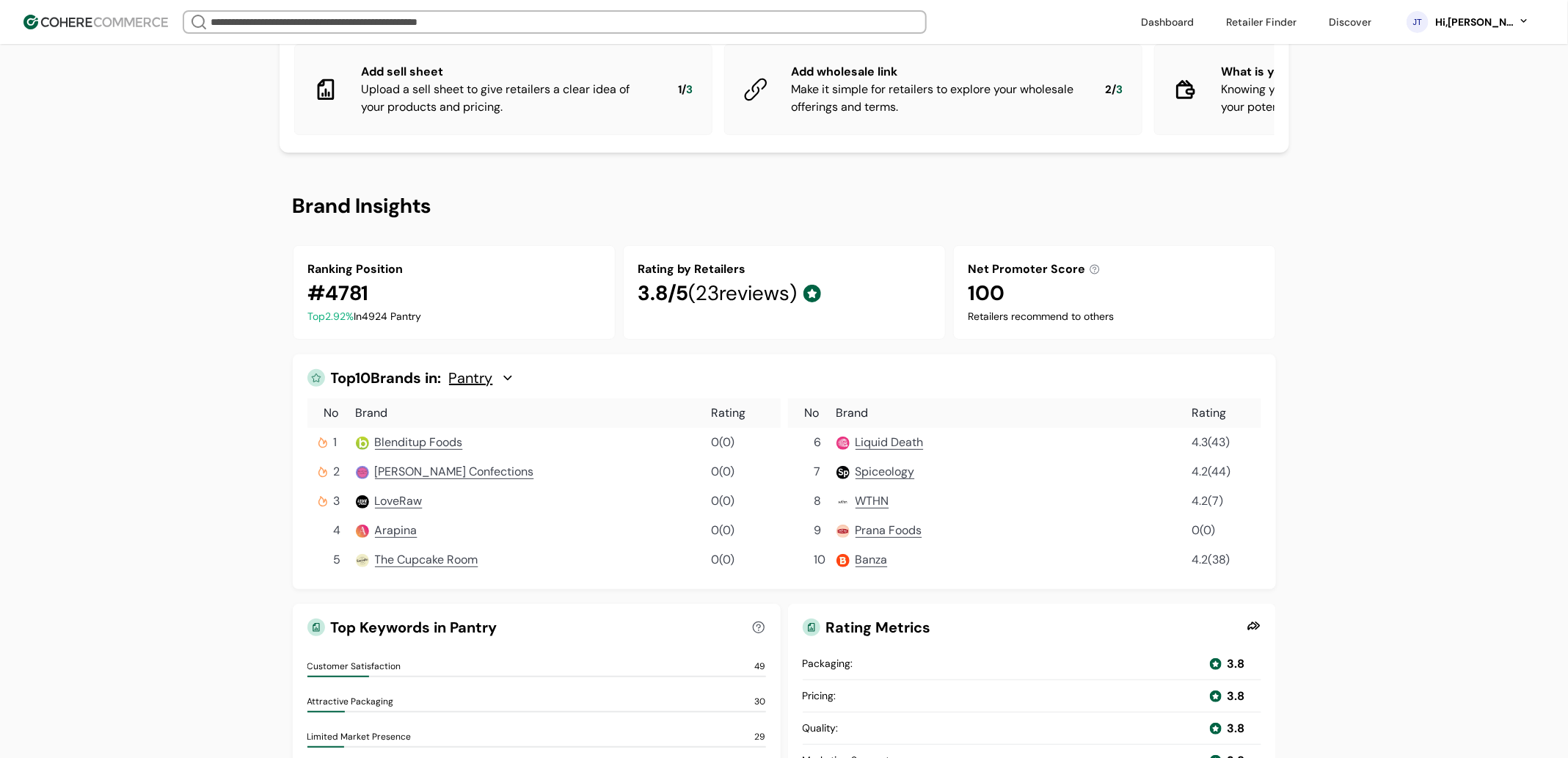
click at [330, 323] on span "Top 2.92 %" at bounding box center [331, 315] width 46 height 13
drag, startPoint x: 353, startPoint y: 333, endPoint x: 386, endPoint y: 328, distance: 33.4
click at [317, 323] on span "Top 2.92 %" at bounding box center [331, 315] width 46 height 13
click at [433, 324] on div "Top 2.92 % In 4924 Pantry" at bounding box center [454, 317] width 292 height 16
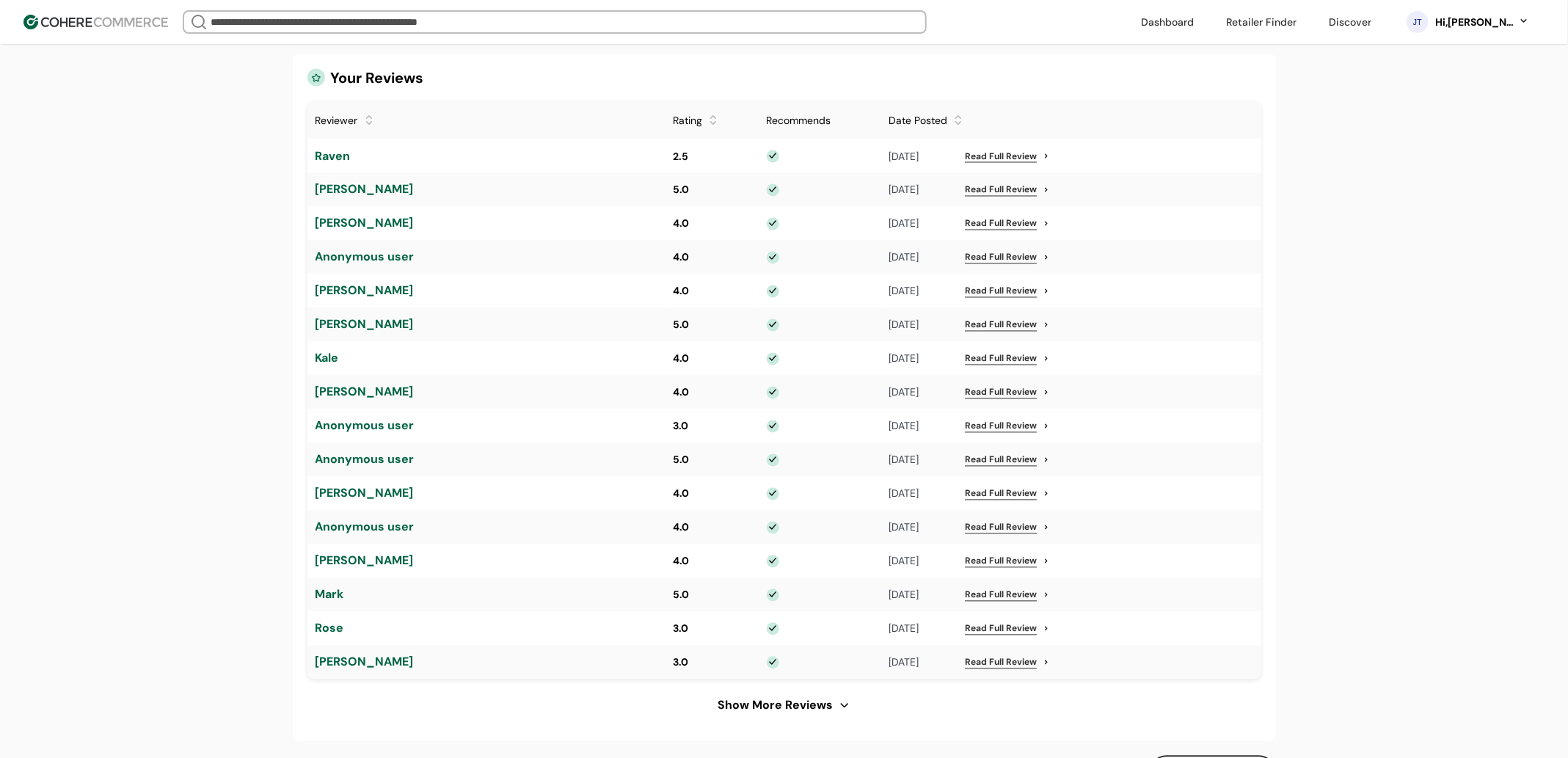
scroll to position [1448, 0]
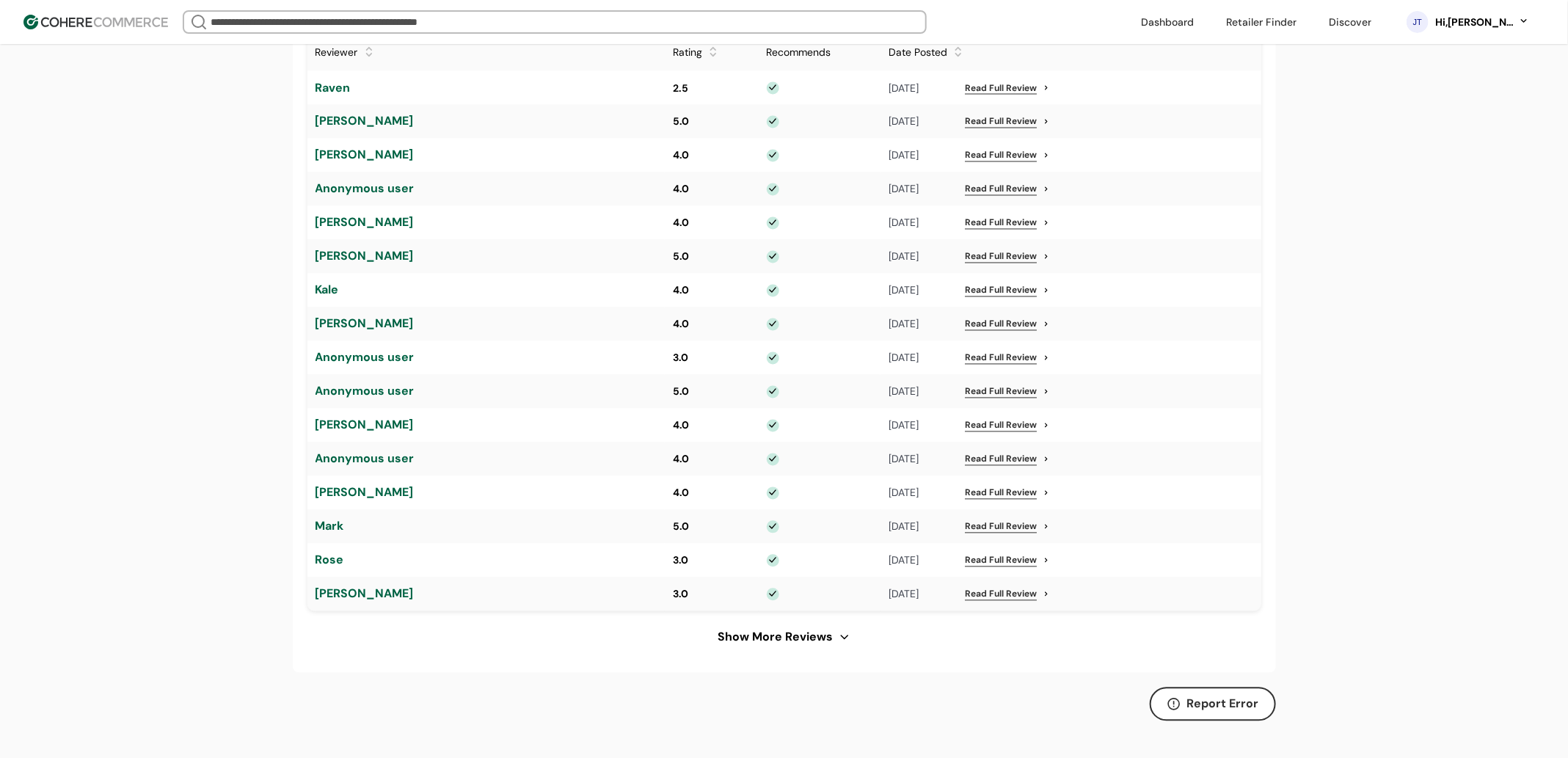
click at [845, 646] on div "Show More Reviews" at bounding box center [783, 638] width 133 height 17
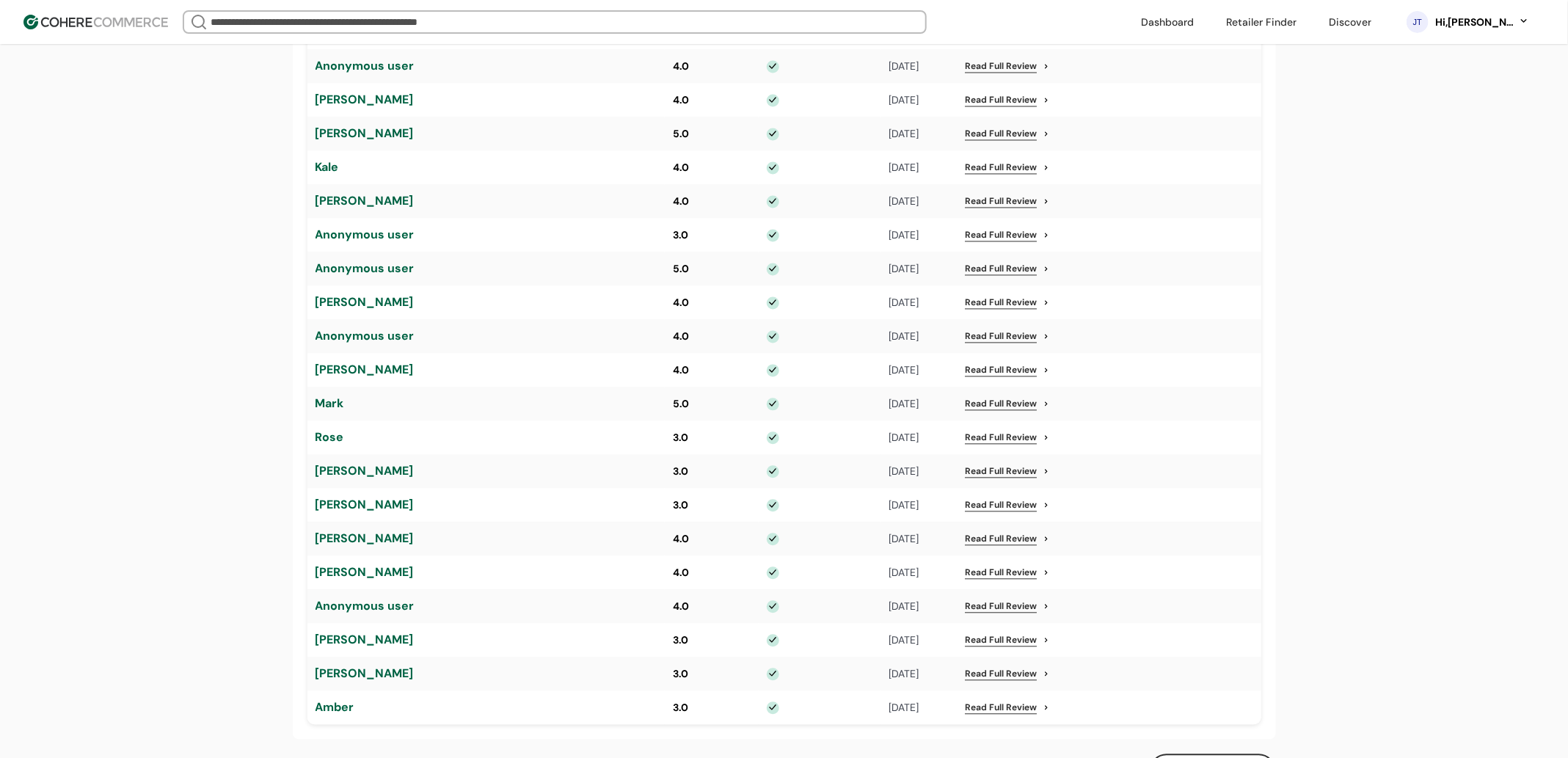
scroll to position [1637, 0]
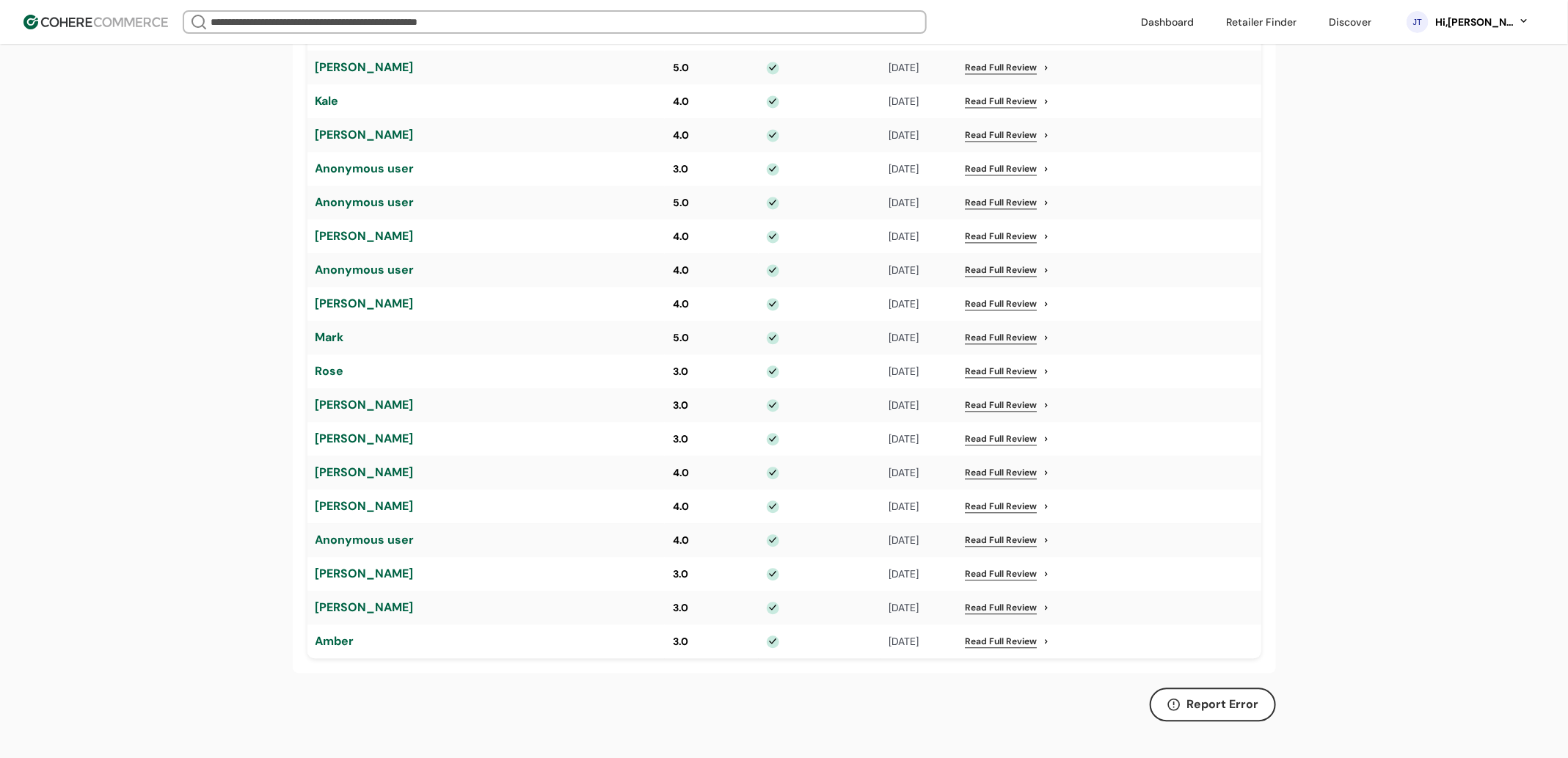
click at [985, 513] on link "Read Full Review" at bounding box center [1001, 506] width 72 height 13
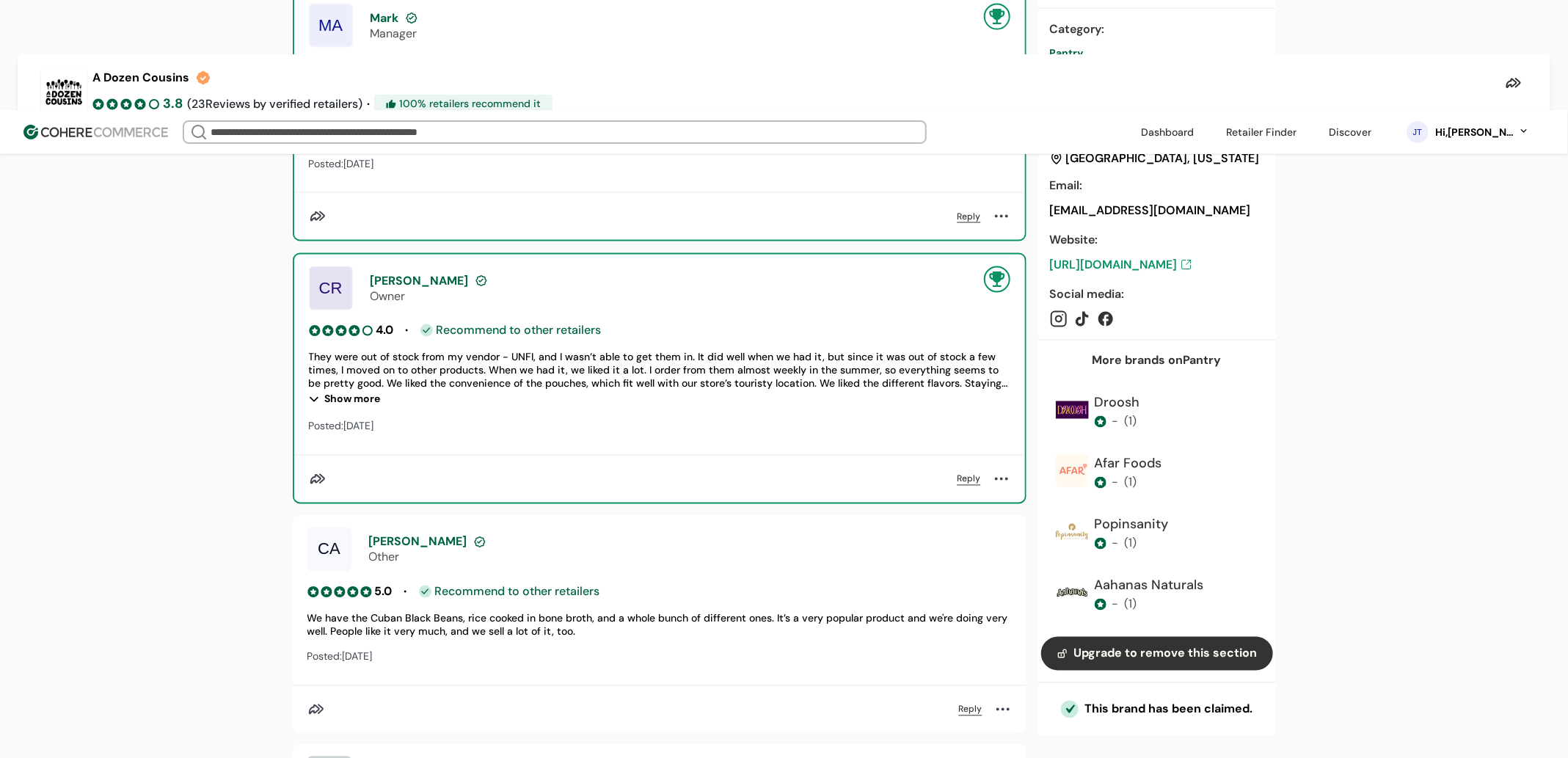
scroll to position [1266, 0]
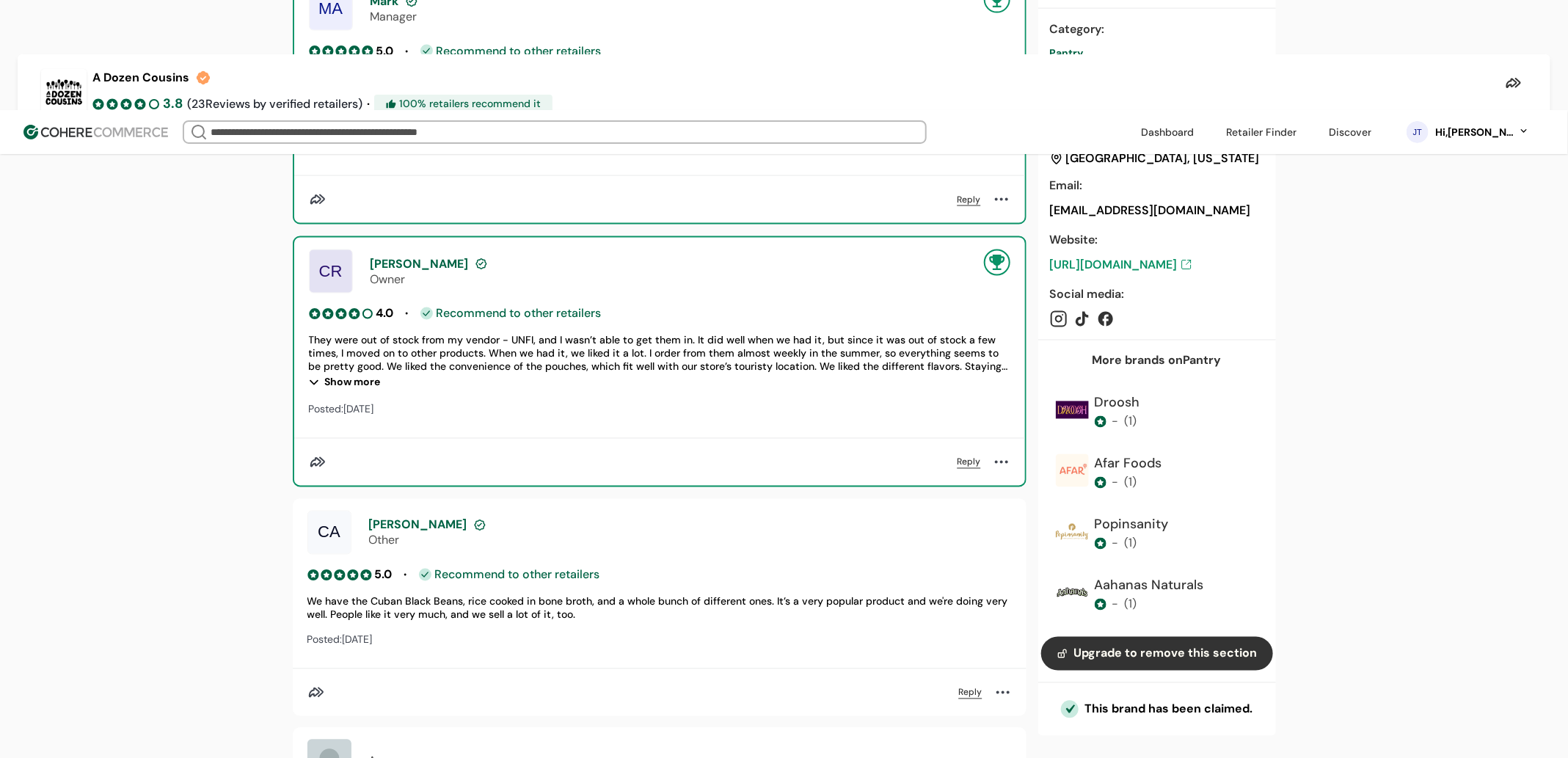
click at [1133, 658] on link "button" at bounding box center [1157, 653] width 232 height 34
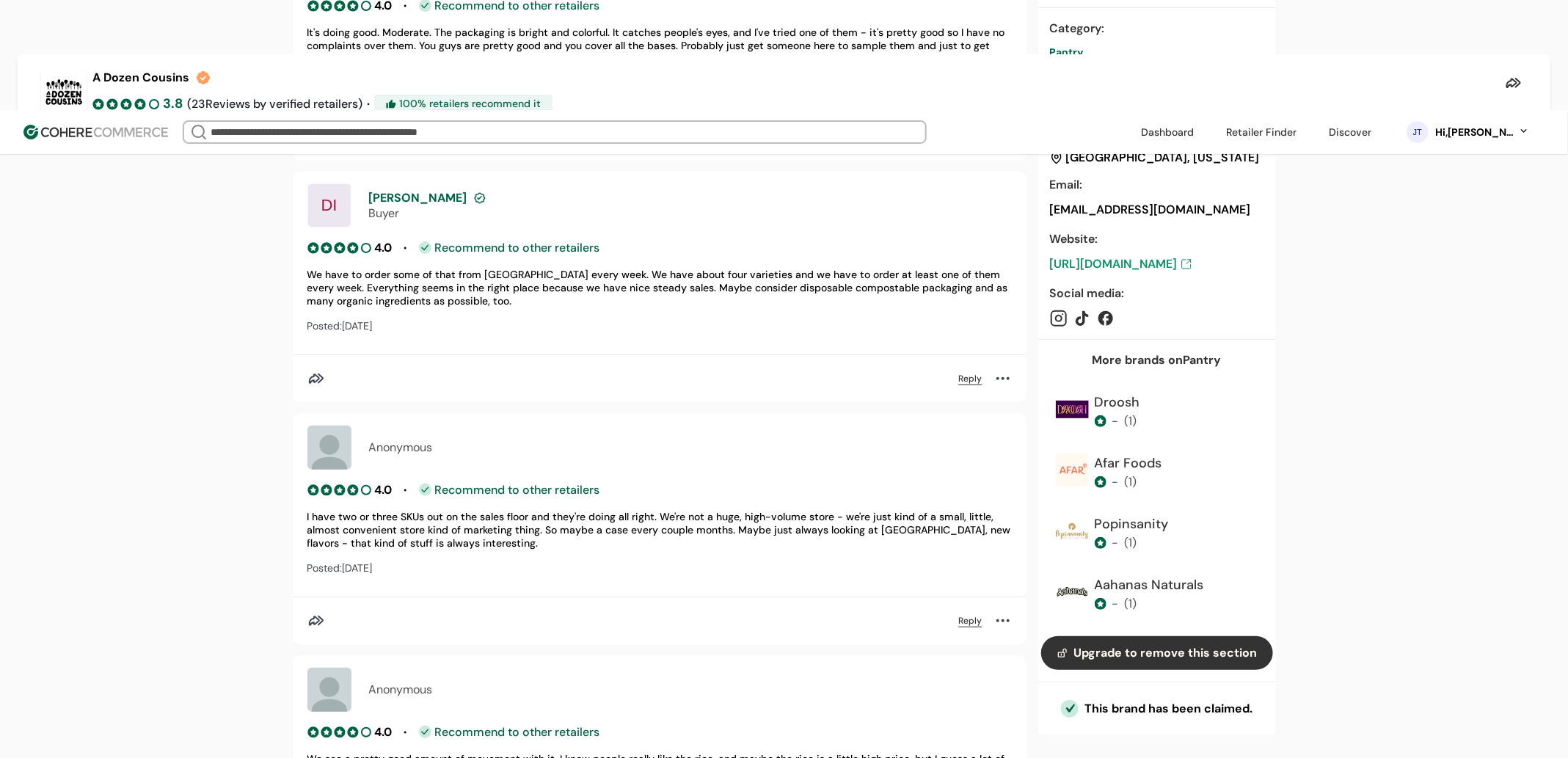
scroll to position [3300, 0]
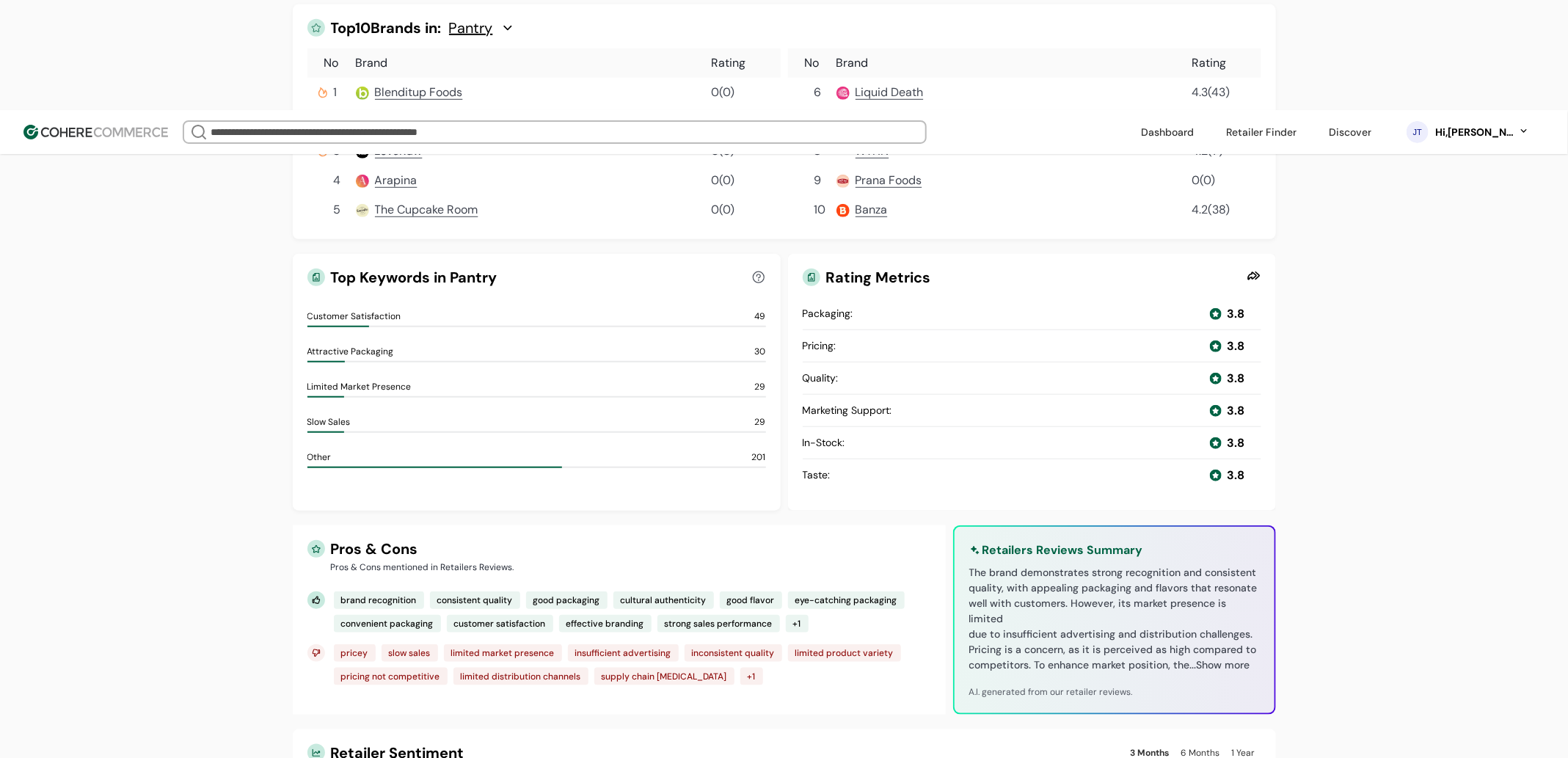
scroll to position [451, 0]
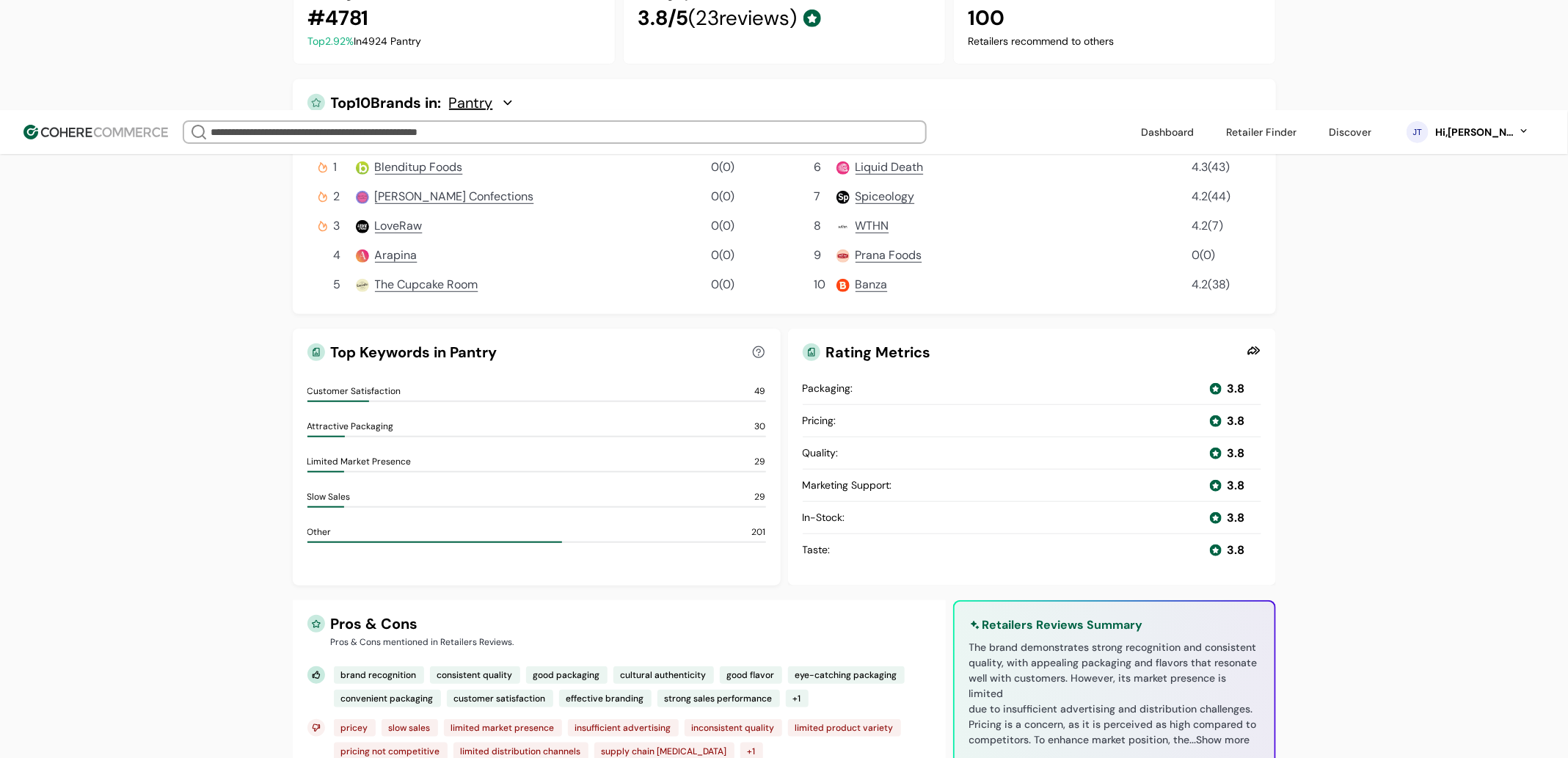
click at [442, 159] on span "Blenditup Foods" at bounding box center [419, 167] width 88 height 16
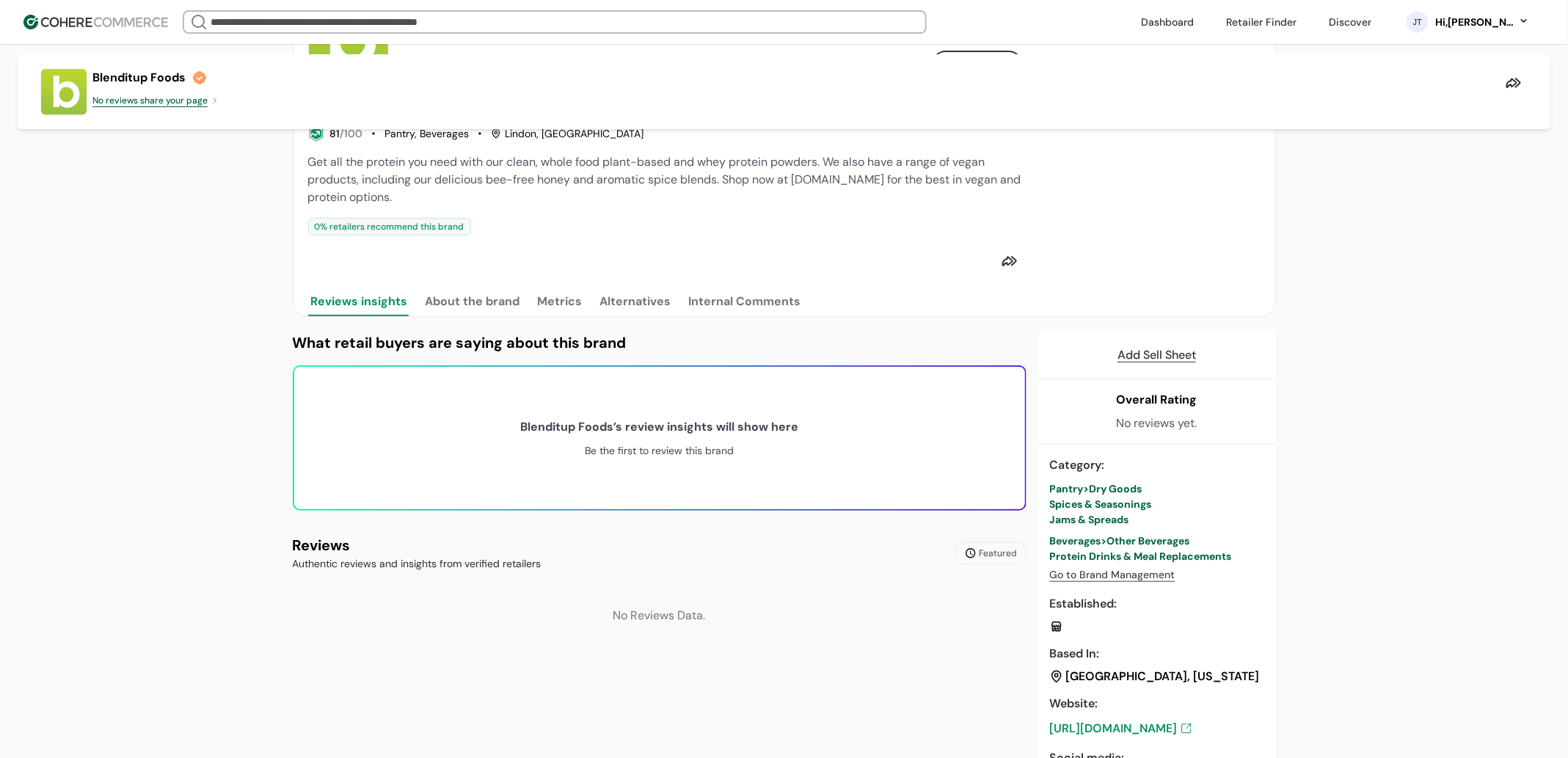
scroll to position [443, 0]
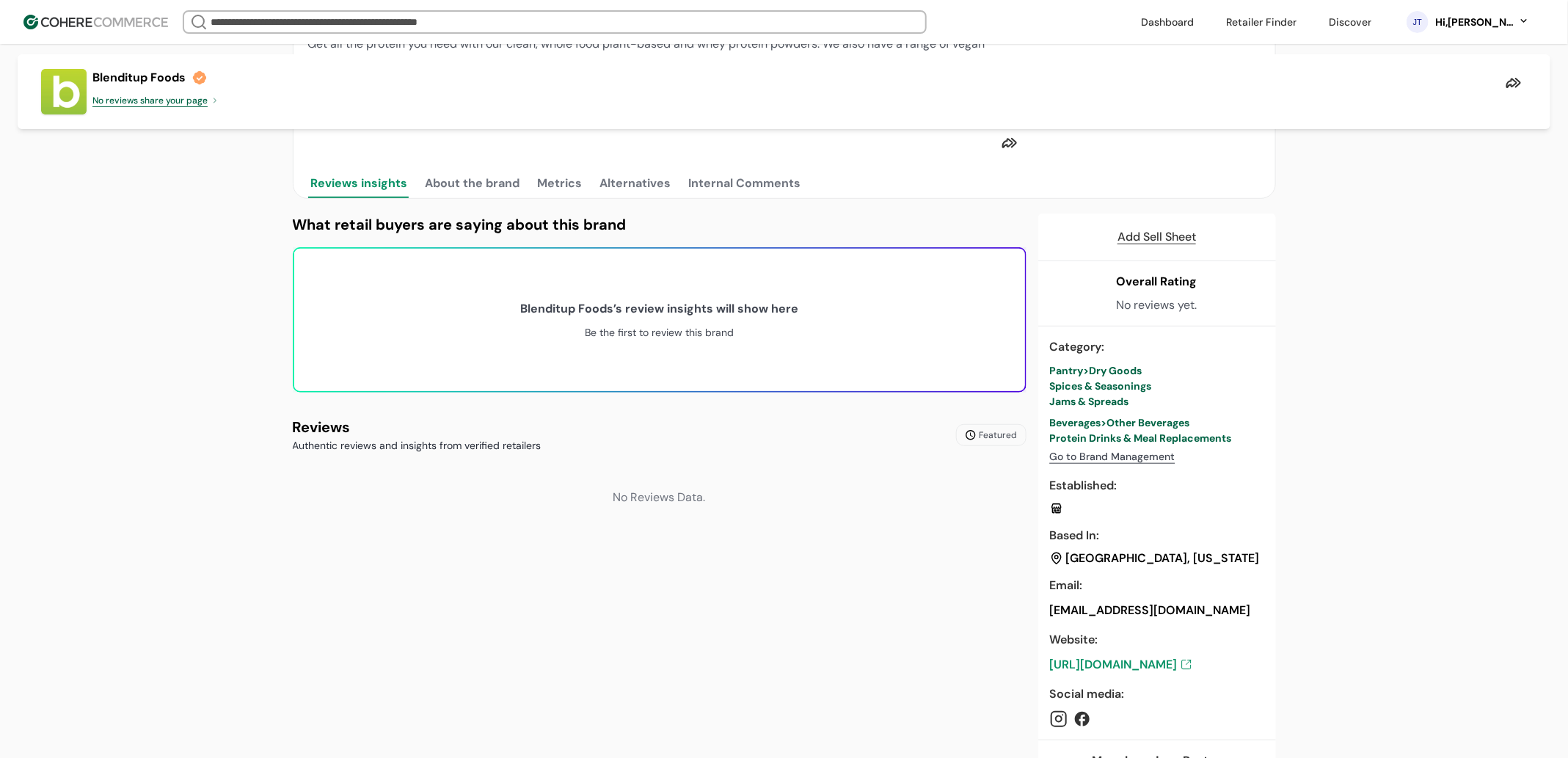
drag, startPoint x: 1104, startPoint y: 545, endPoint x: 1097, endPoint y: 538, distance: 9.9
click at [1102, 544] on div "Based In :" at bounding box center [1157, 535] width 214 height 17
drag, startPoint x: 1085, startPoint y: 530, endPoint x: 1065, endPoint y: 525, distance: 20.6
click at [1040, 531] on div "Category : Pantry > Dry Goods Spices & Seasonings Jams & Spreads Beverages > Ot…" at bounding box center [1157, 534] width 237 height 414
drag, startPoint x: 1065, startPoint y: 525, endPoint x: 1131, endPoint y: 520, distance: 66.2
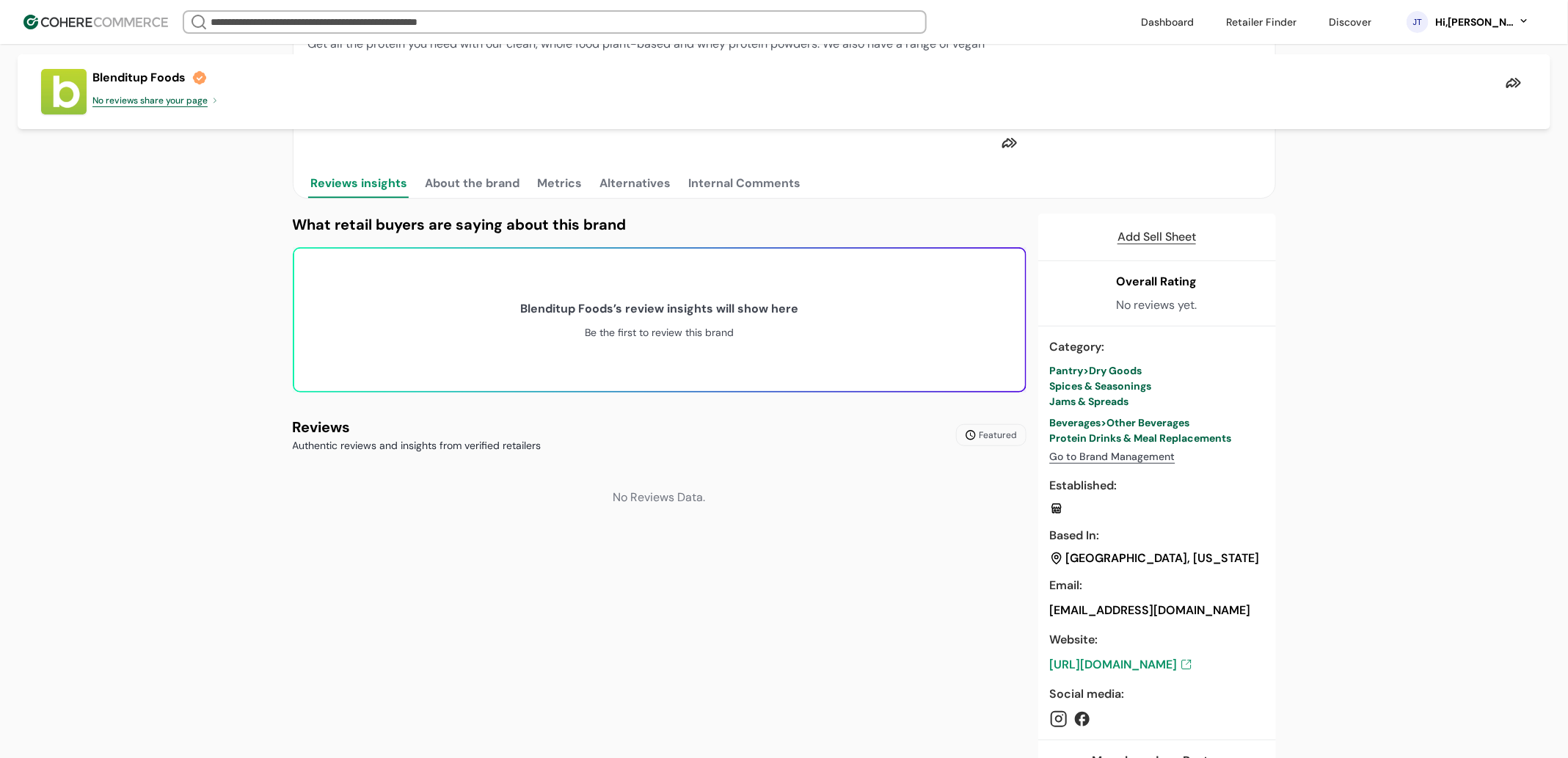
click at [1131, 515] on div at bounding box center [1157, 508] width 214 height 13
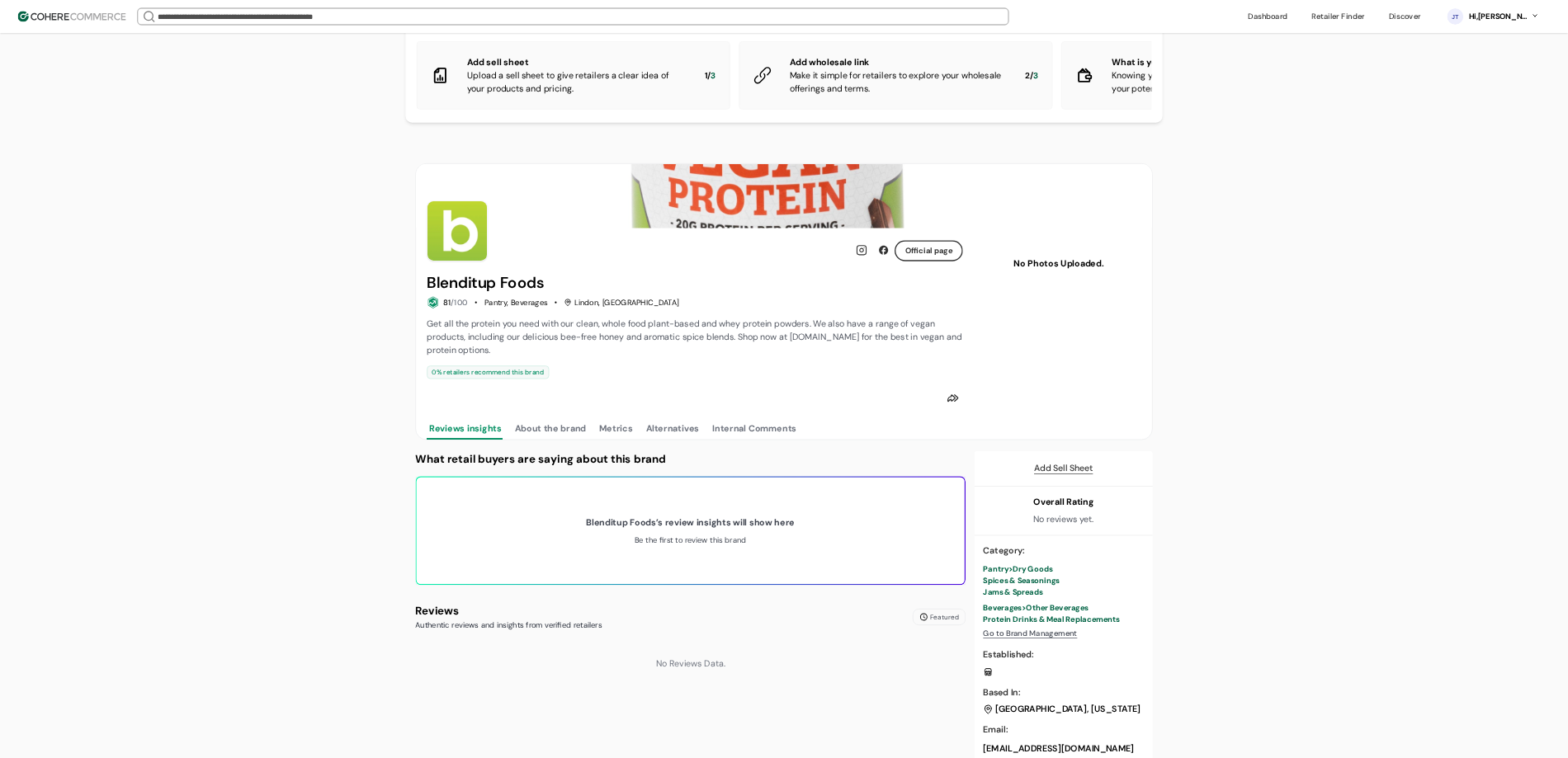
scroll to position [0, 0]
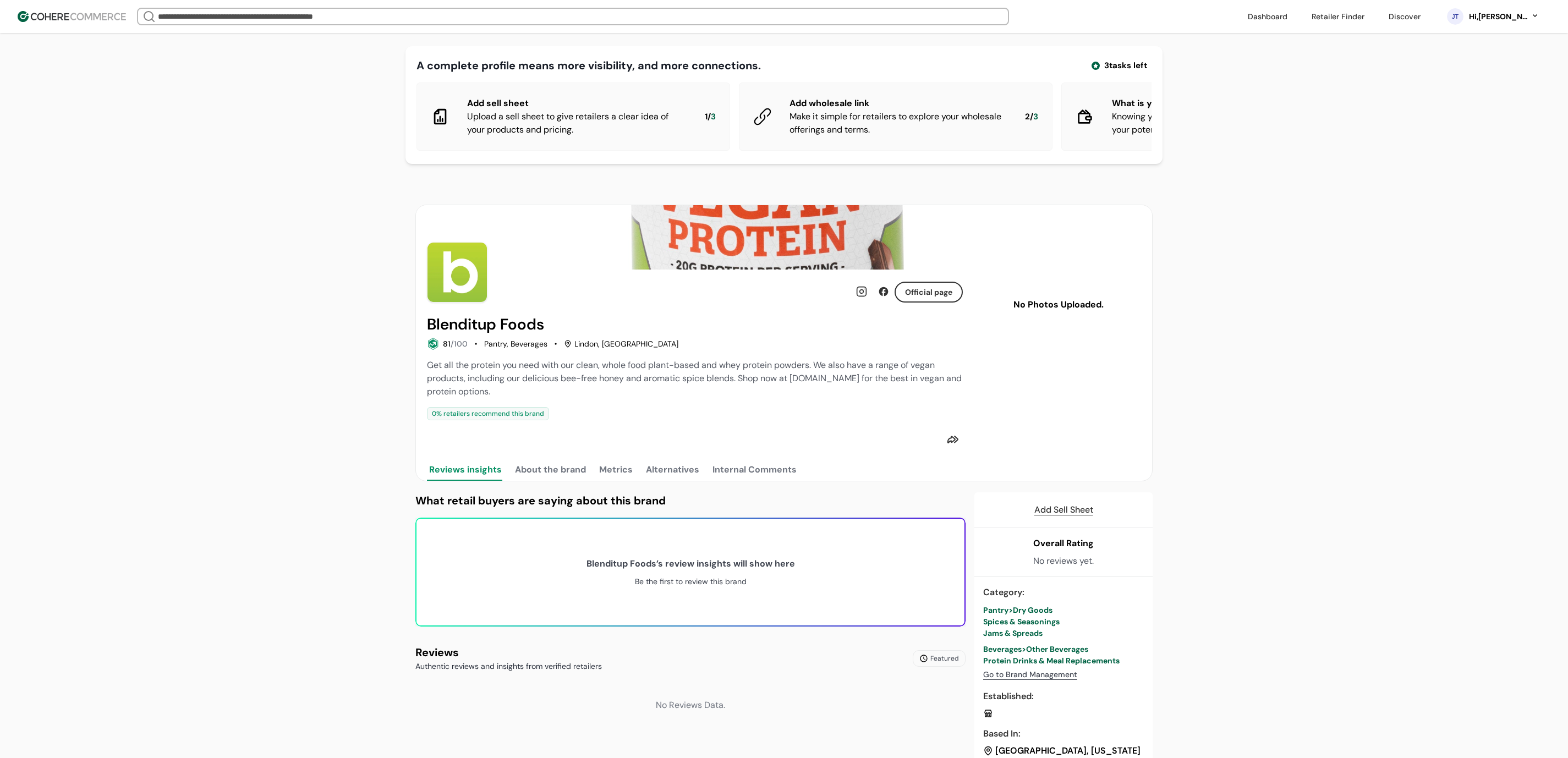
click at [734, 120] on div "Add sell sheet Upload a sell sheet to give retailers a clear idea of your produ…" at bounding box center [784, 118] width 735 height 70
click at [826, 128] on div "Make it simple for retailers to explore your wholesale offerings and terms." at bounding box center [898, 123] width 218 height 27
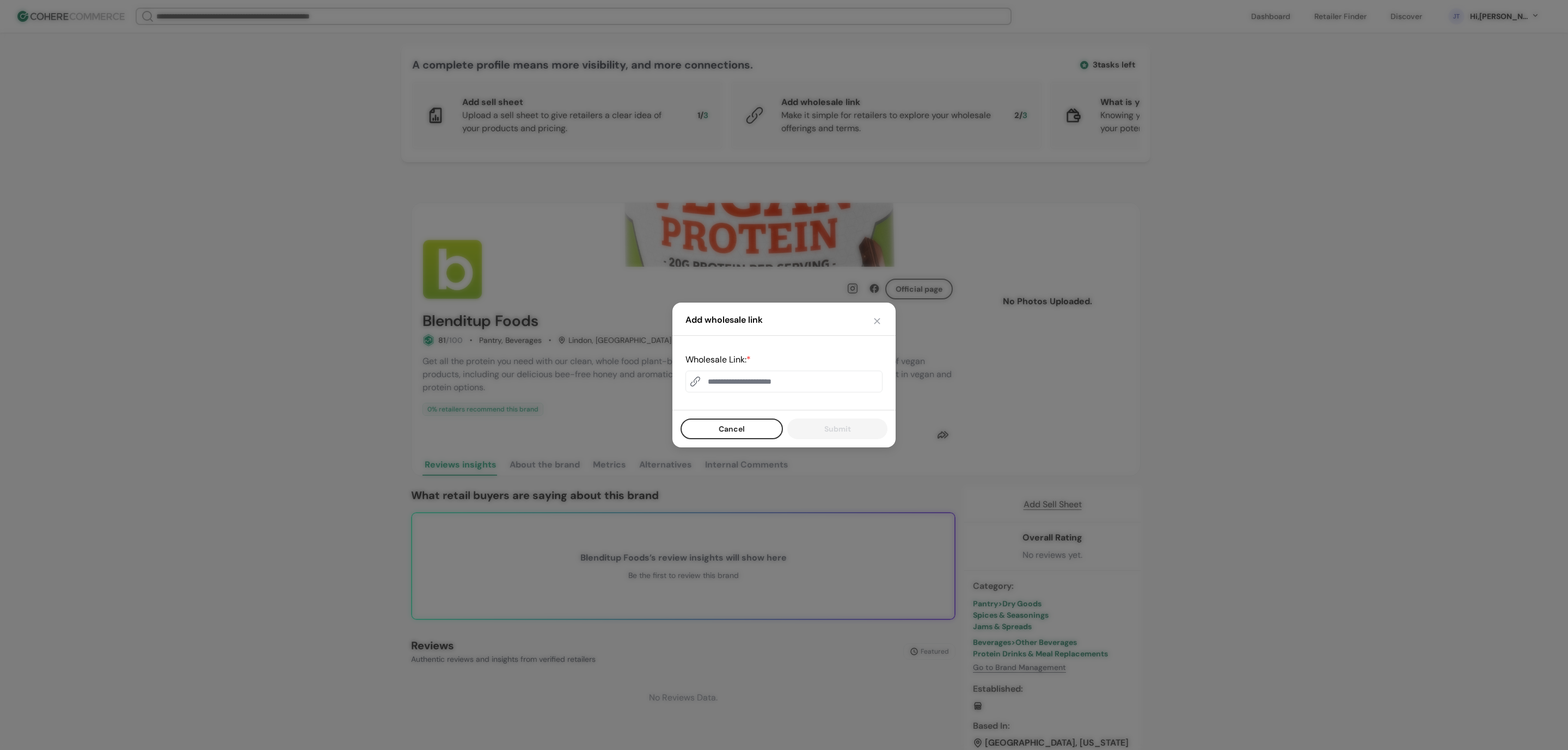
click at [582, 112] on html "We Came Up Empty Looks like there aren’t any matches at the moment. Refine your…" at bounding box center [784, 622] width 1568 height 1244
click at [574, 103] on html "We Came Up Empty Looks like there aren’t any matches at the moment. Refine your…" at bounding box center [784, 622] width 1568 height 1244
click at [880, 317] on button "button" at bounding box center [877, 321] width 11 height 11
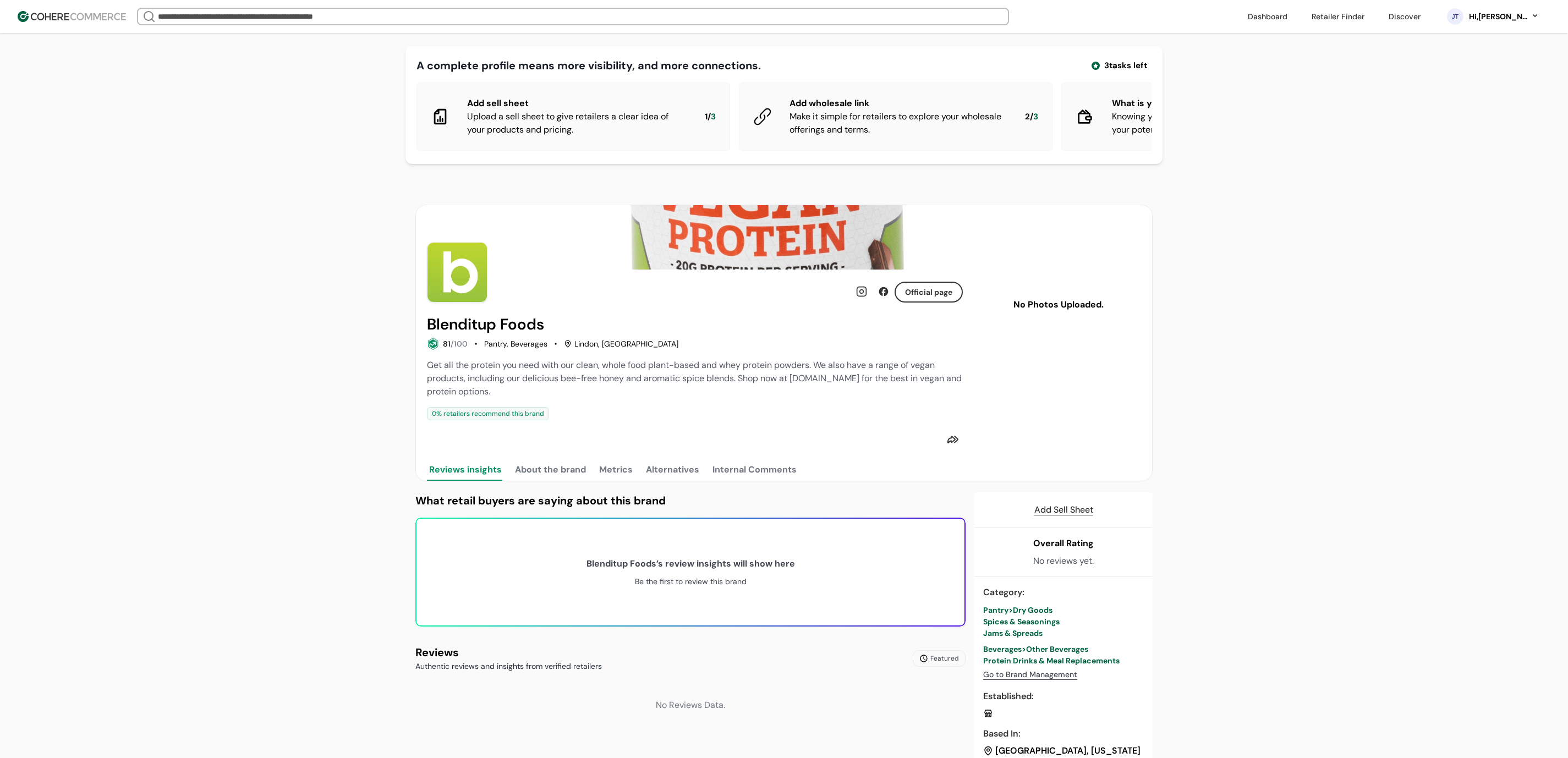
click at [537, 95] on div "Add sell sheet Upload a sell sheet to give retailers a clear idea of your produ…" at bounding box center [573, 116] width 314 height 68
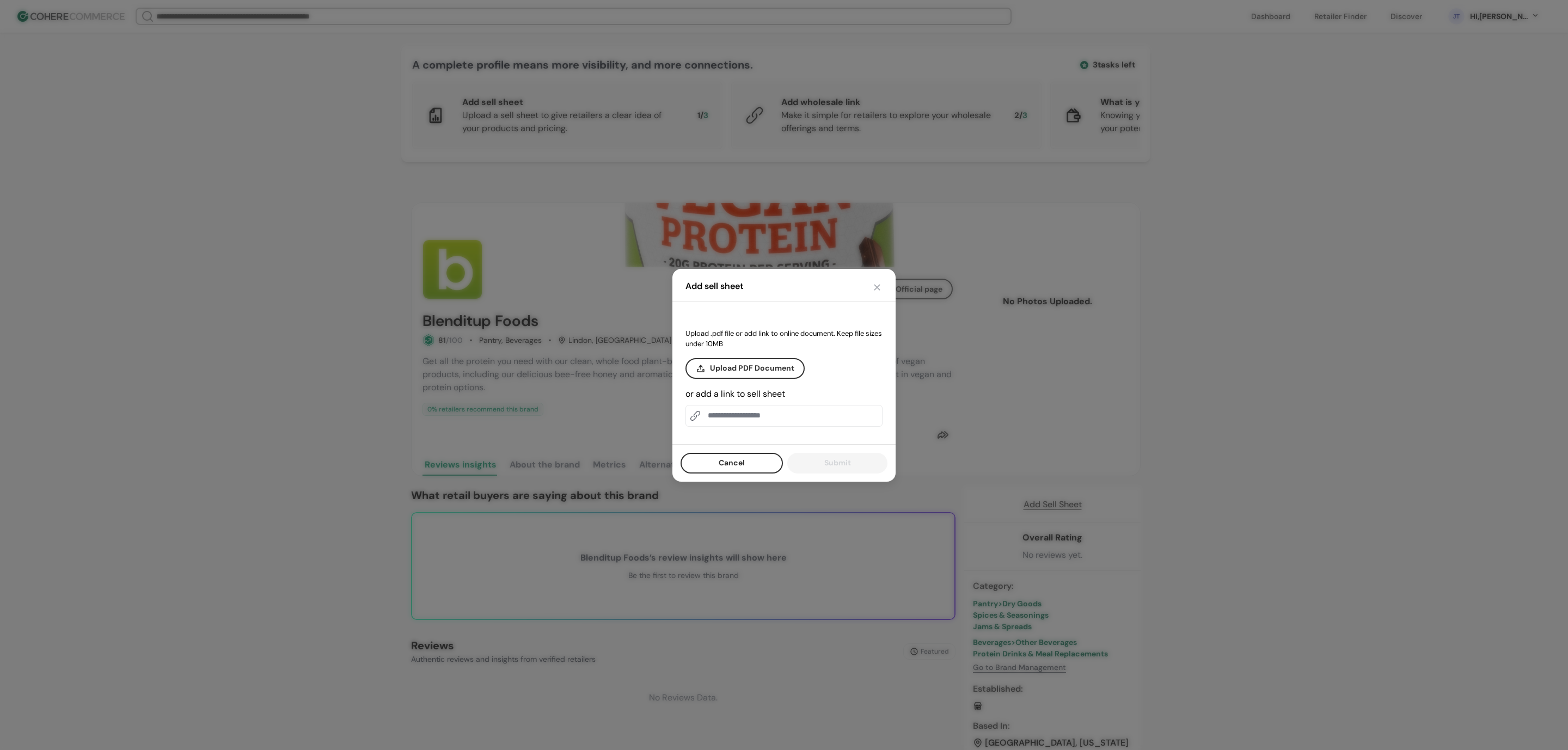
click at [0, 0] on vis-bug at bounding box center [0, 0] width 0 height 0
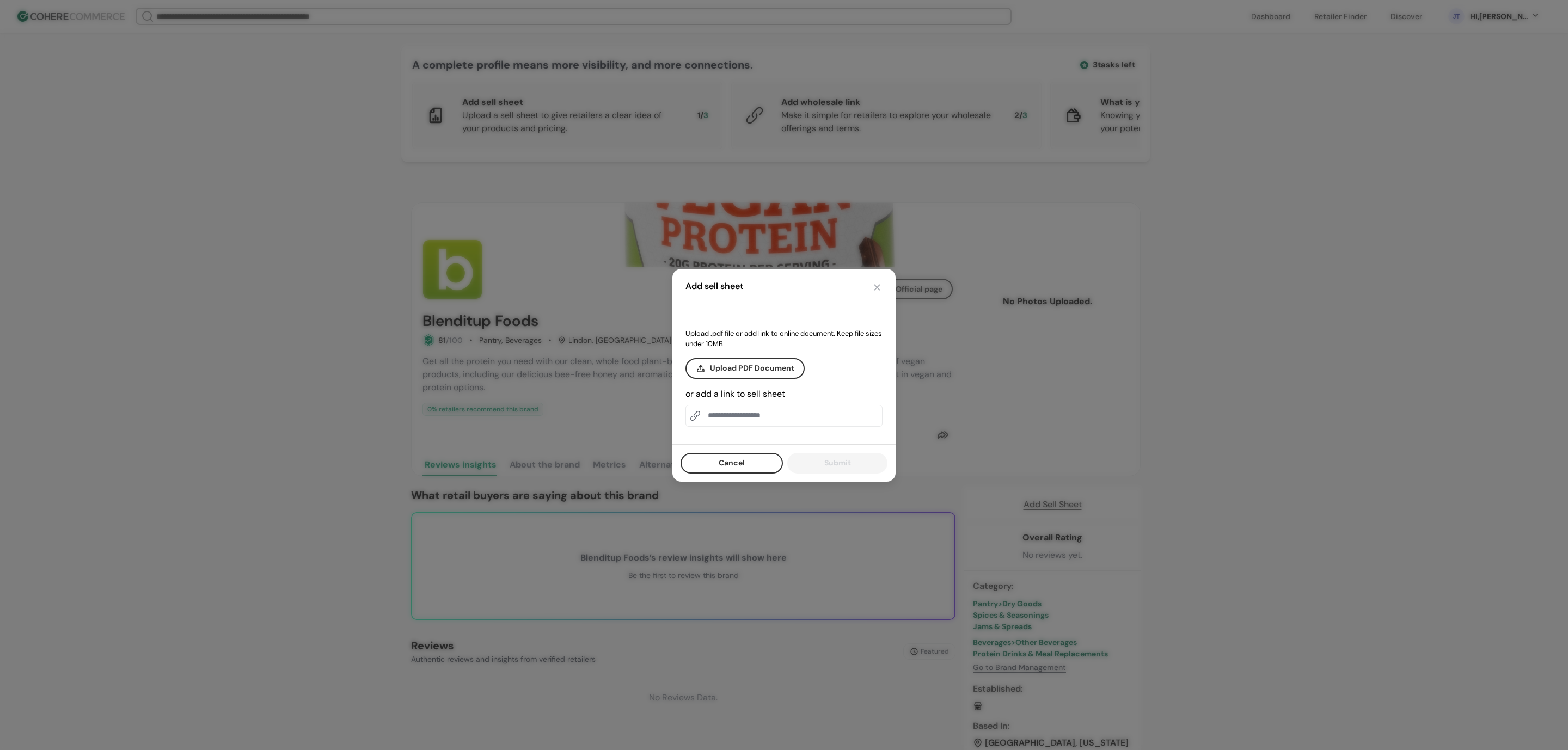
click at [713, 328] on div "Upload .pdf file or add link to online document. Keep file sizes under 10MB" at bounding box center [784, 339] width 197 height 21
click at [715, 338] on div "Upload .pdf file or add link to online document. Keep file sizes under 10MB" at bounding box center [784, 339] width 197 height 21
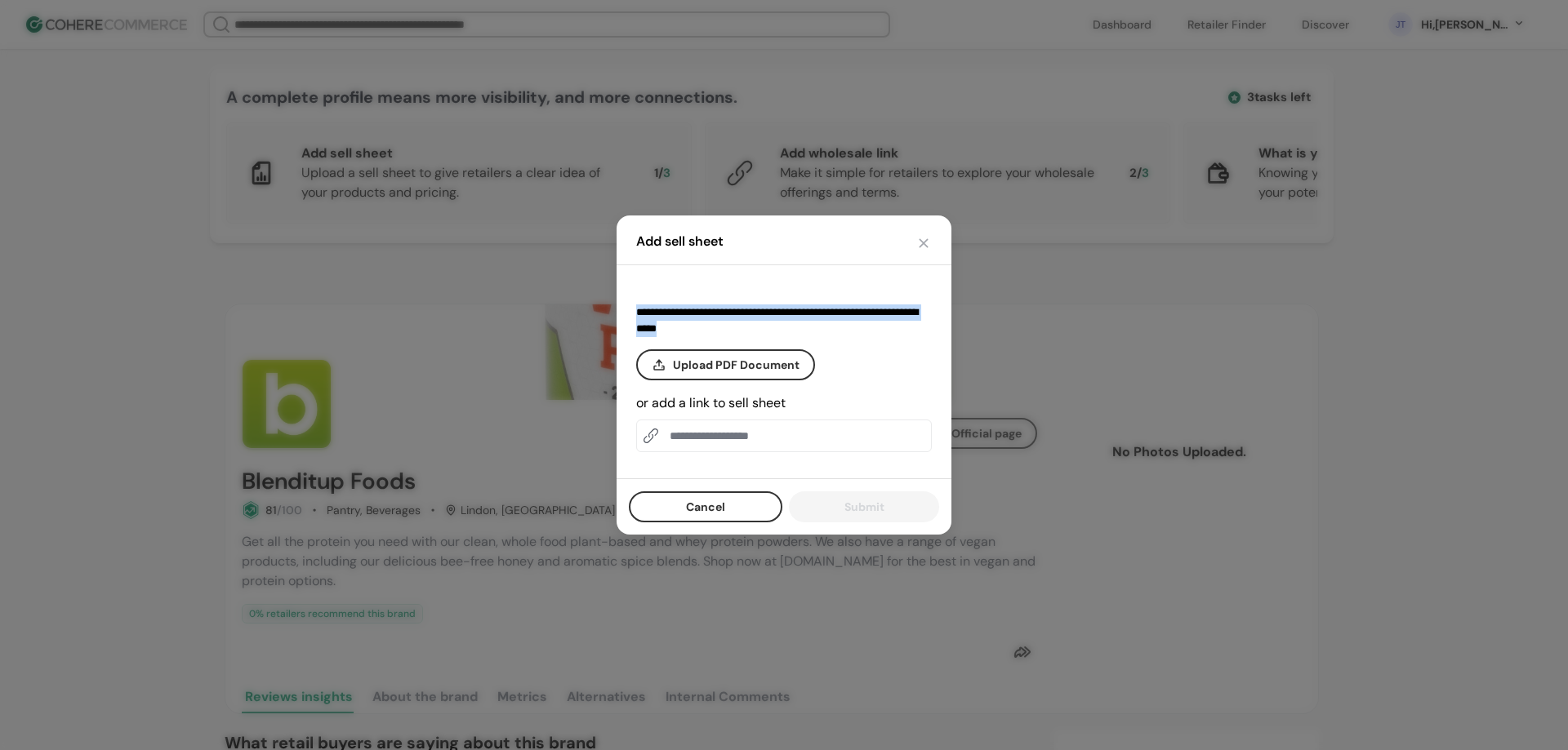
click at [849, 455] on div "**********" at bounding box center [783, 371] width 335 height 213
click at [706, 391] on div "**********" at bounding box center [784, 371] width 296 height 161
click at [705, 397] on label "**********" at bounding box center [703, 403] width 134 height 13
click at [703, 402] on label "**********" at bounding box center [703, 403] width 134 height 13
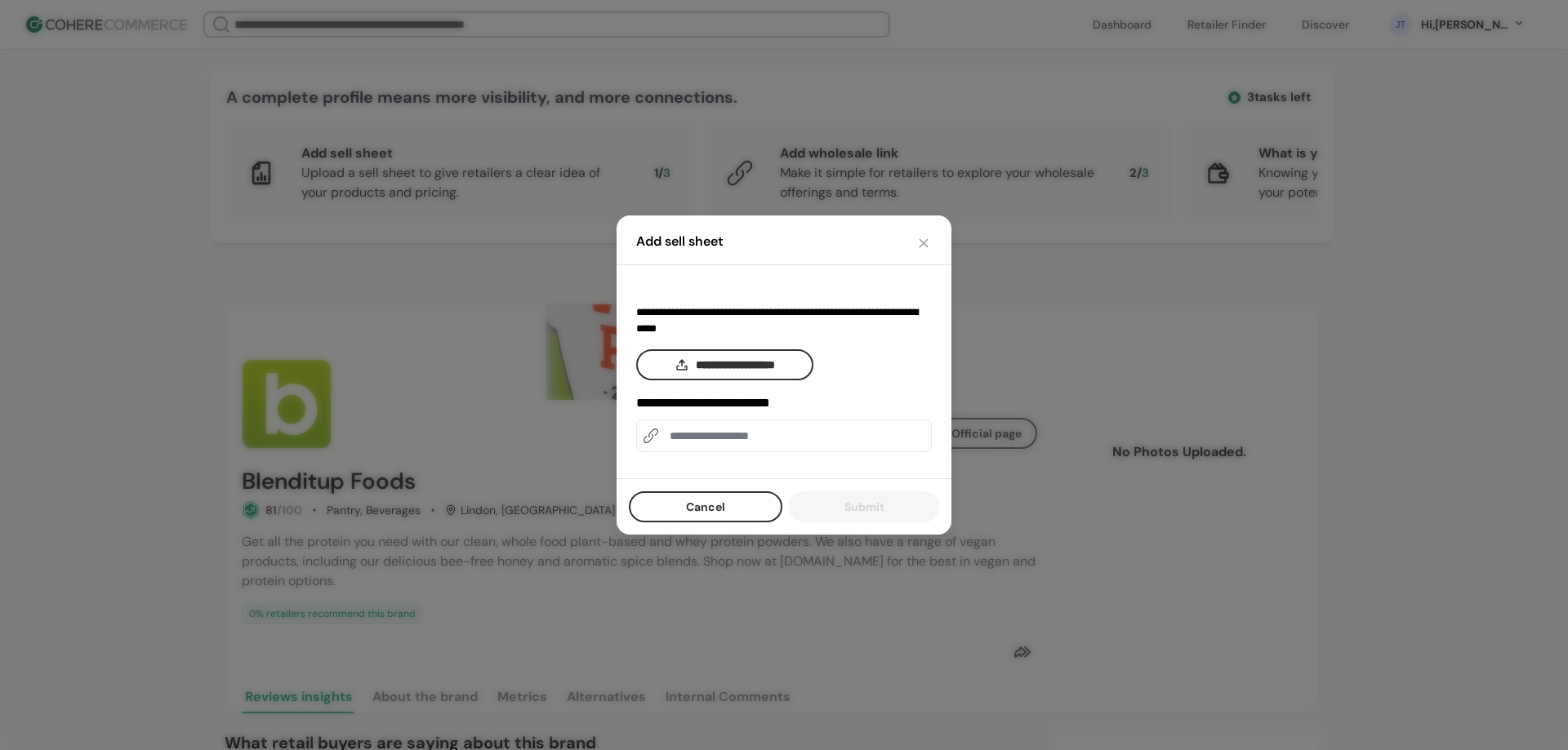
click at [702, 443] on input at bounding box center [784, 436] width 296 height 33
click at [683, 505] on div "Cancel Submit" at bounding box center [783, 506] width 335 height 56
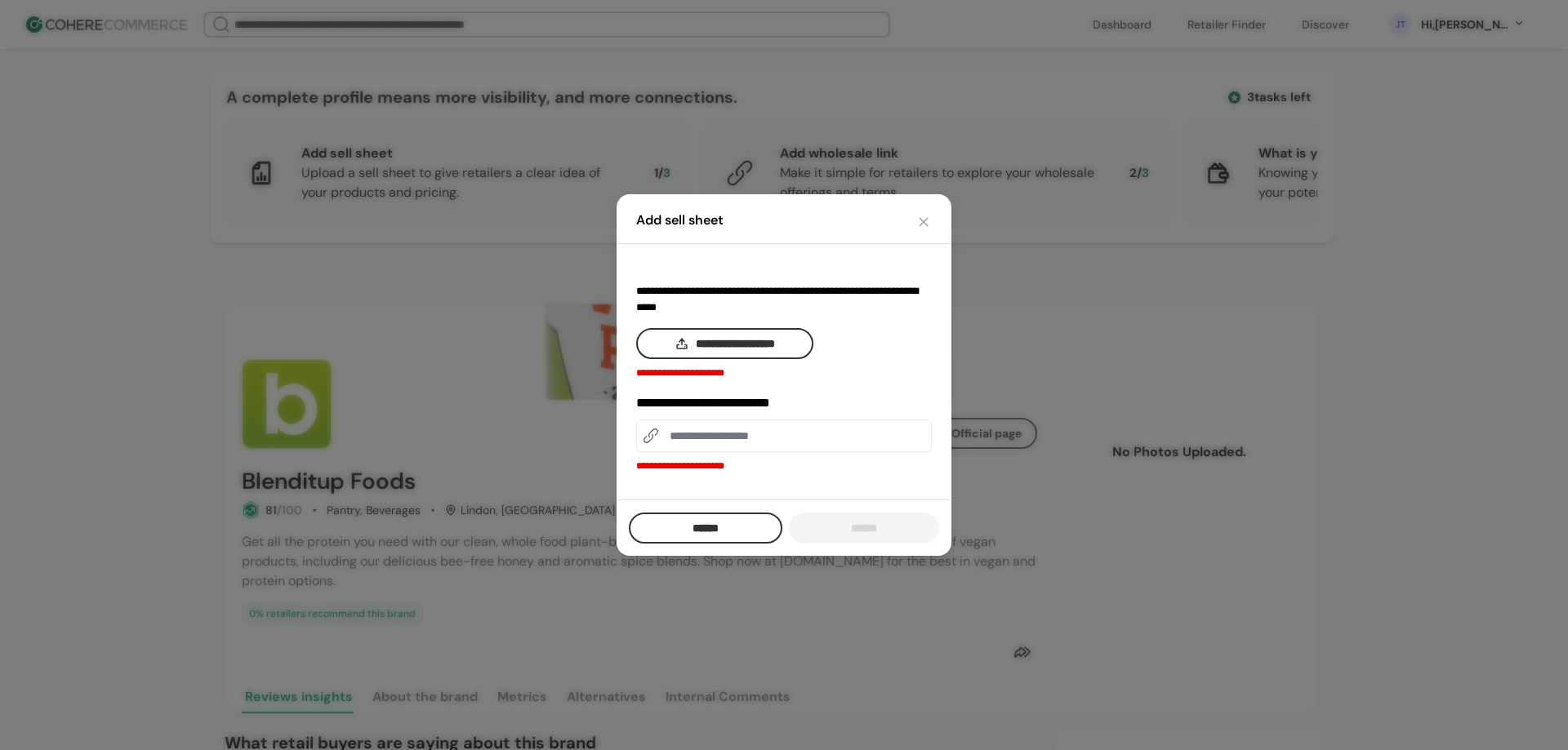
click at [720, 341] on button "**********" at bounding box center [725, 343] width 177 height 31
click at [720, 344] on button "**********" at bounding box center [725, 343] width 177 height 31
click at [917, 221] on button "button" at bounding box center [923, 222] width 16 height 16
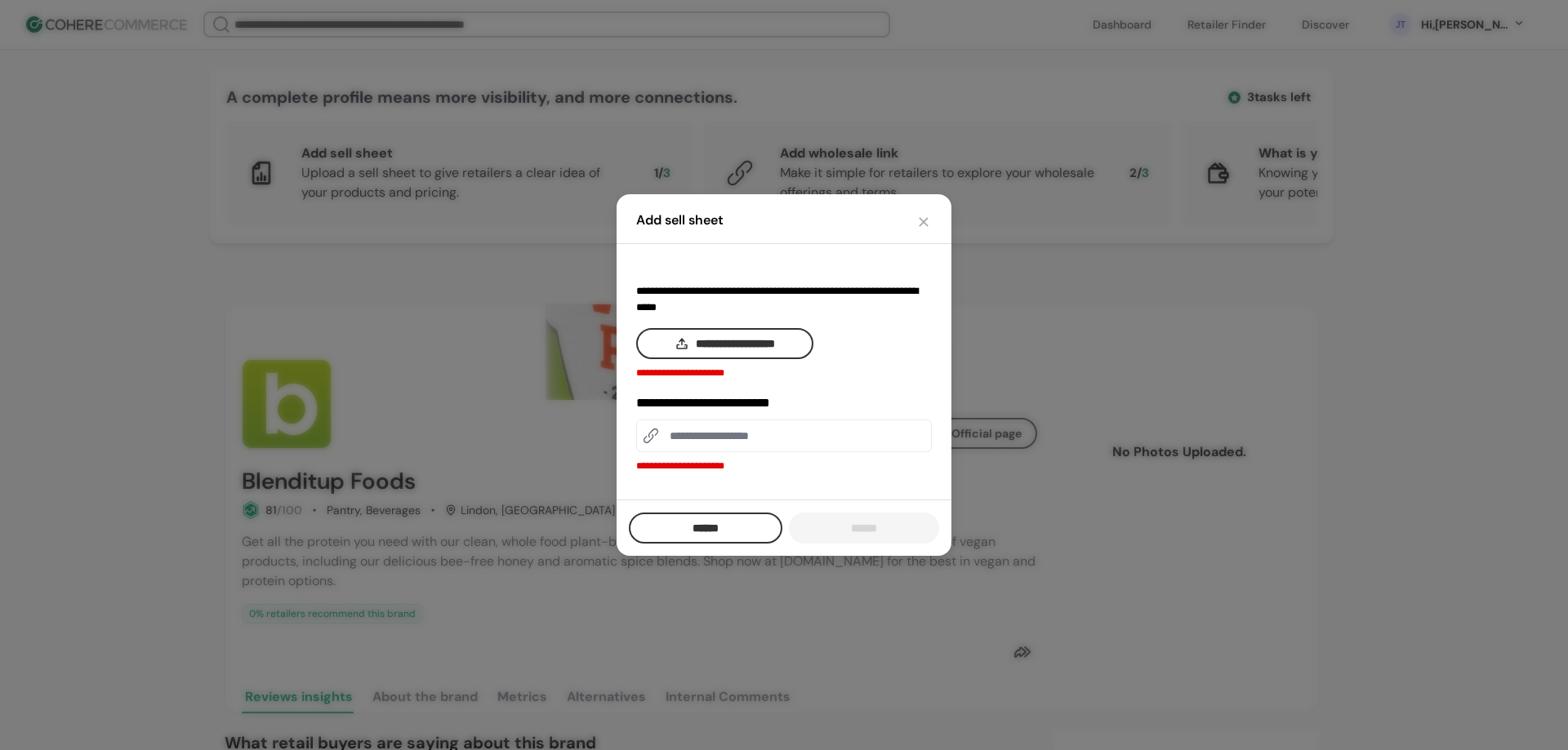
click at [918, 225] on button "button" at bounding box center [923, 222] width 16 height 16
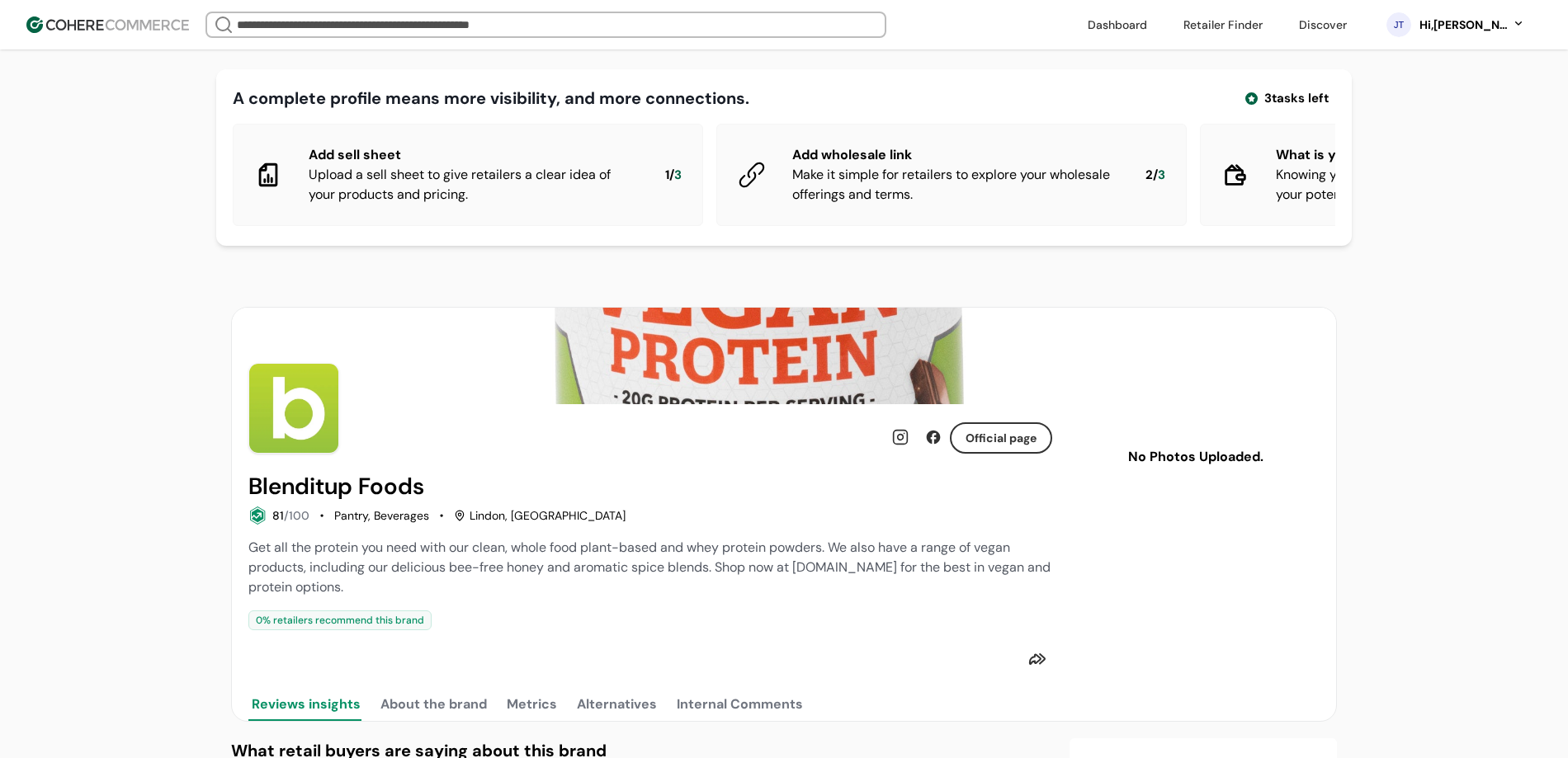
click at [1157, 24] on link at bounding box center [1117, 24] width 79 height 24
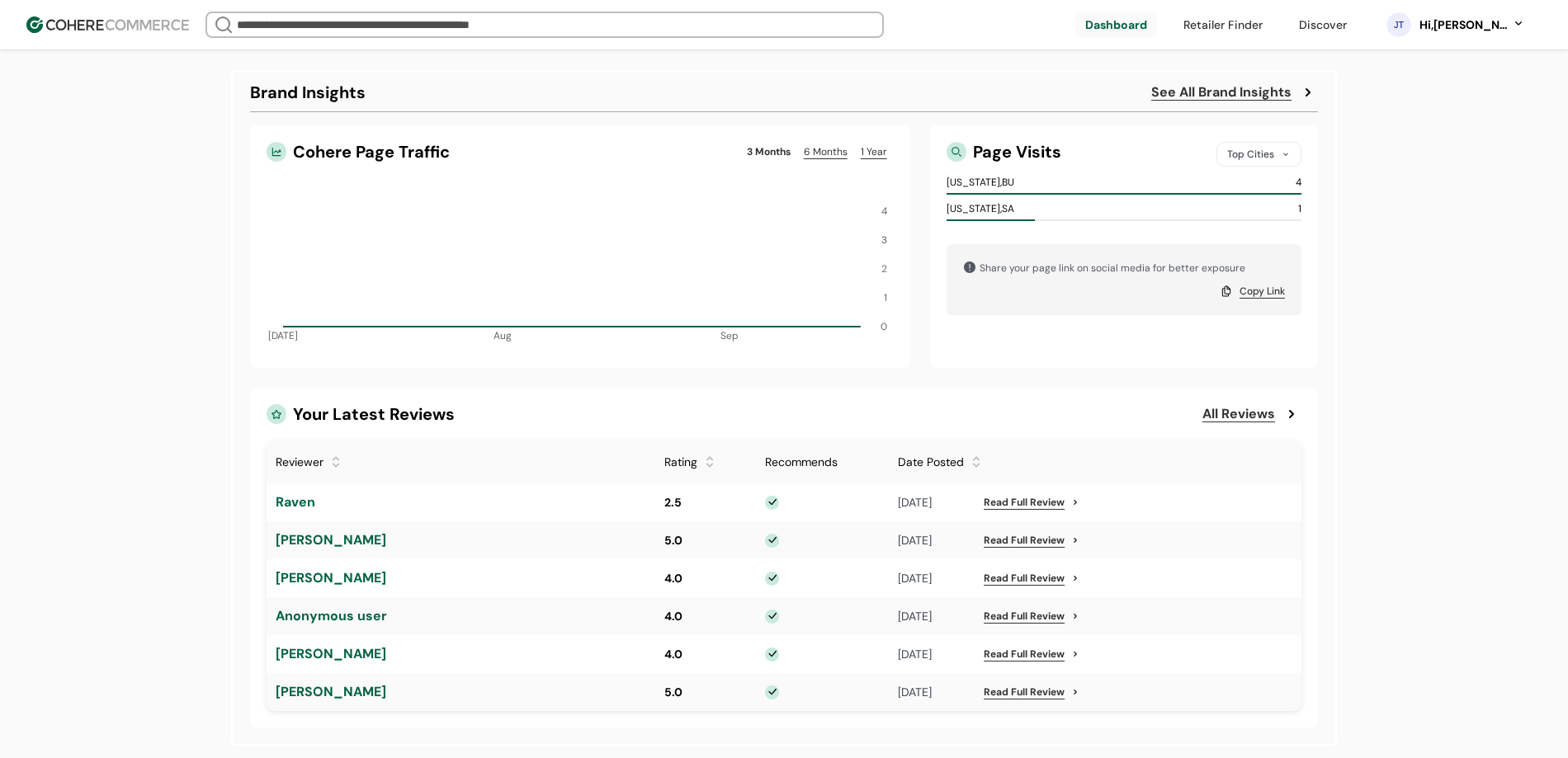
scroll to position [806, 0]
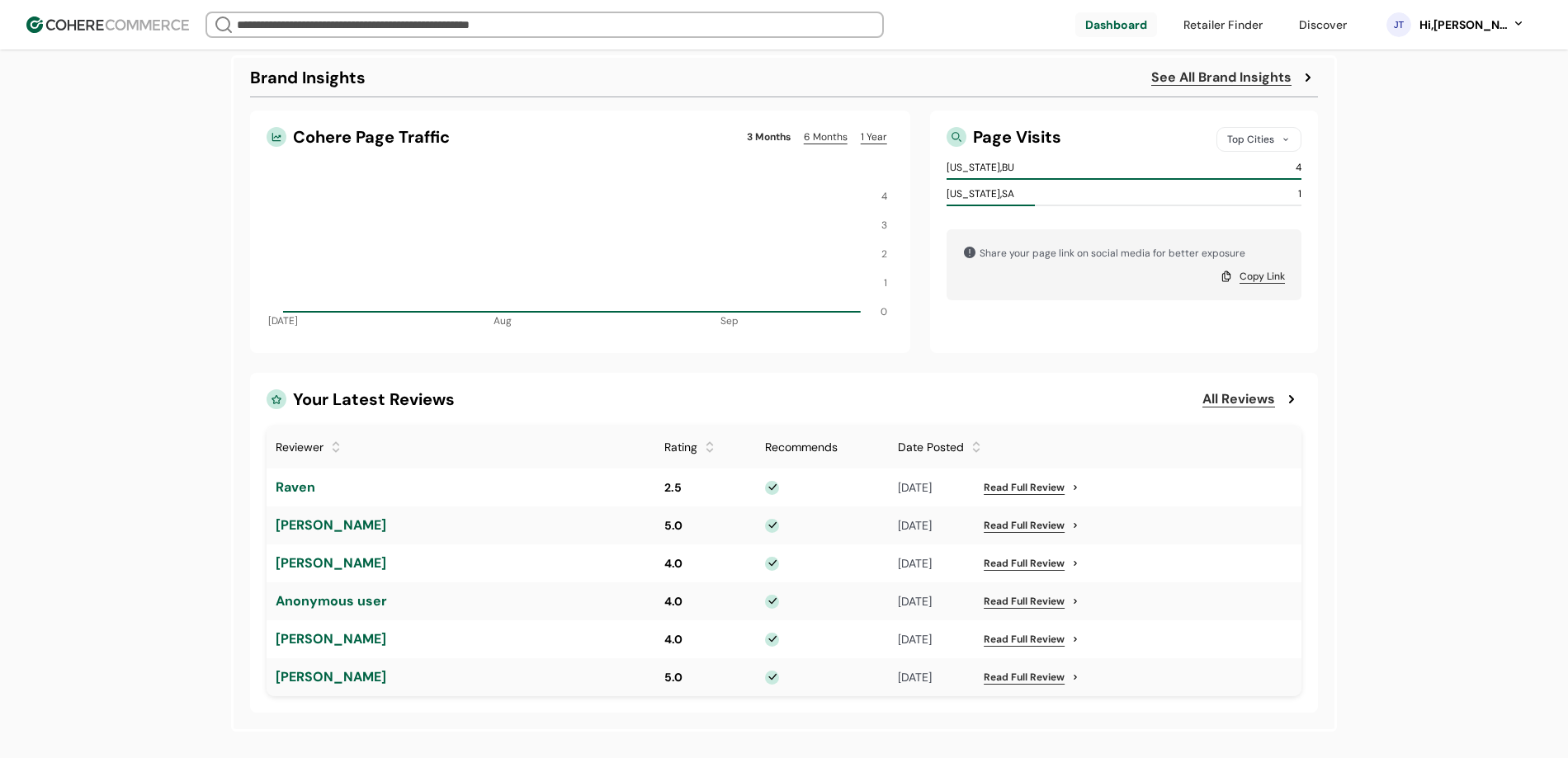
click at [1253, 299] on div "Share your page link on social media for better exposure Copy Link" at bounding box center [1124, 264] width 355 height 71
click at [1254, 284] on link "Copy Link" at bounding box center [1262, 276] width 46 height 15
click at [1234, 86] on link "See All Brand Insights" at bounding box center [1221, 77] width 140 height 19
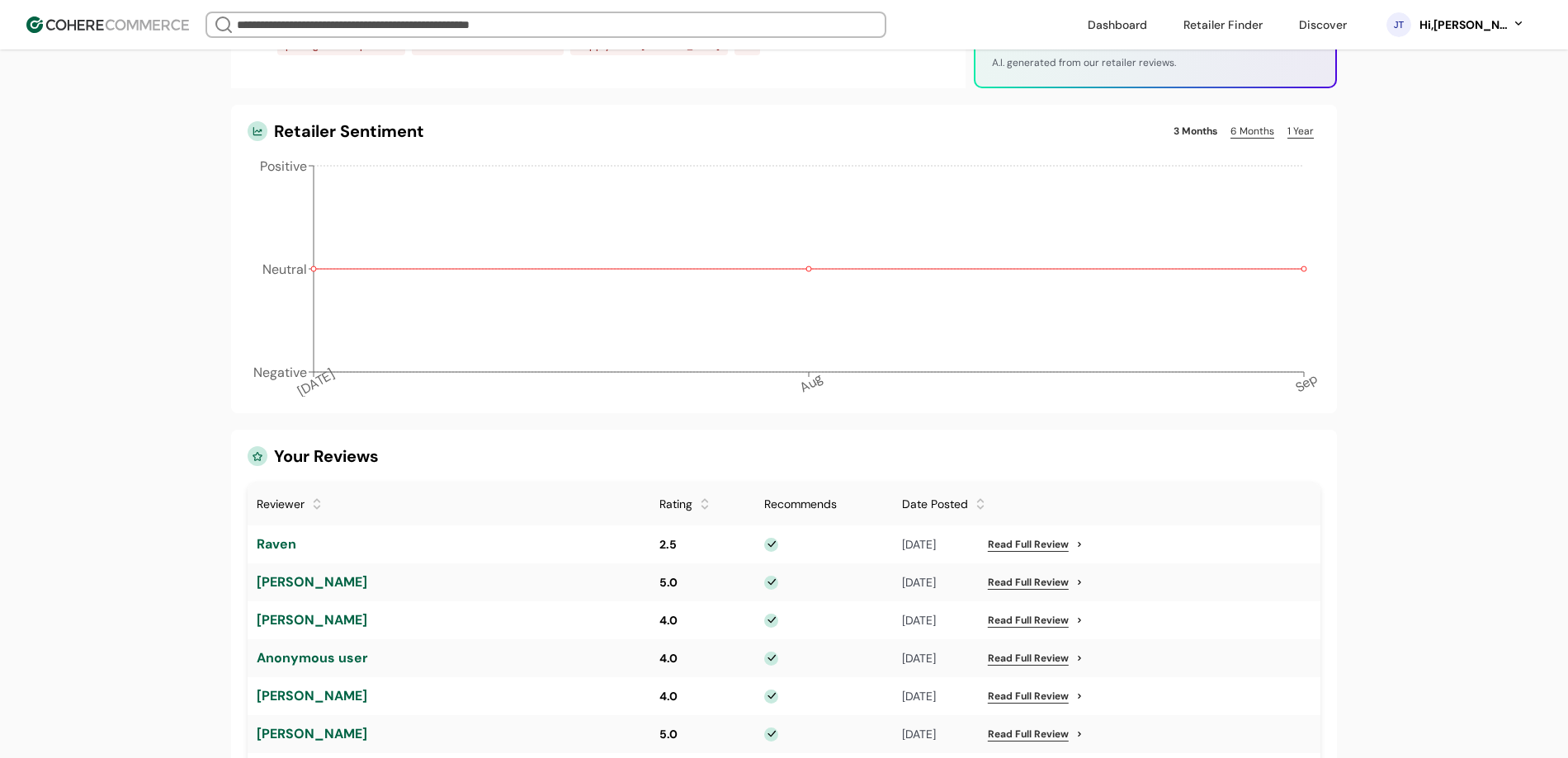
scroll to position [1091, 0]
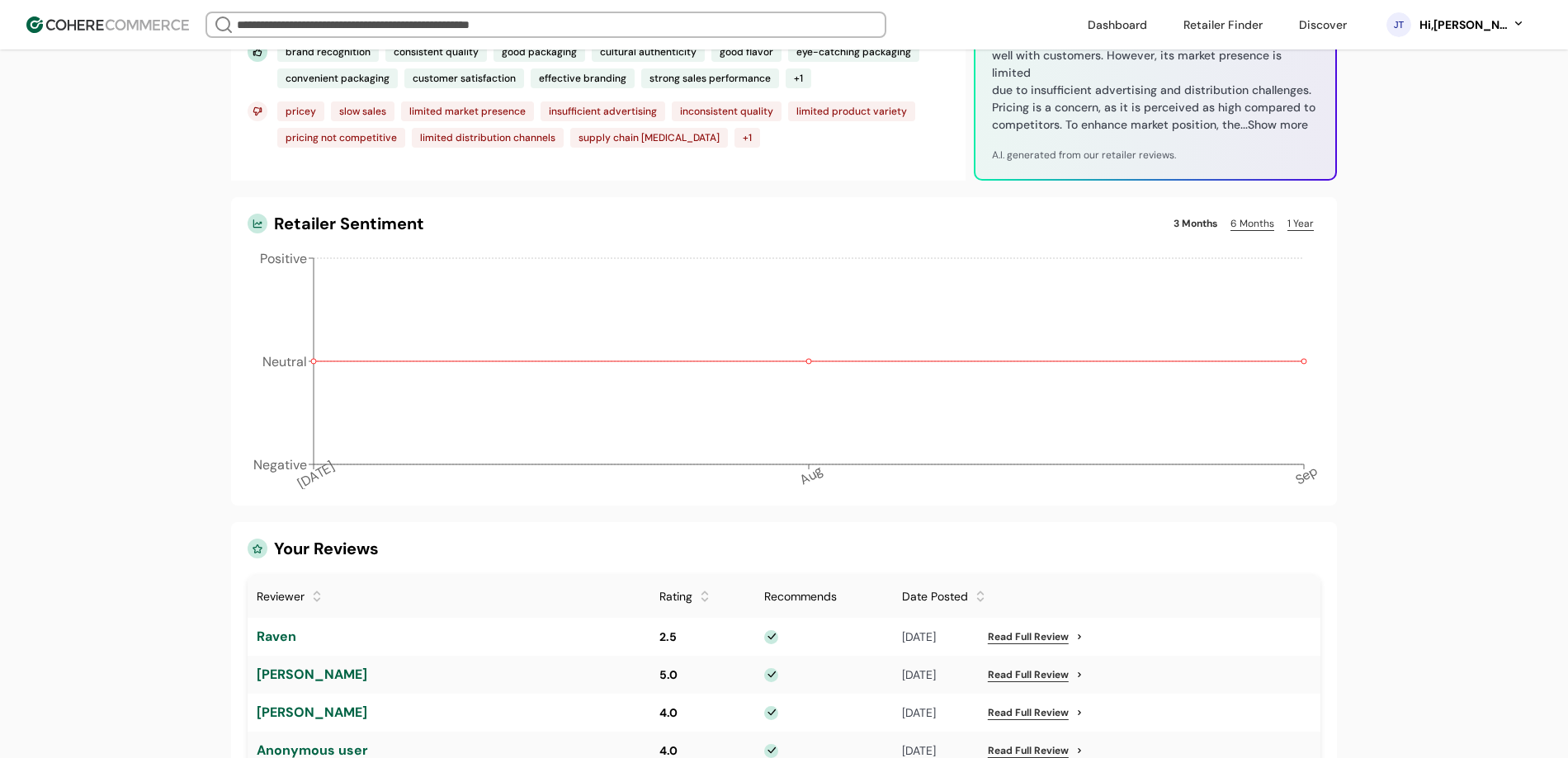
click at [1235, 234] on link "6 Months" at bounding box center [1252, 223] width 57 height 19
click at [1289, 234] on link "1 Year" at bounding box center [1300, 223] width 40 height 19
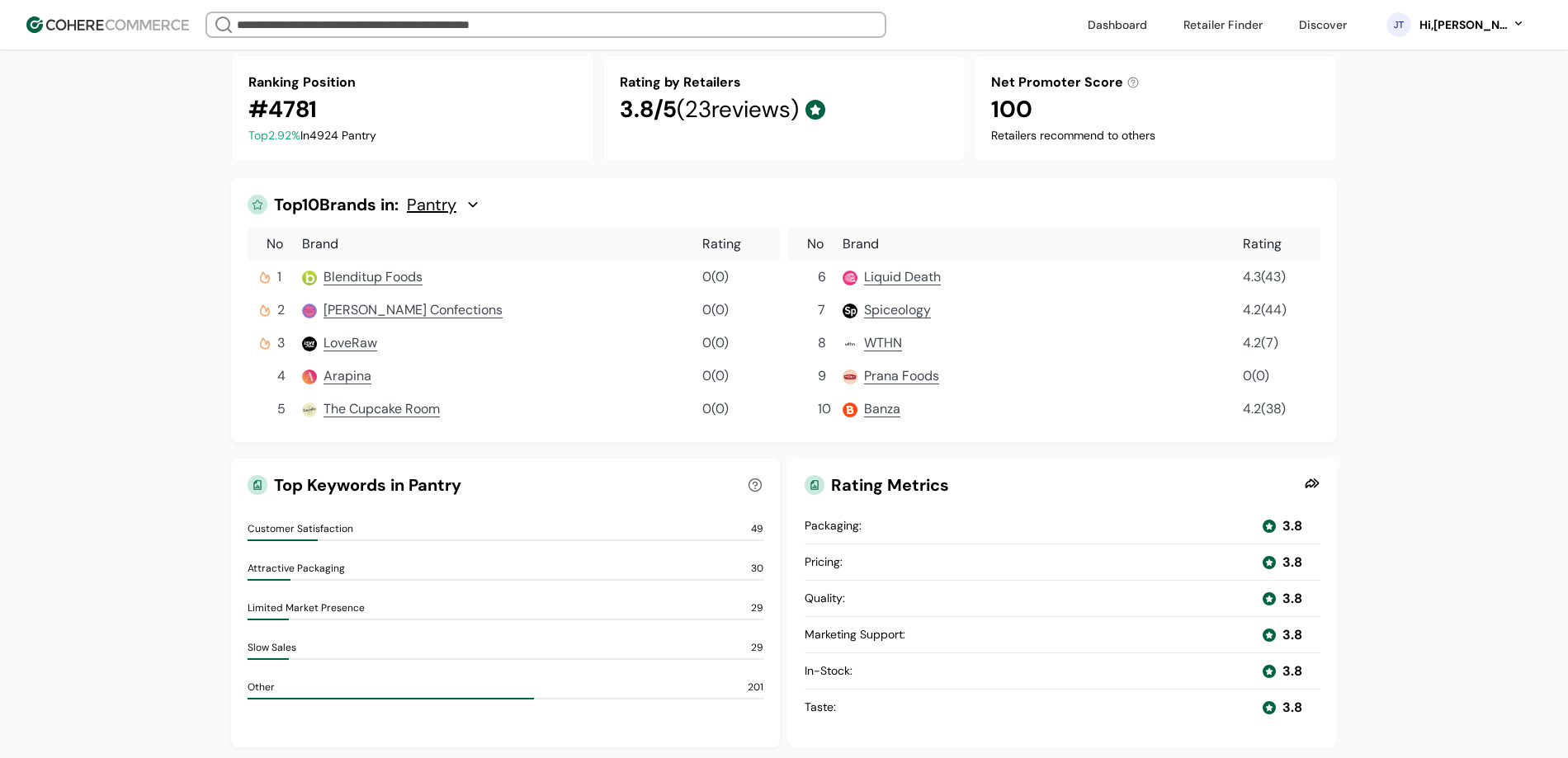
scroll to position [0, 0]
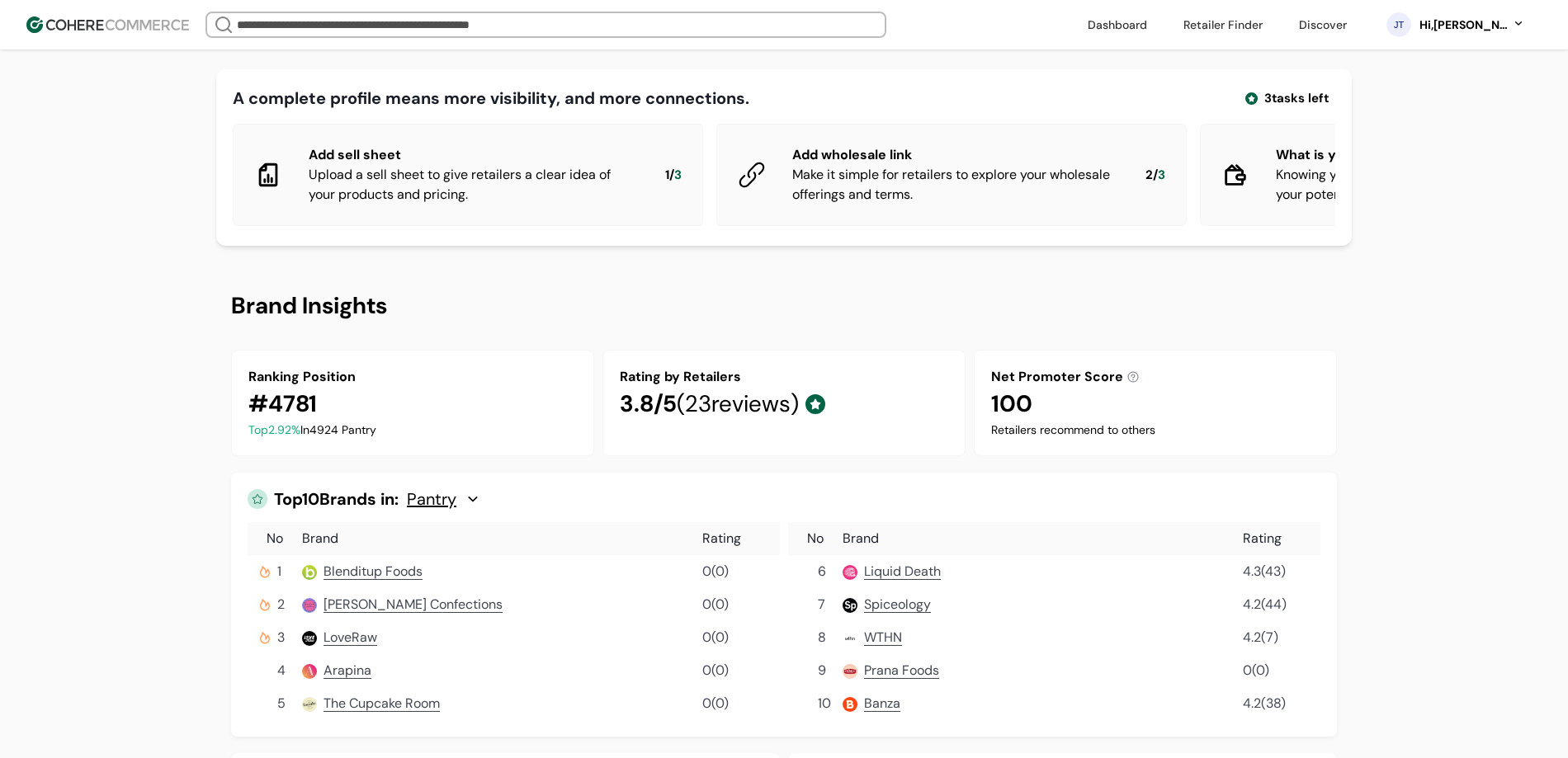
click at [1244, 18] on link at bounding box center [1223, 24] width 99 height 24
click at [1143, 24] on link at bounding box center [1117, 24] width 79 height 24
